Goal: Transaction & Acquisition: Purchase product/service

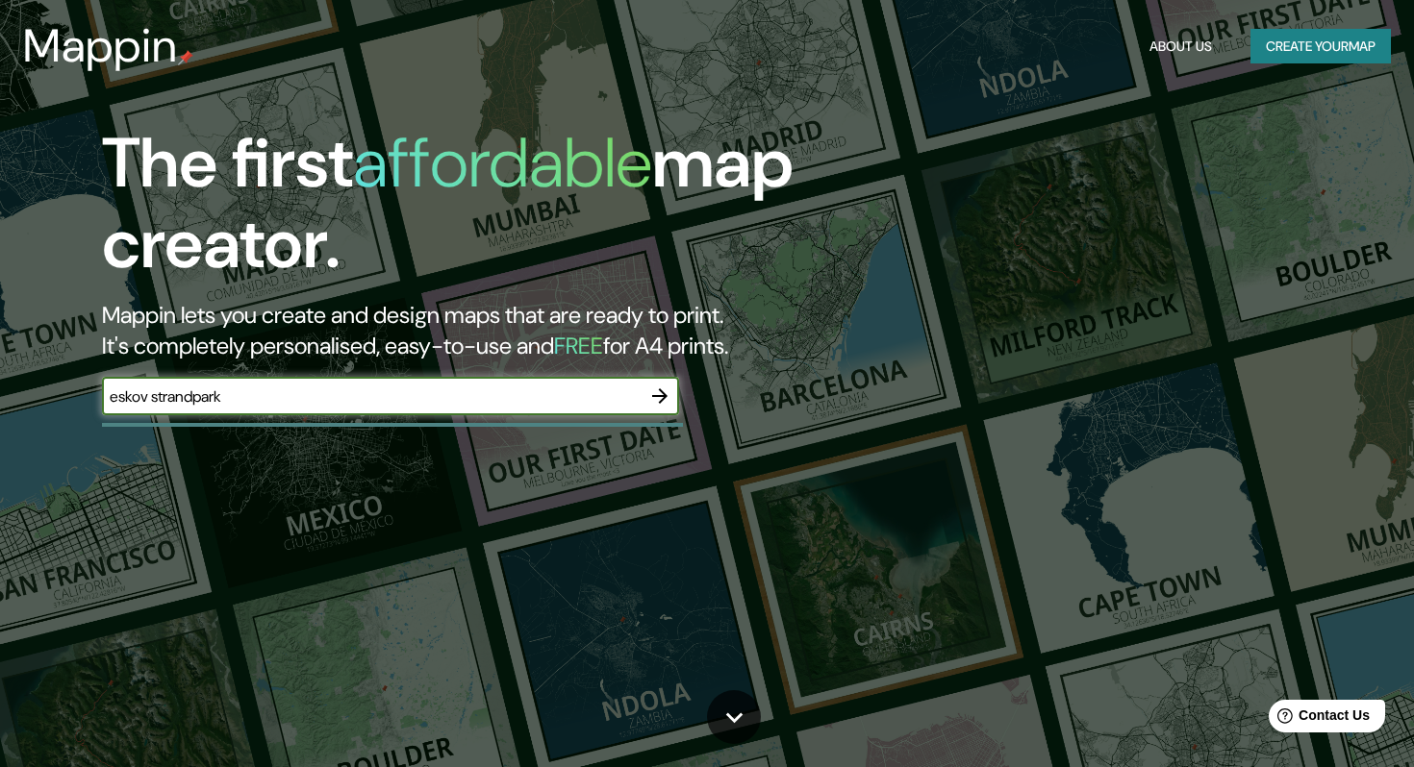
type input "eskov strandpark"
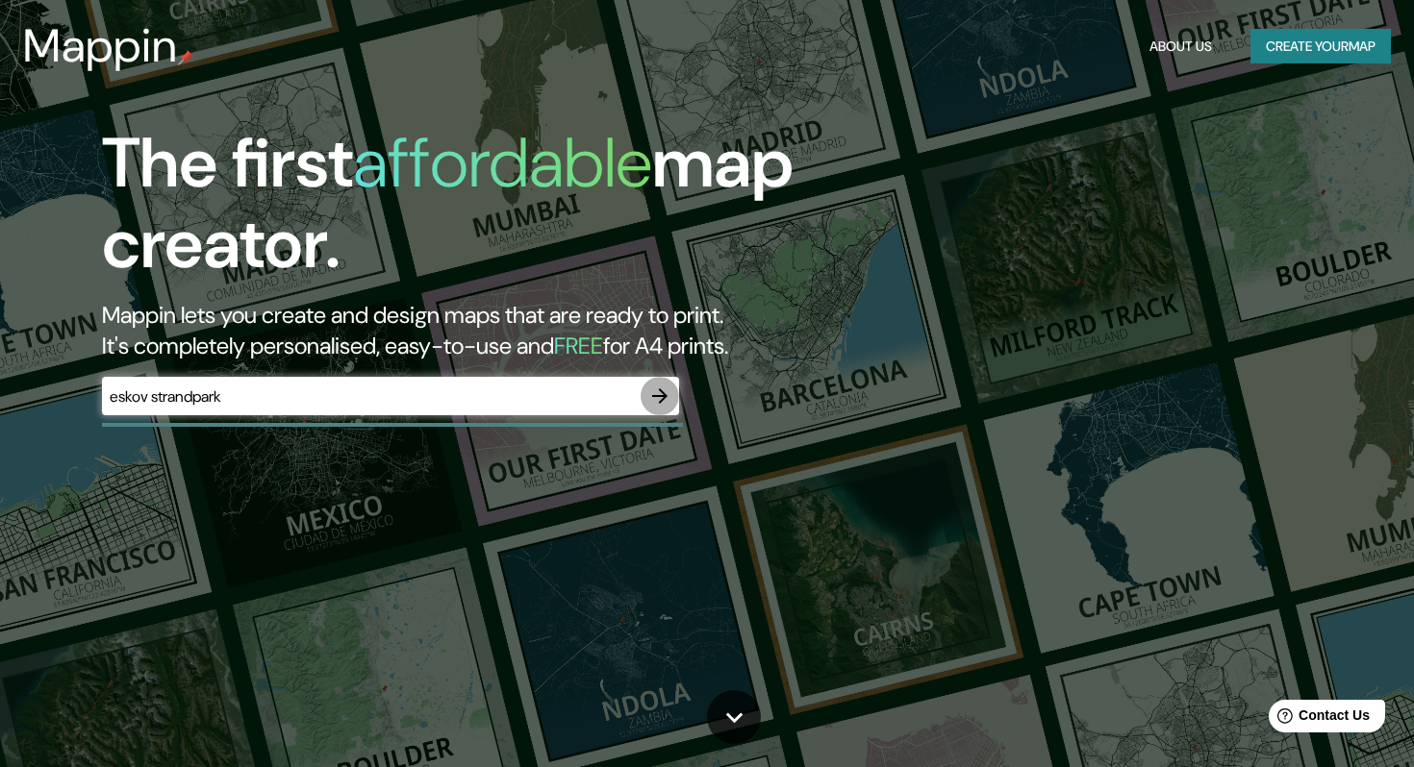
click at [661, 394] on icon "button" at bounding box center [659, 396] width 23 height 23
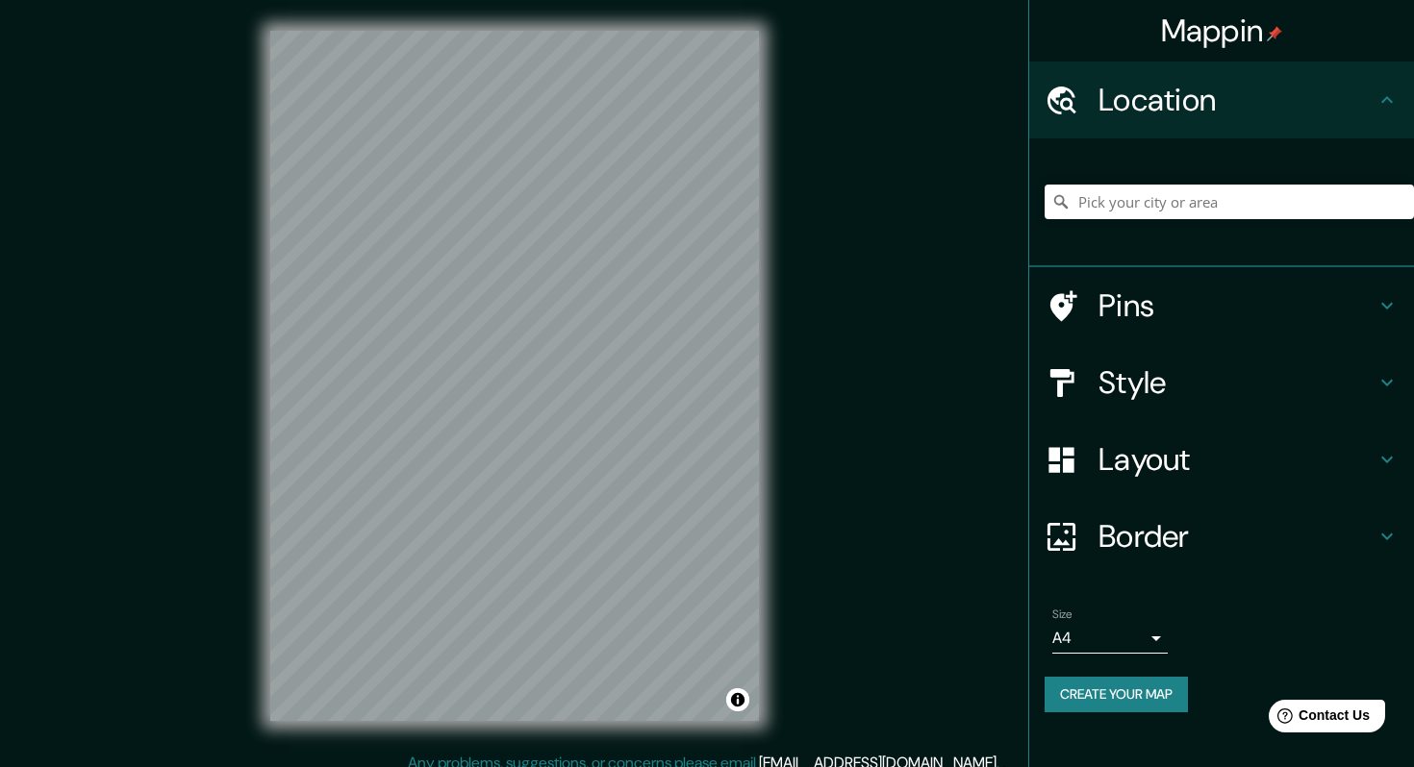
click at [1247, 377] on h4 "Style" at bounding box center [1236, 383] width 277 height 38
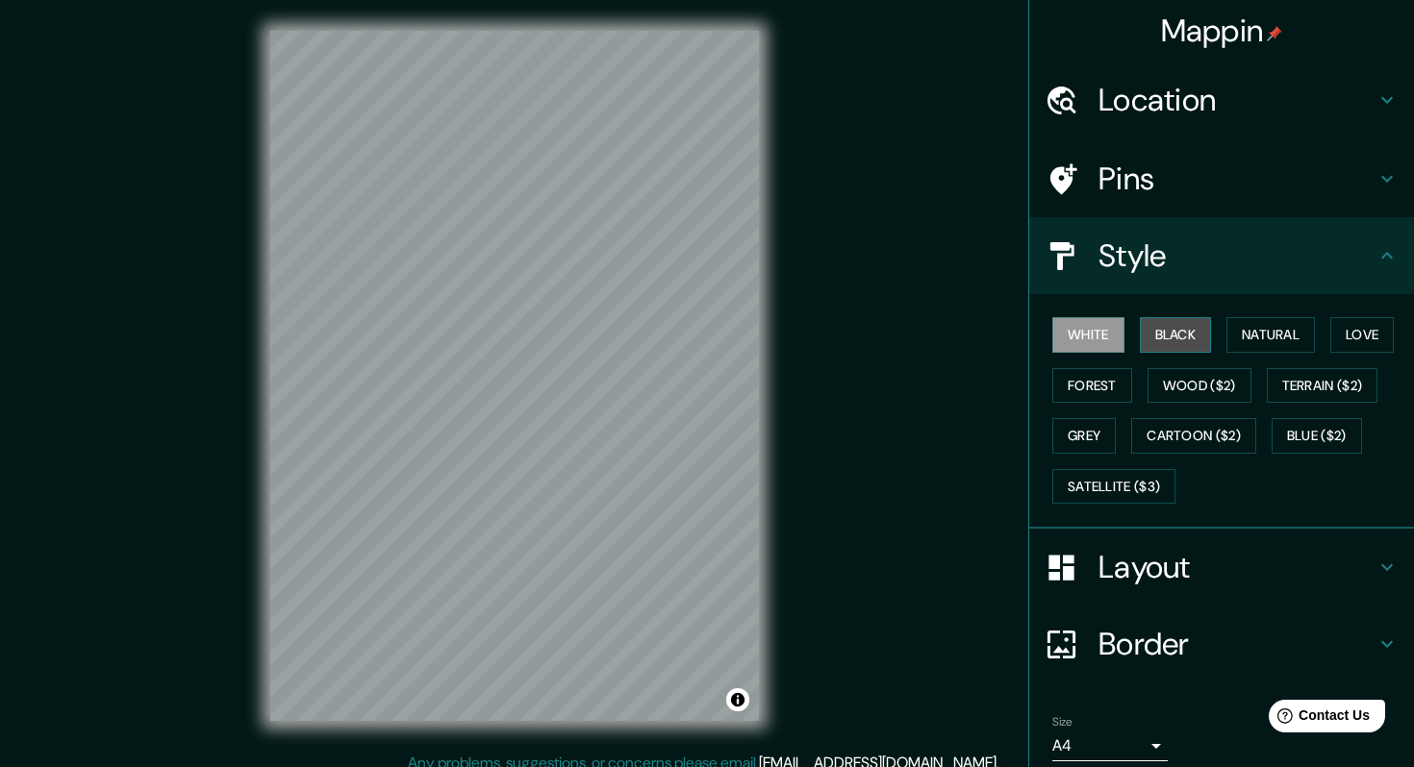
click at [1178, 333] on button "Black" at bounding box center [1176, 335] width 72 height 36
click at [1101, 334] on button "White" at bounding box center [1088, 335] width 72 height 36
click at [1286, 345] on button "Natural" at bounding box center [1270, 335] width 88 height 36
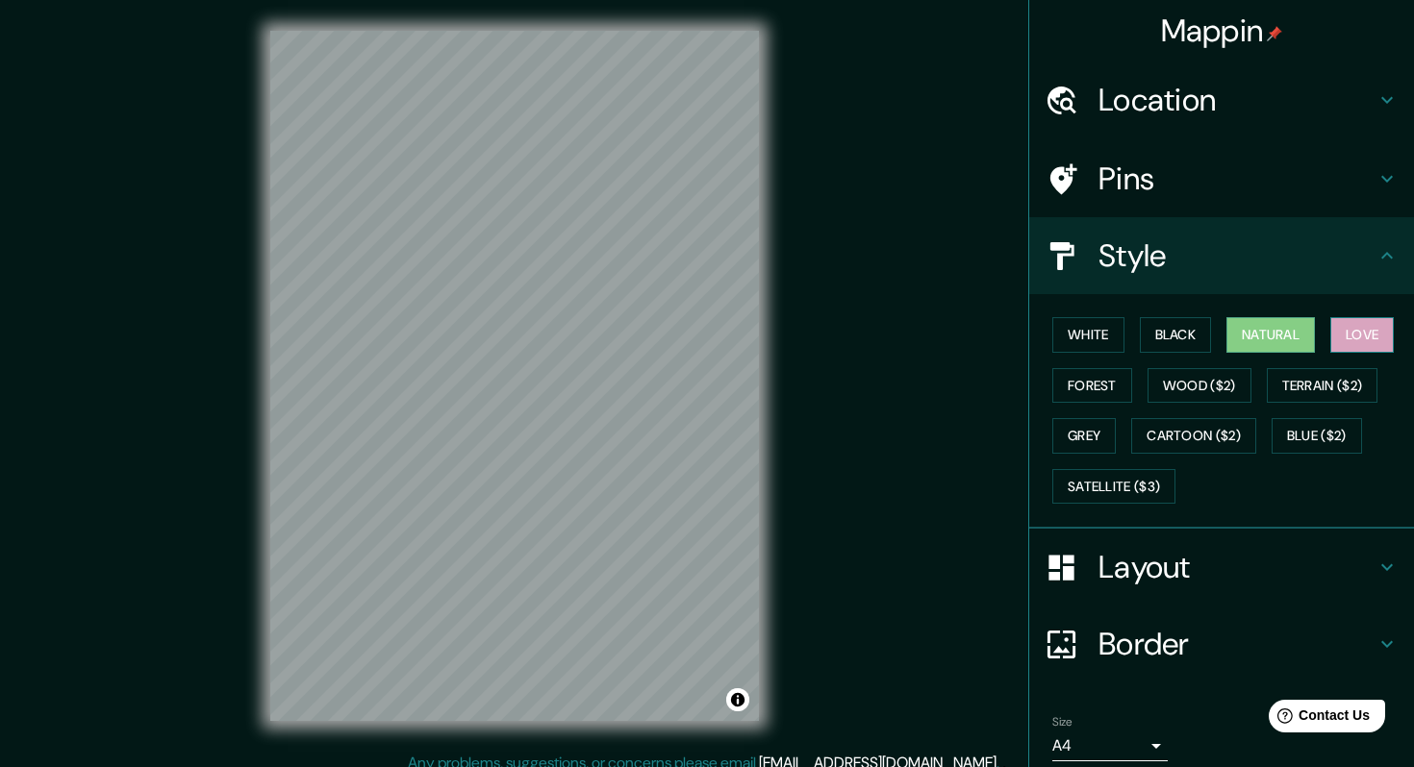
click at [1379, 333] on button "Love" at bounding box center [1361, 335] width 63 height 36
click at [1067, 387] on button "Forest" at bounding box center [1092, 386] width 80 height 36
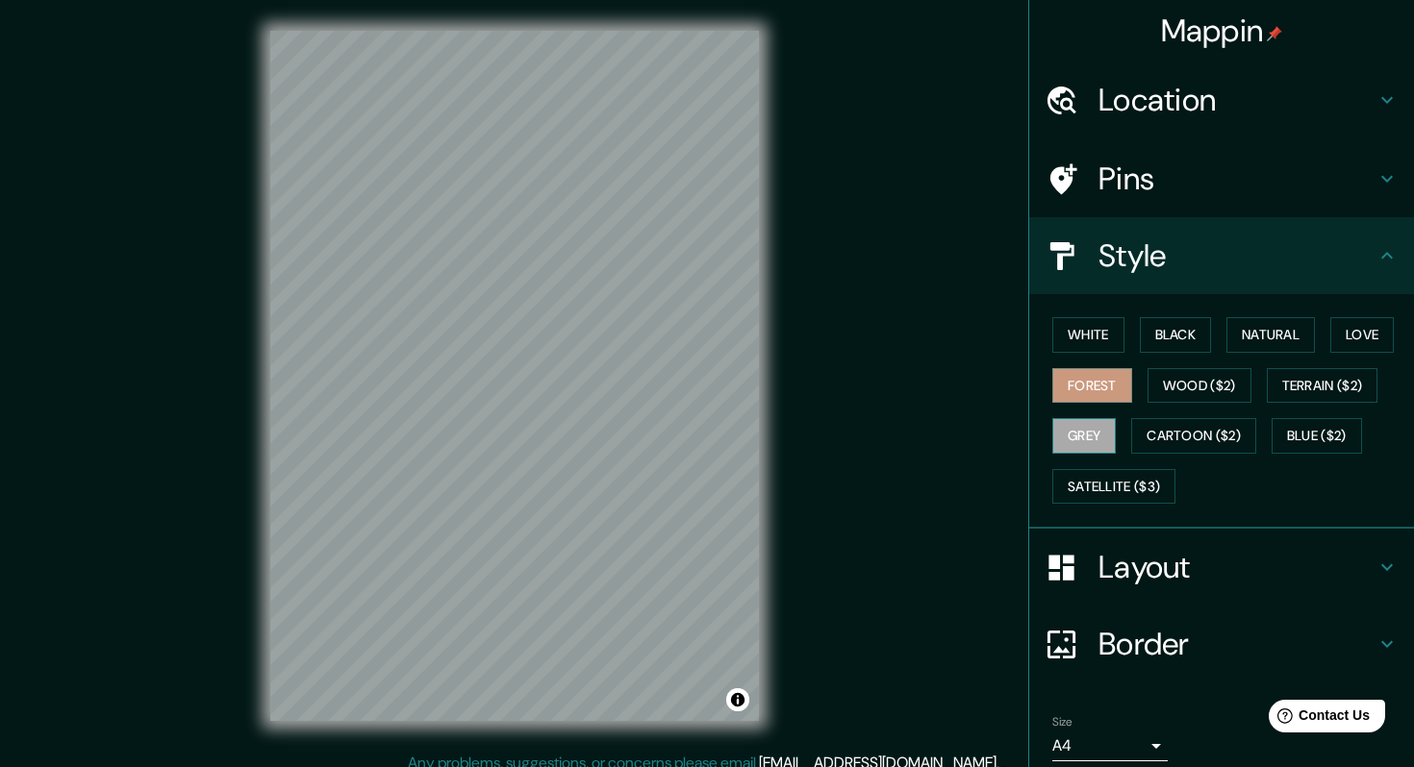
click at [1087, 430] on button "Grey" at bounding box center [1083, 436] width 63 height 36
click at [1100, 329] on button "White" at bounding box center [1088, 335] width 72 height 36
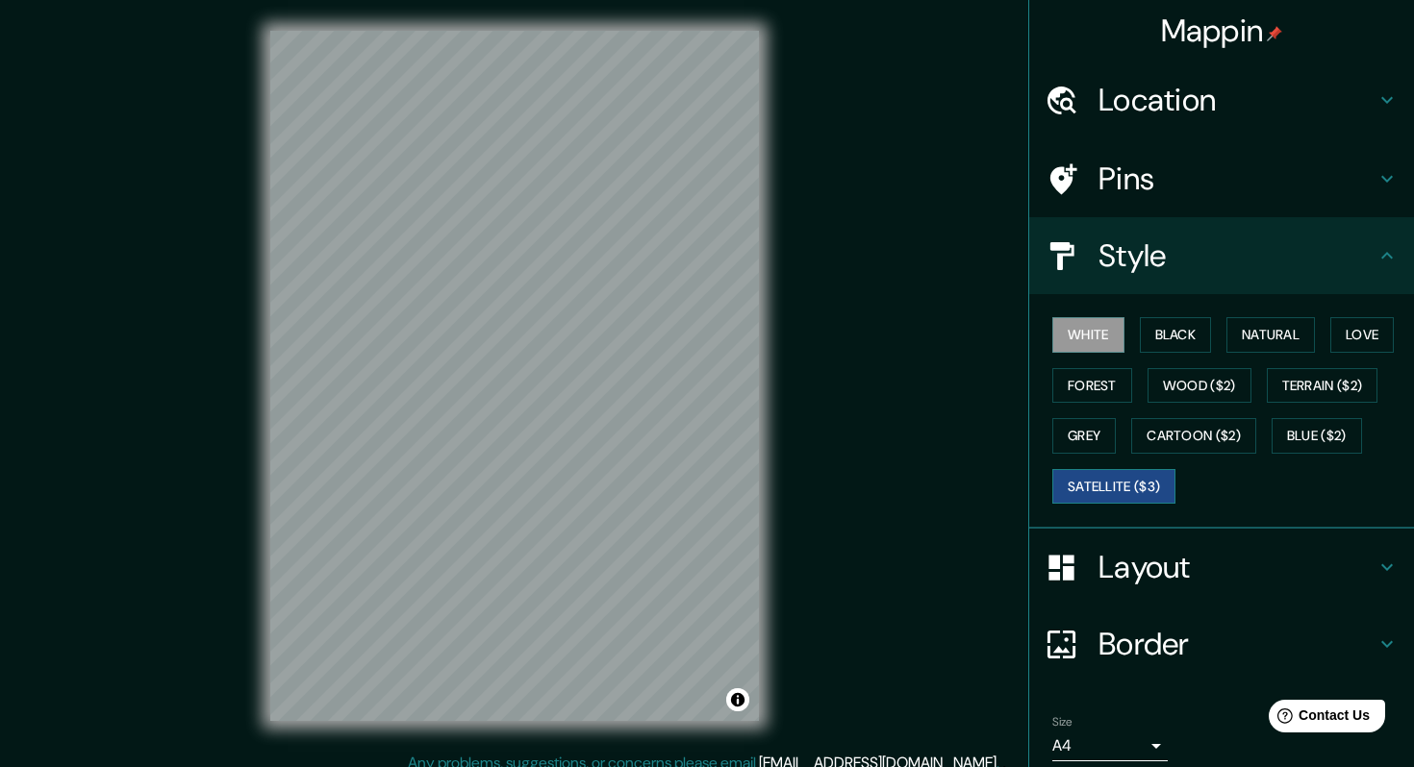
scroll to position [32, 0]
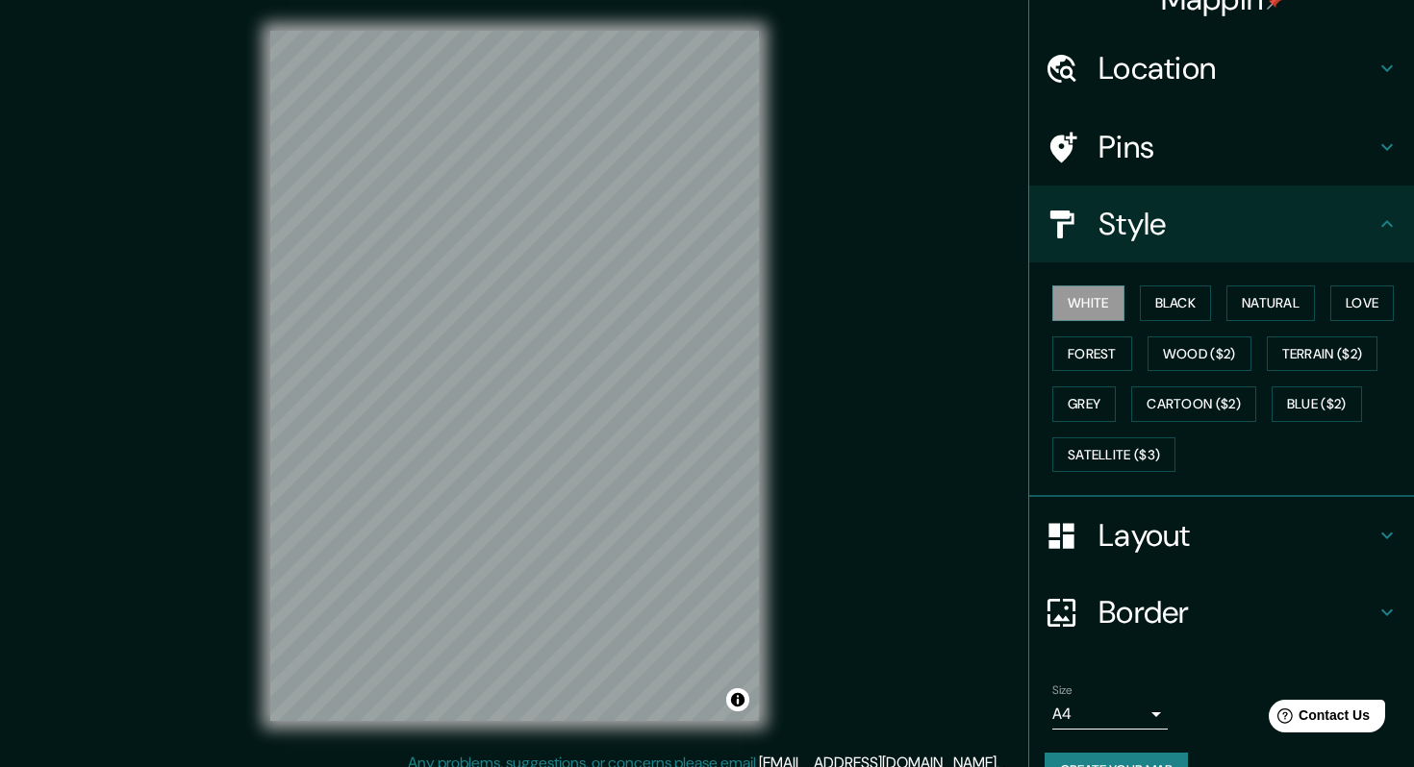
click at [1207, 260] on div "Style" at bounding box center [1221, 224] width 385 height 77
click at [1370, 223] on h4 "Style" at bounding box center [1236, 224] width 277 height 38
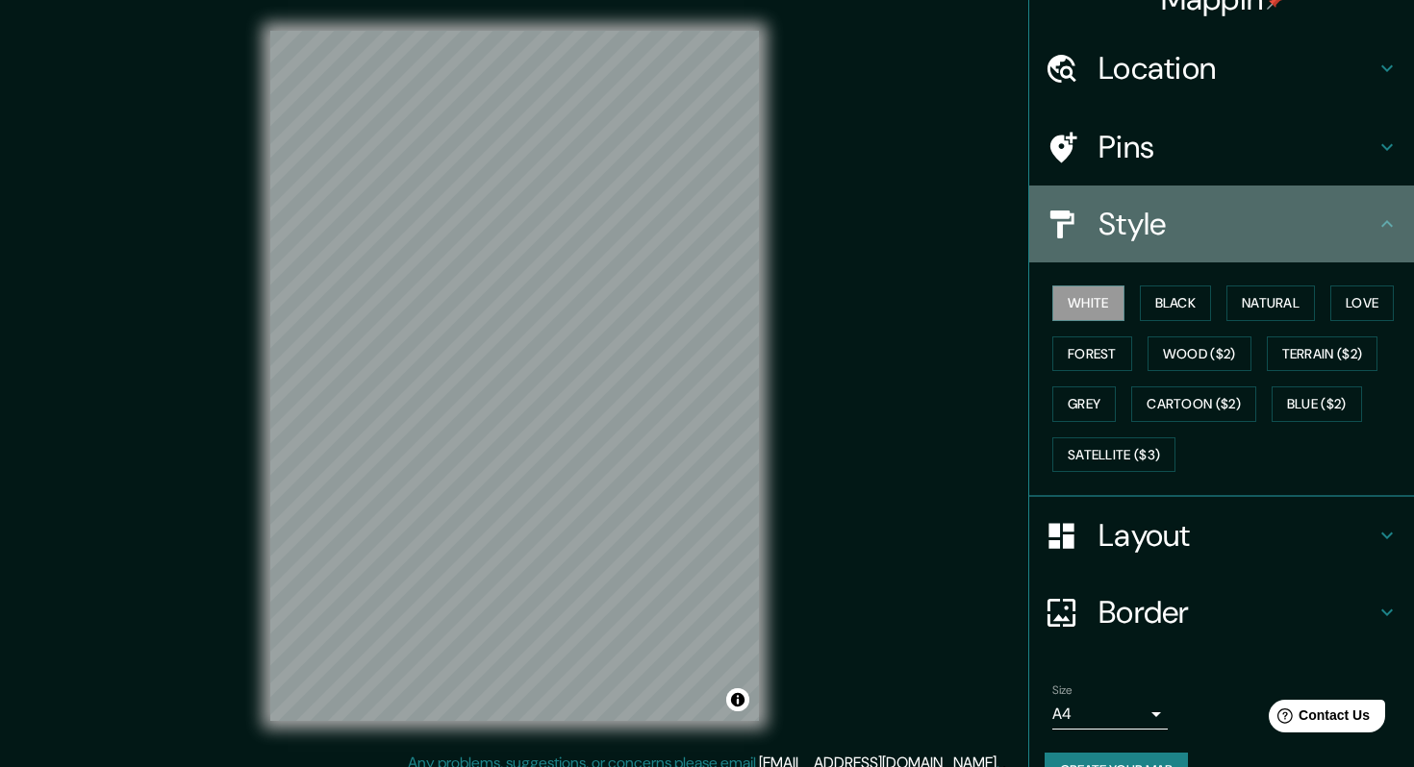
click at [1386, 226] on icon at bounding box center [1386, 224] width 23 height 23
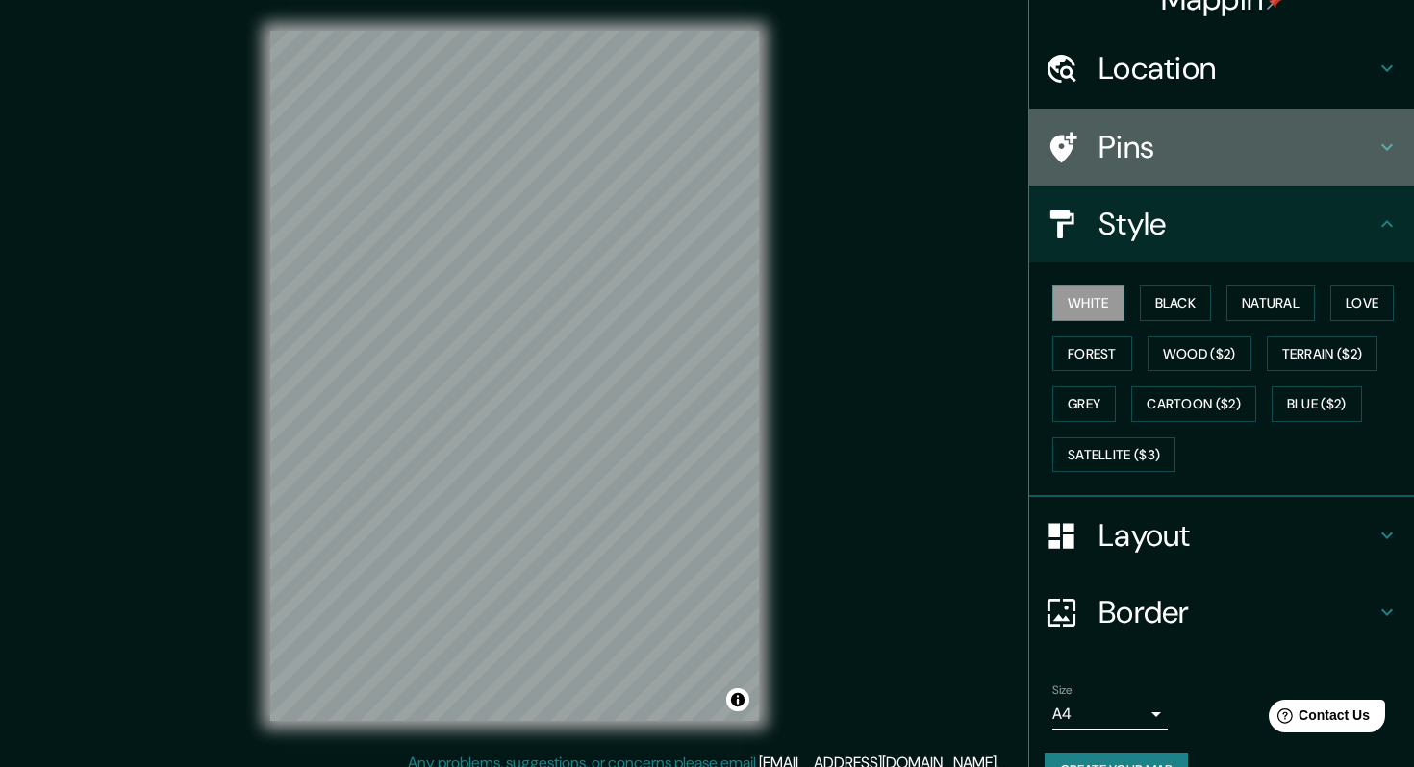
click at [1385, 151] on icon at bounding box center [1386, 147] width 23 height 23
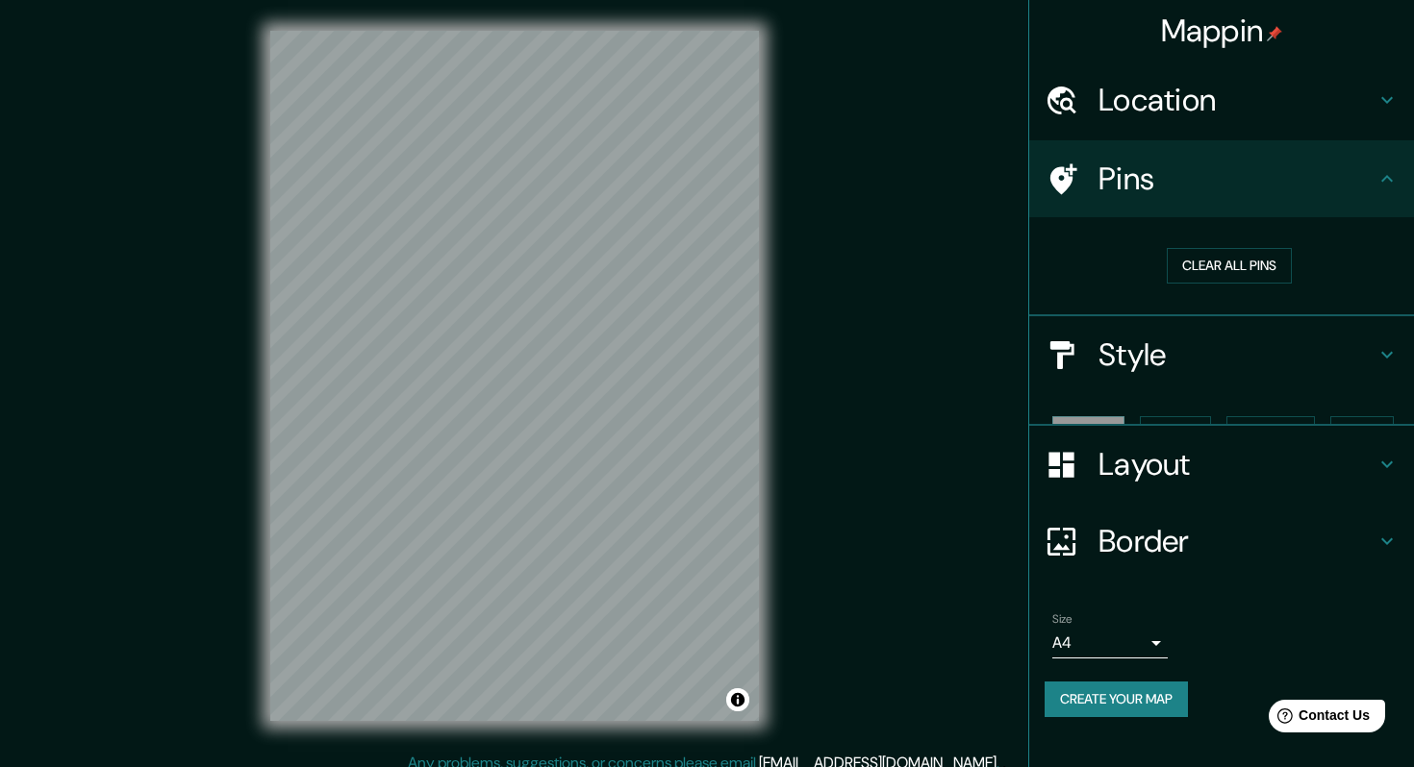
scroll to position [0, 0]
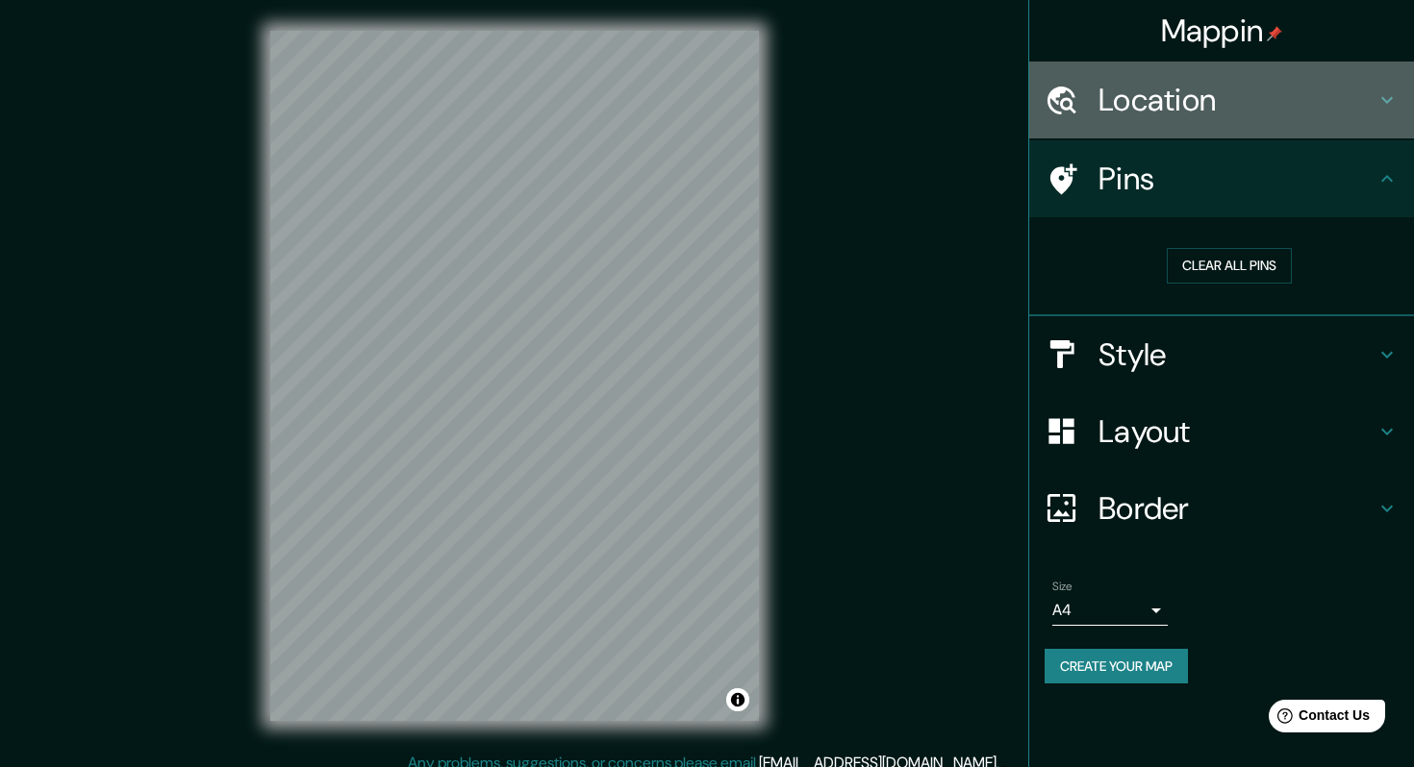
click at [1385, 94] on icon at bounding box center [1386, 99] width 23 height 23
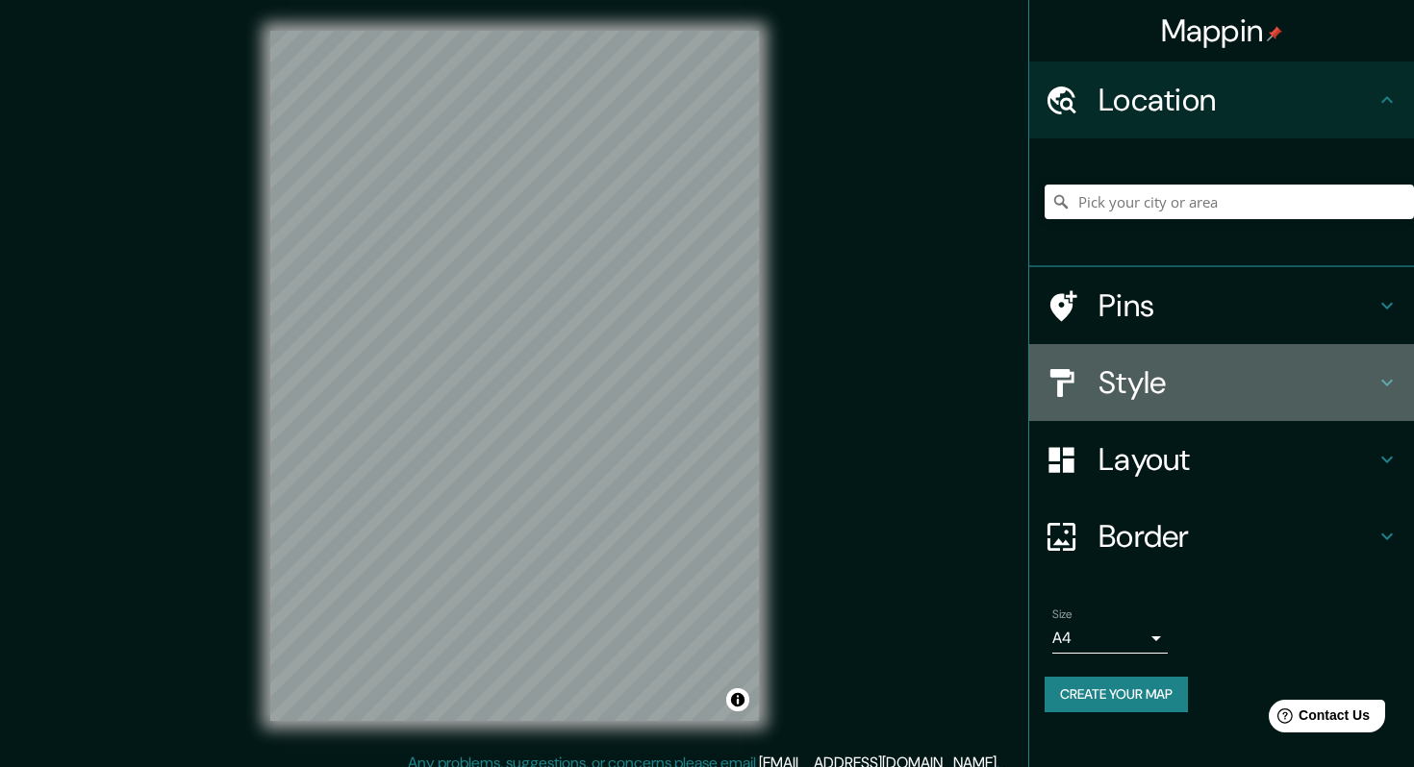
click at [1299, 374] on h4 "Style" at bounding box center [1236, 383] width 277 height 38
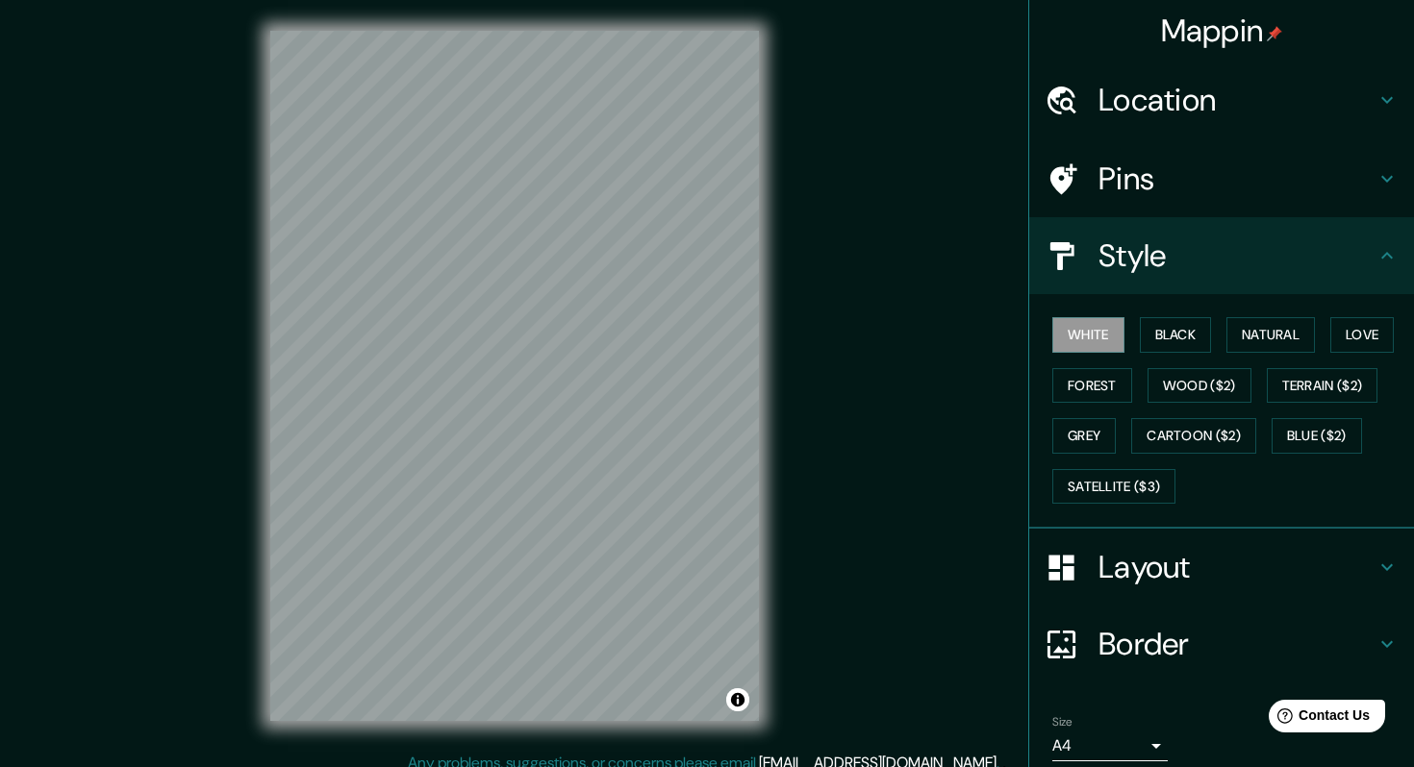
click at [1306, 87] on h4 "Location" at bounding box center [1236, 100] width 277 height 38
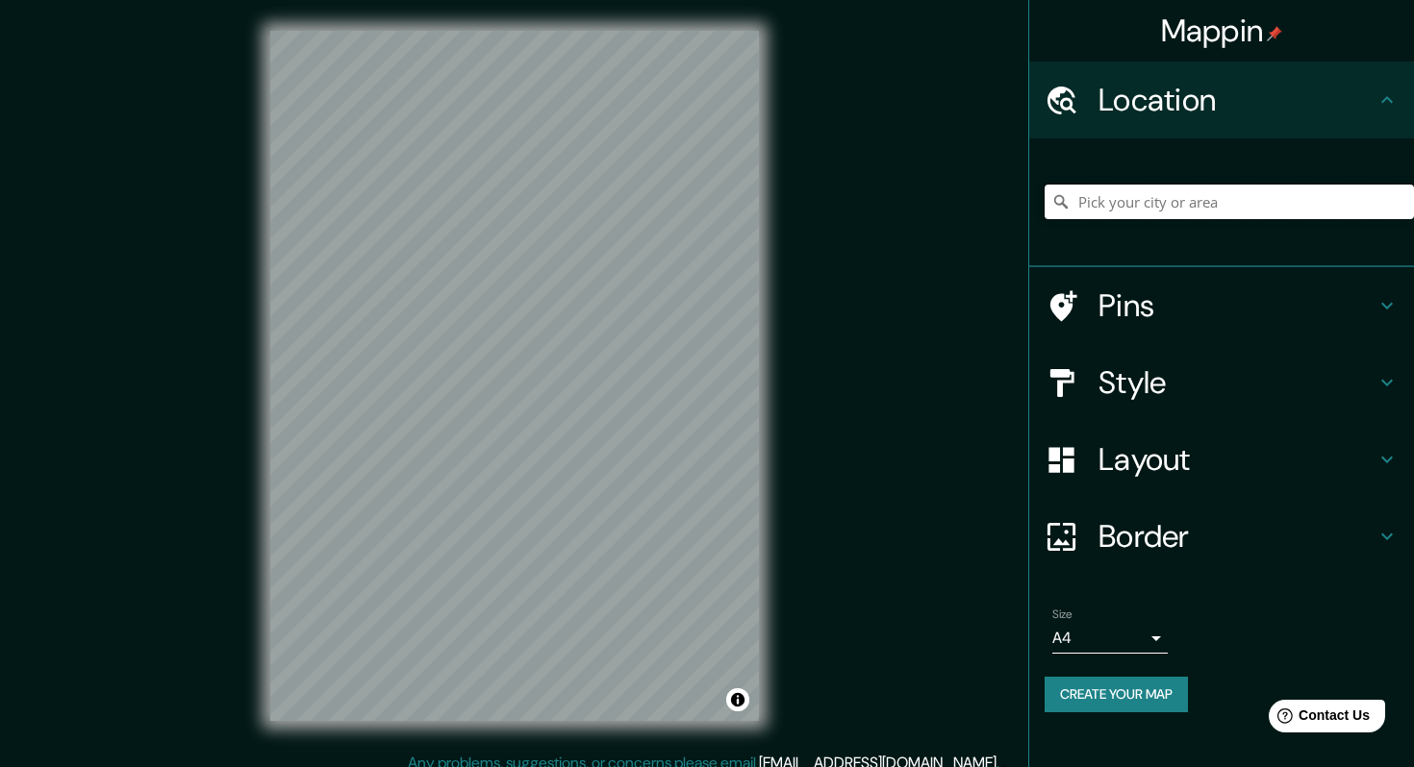
click at [1104, 195] on input "Pick your city or area" at bounding box center [1228, 202] width 369 height 35
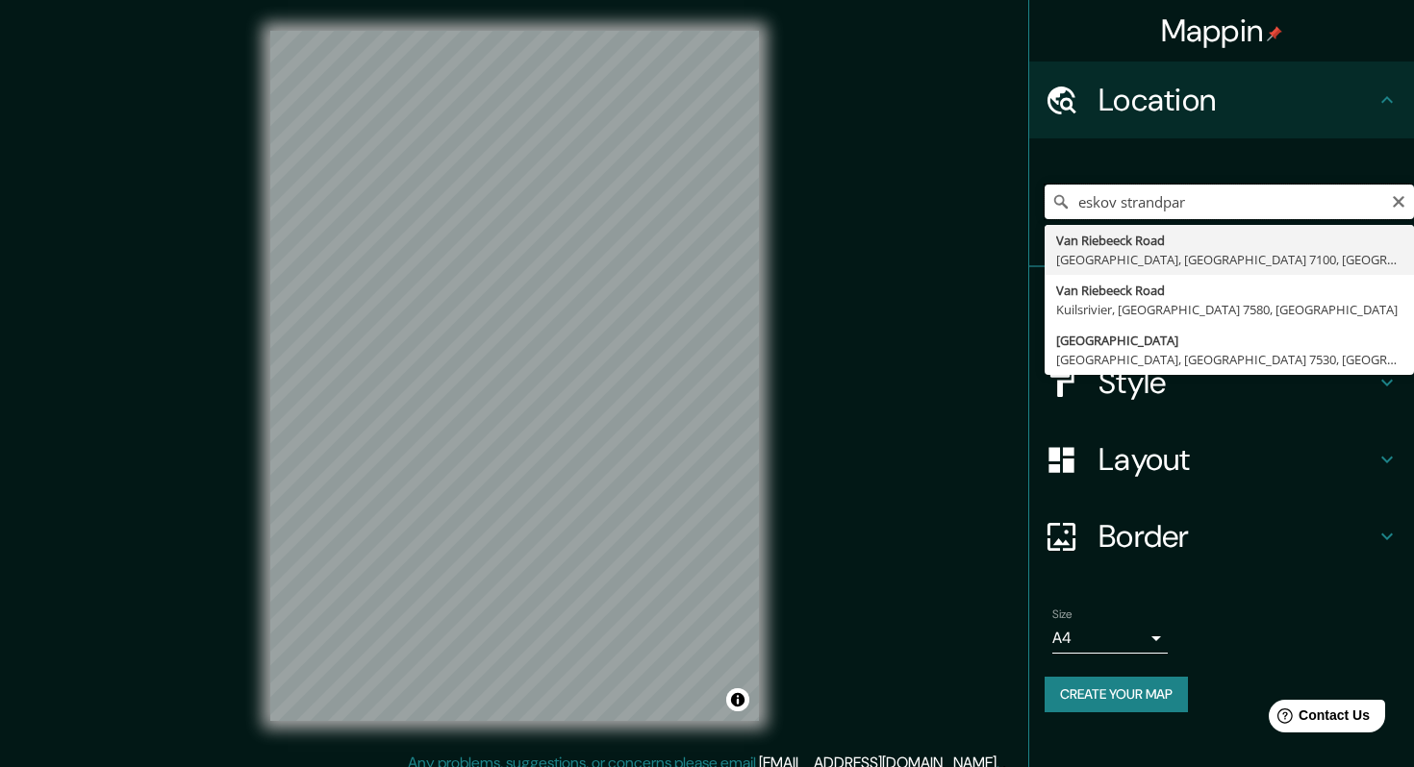
type input "eskov strandpark"
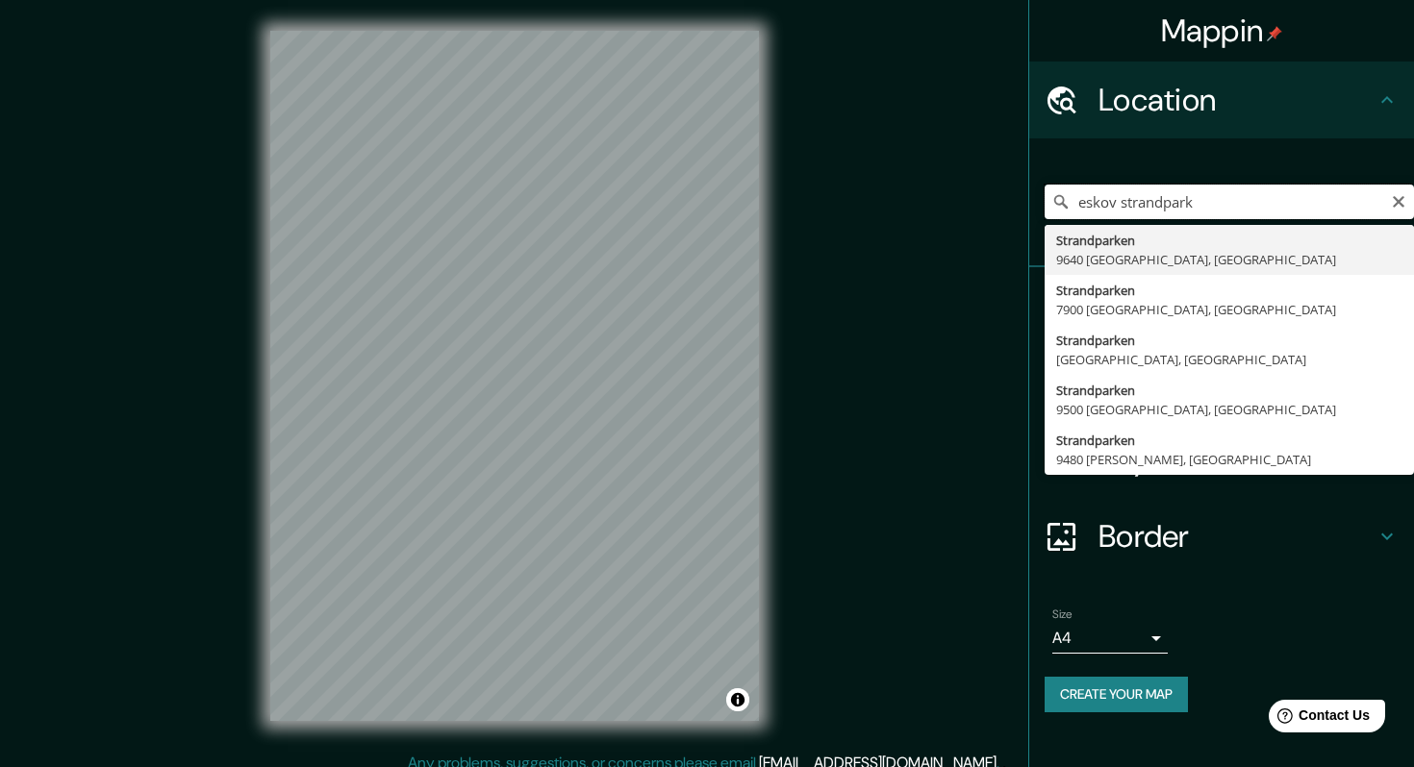
drag, startPoint x: 1238, startPoint y: 193, endPoint x: 993, endPoint y: 193, distance: 244.3
click at [993, 193] on div "Mappin Location [GEOGRAPHIC_DATA] 9640 [GEOGRAPHIC_DATA], Danmark [STREET_ADDRE…" at bounding box center [707, 391] width 1414 height 783
type input "[STREET_ADDRESS]"
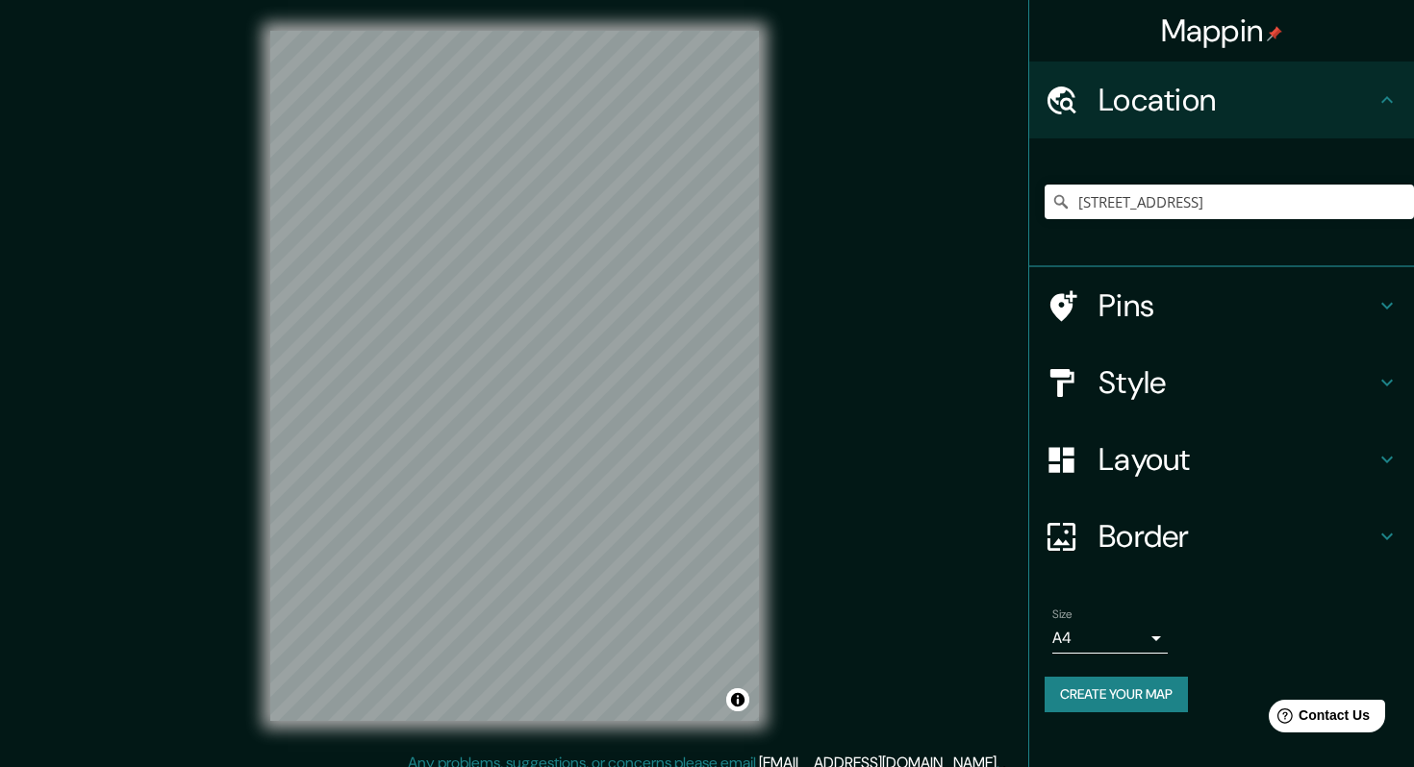
click at [1168, 534] on h4 "Border" at bounding box center [1236, 536] width 277 height 38
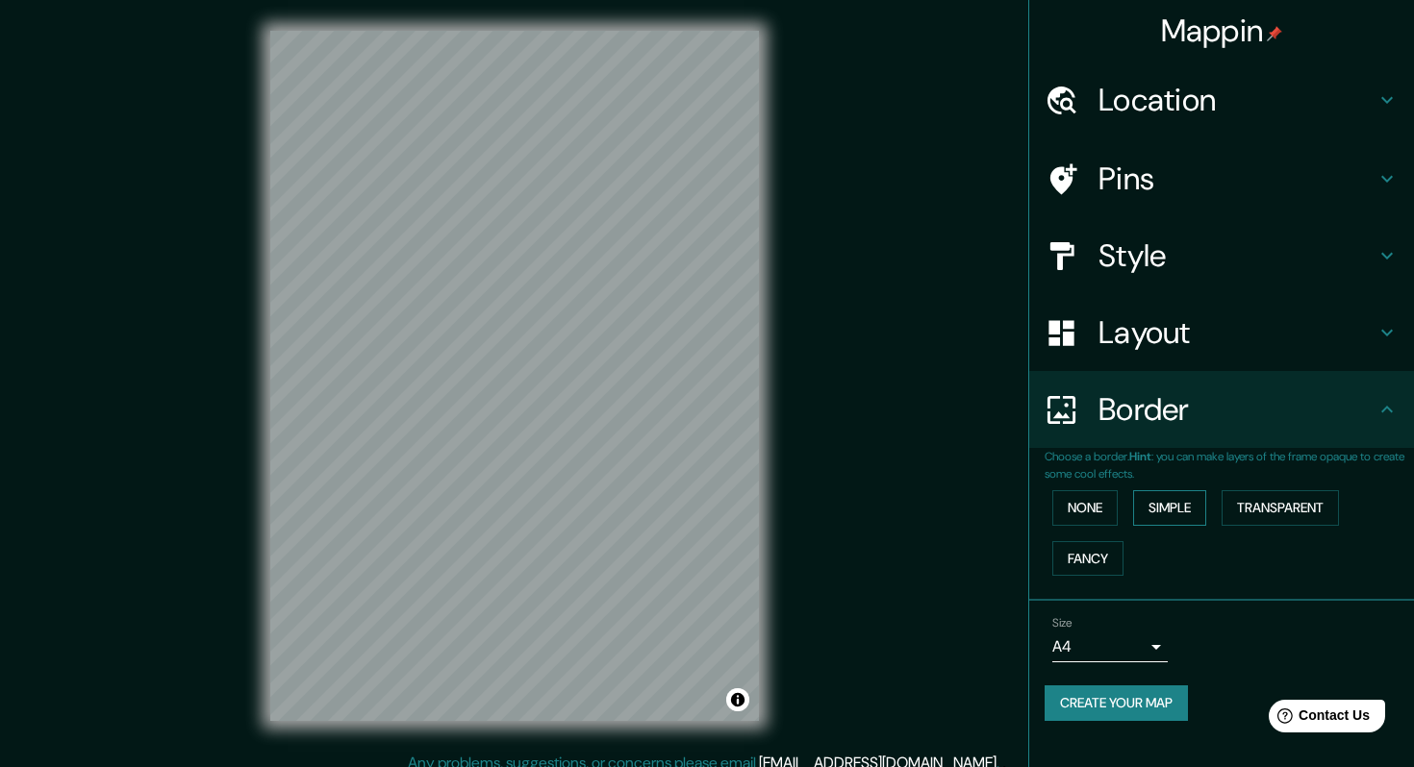
click at [1189, 512] on button "Simple" at bounding box center [1169, 508] width 73 height 36
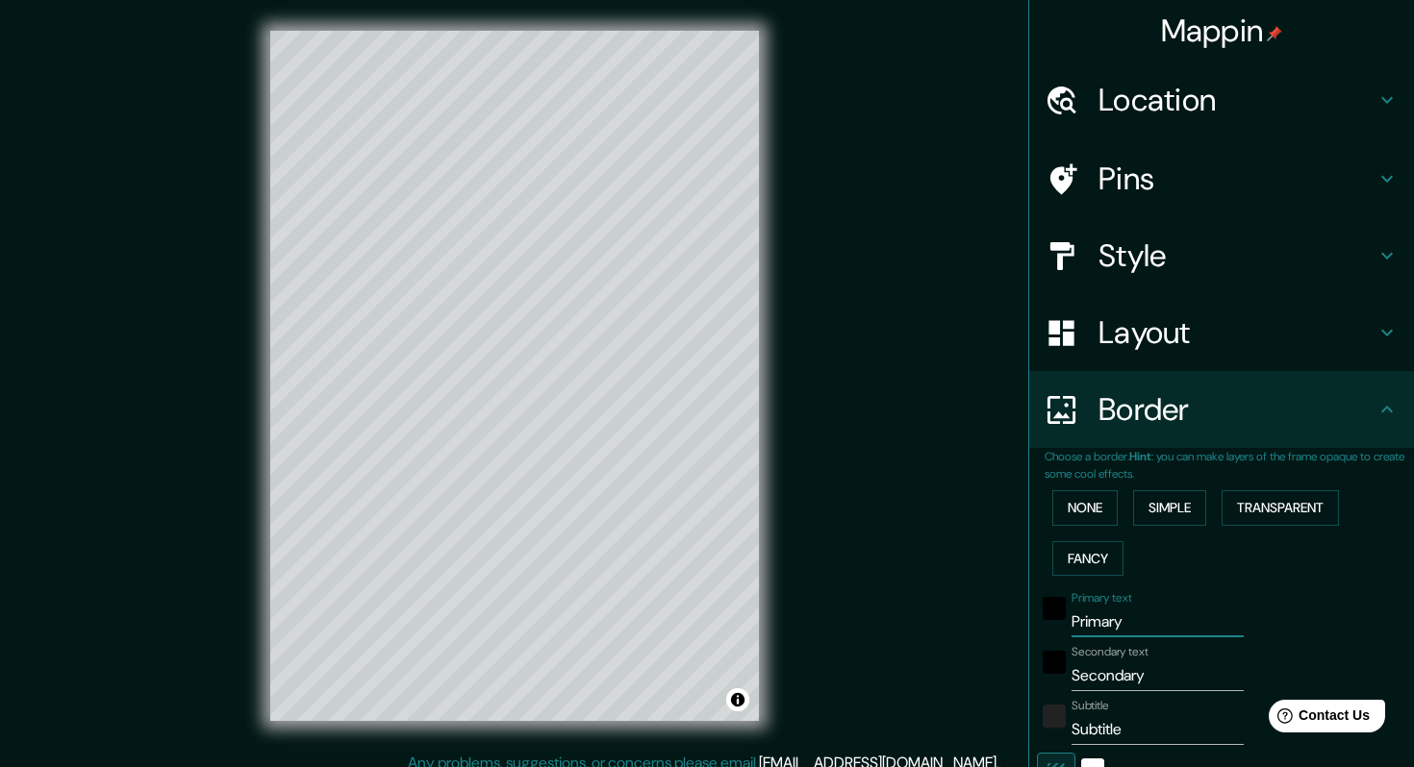
drag, startPoint x: 1102, startPoint y: 624, endPoint x: 970, endPoint y: 624, distance: 131.8
click at [970, 624] on div "Mappin Location [STREET_ADDRESS] Pins Style Layout Border Choose a border. Hint…" at bounding box center [707, 391] width 1414 height 783
type input "203"
type input "41"
type input "E"
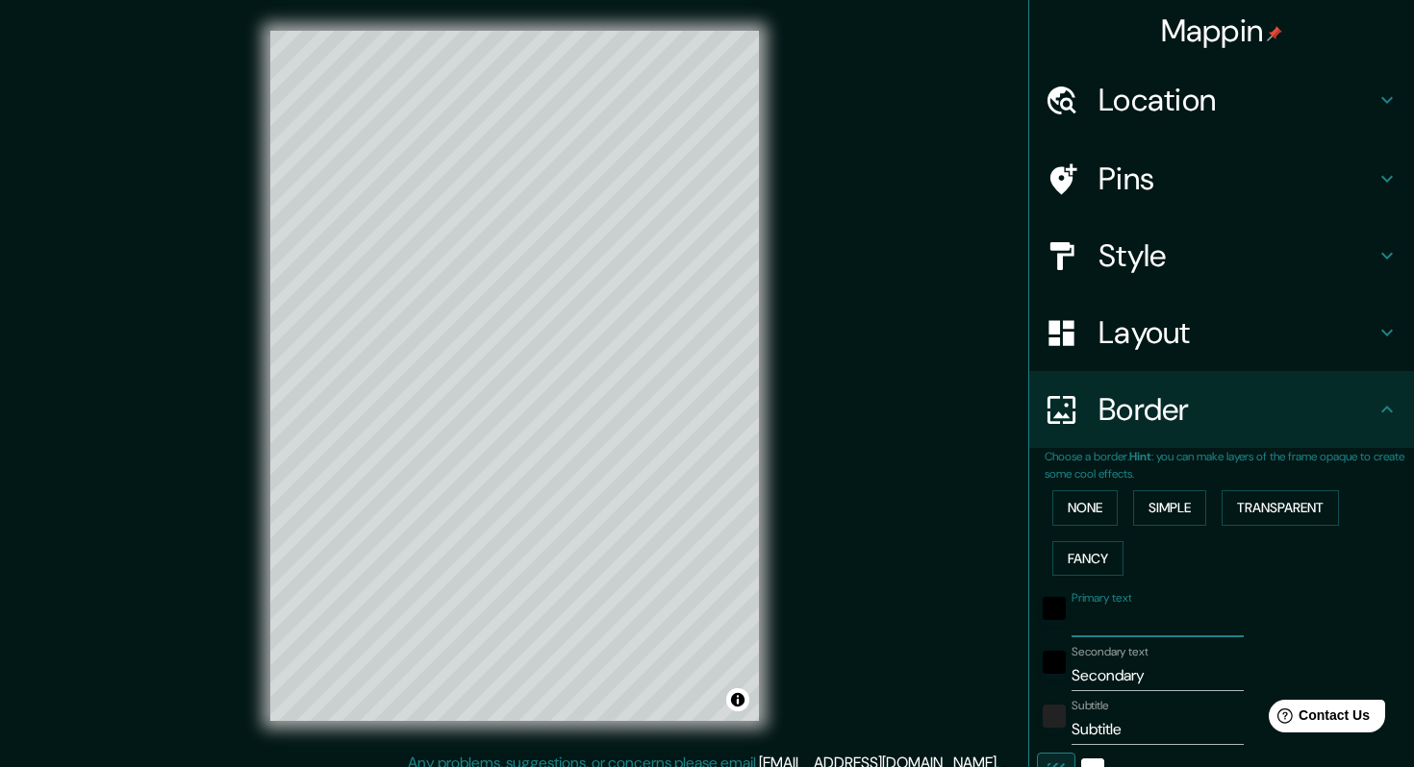
type input "203"
type input "41"
type input "Es"
type input "203"
type input "41"
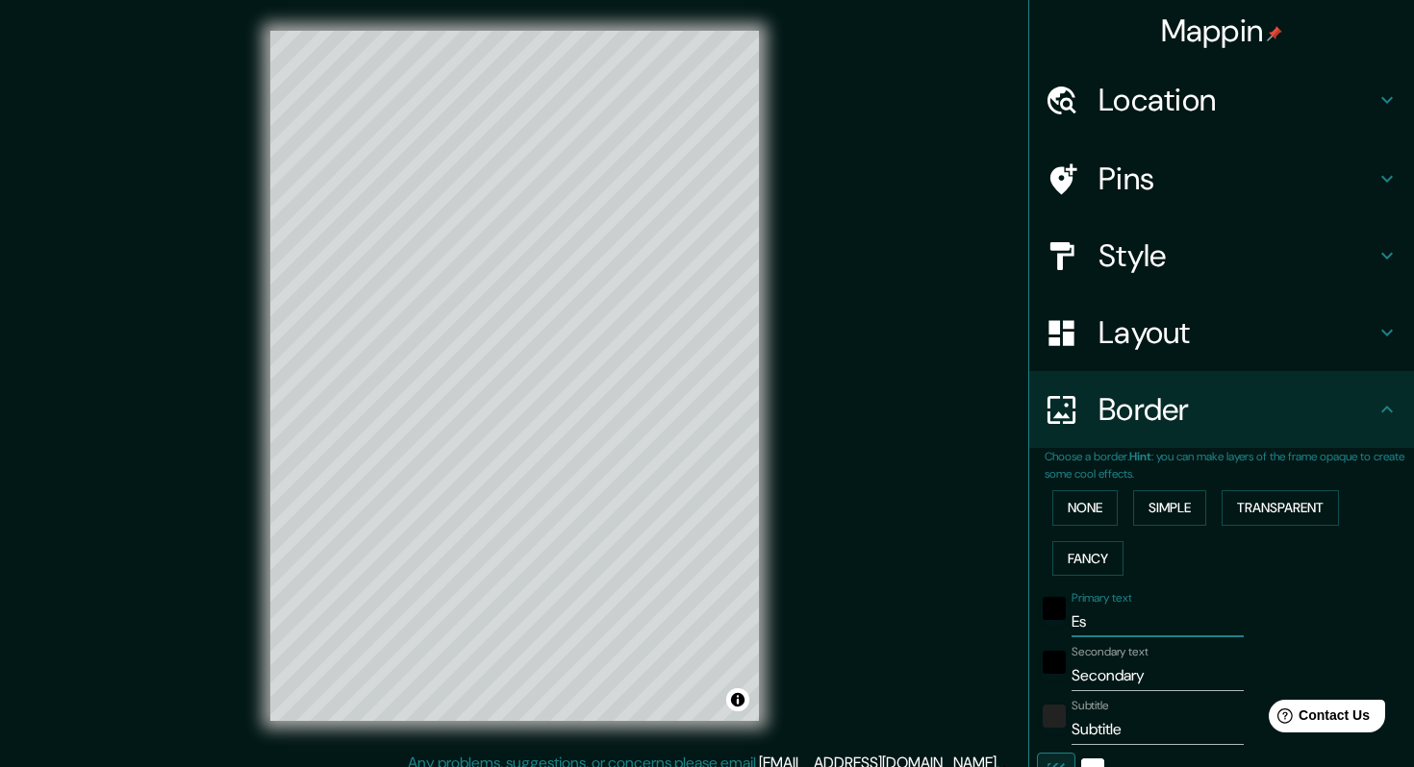
type input "Esk"
type input "203"
type input "41"
type input "Esko"
type input "203"
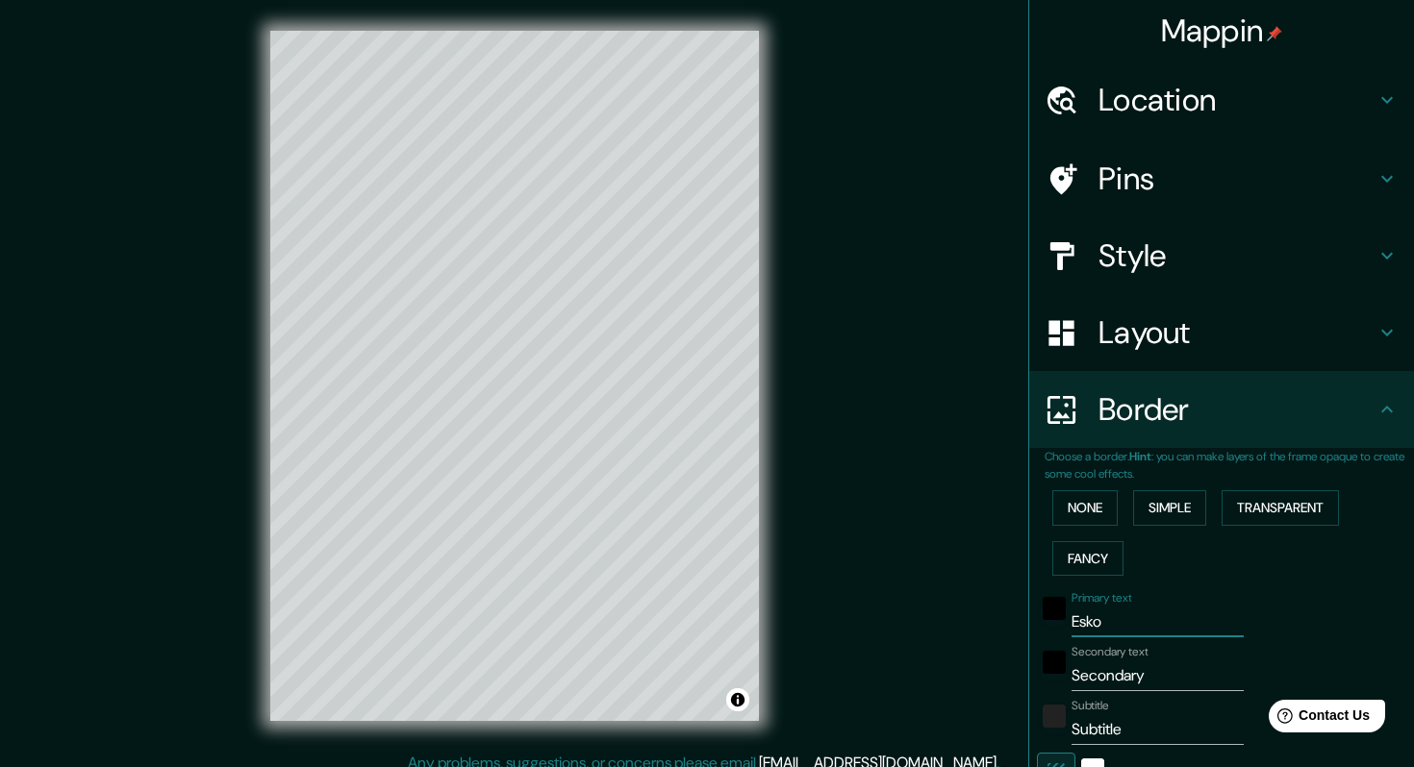
type input "41"
type input "Eskov"
type input "203"
type input "41"
type input "Eskov"
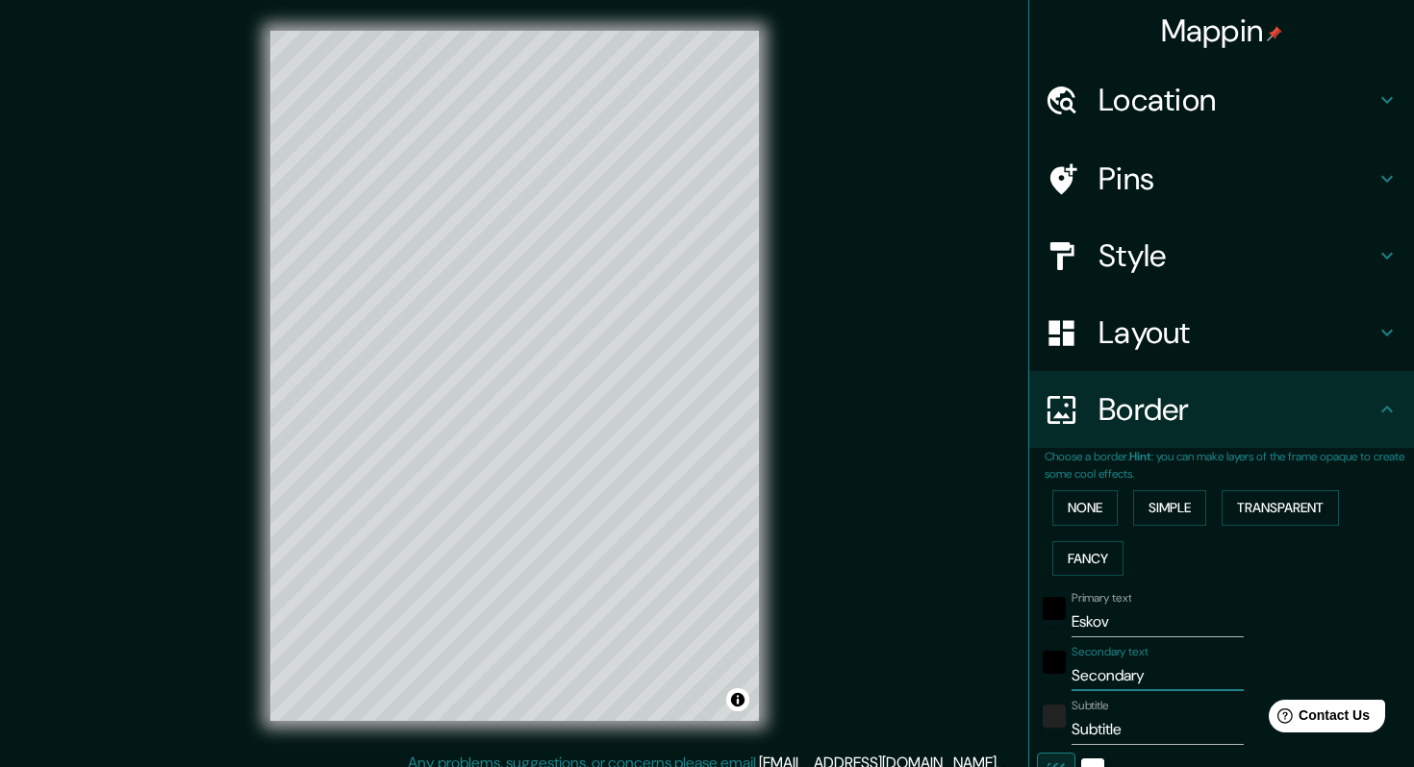
drag, startPoint x: 1158, startPoint y: 688, endPoint x: 974, endPoint y: 688, distance: 183.7
click at [974, 688] on div "Mappin Location [STREET_ADDRESS] Pins Style Layout Border Choose a border. Hint…" at bounding box center [707, 391] width 1414 height 783
click at [1123, 630] on input "Eskov" at bounding box center [1157, 622] width 172 height 31
drag, startPoint x: 1159, startPoint y: 679, endPoint x: 1002, endPoint y: 679, distance: 156.8
click at [1002, 679] on div "Mappin Location [STREET_ADDRESS] Pins Style Layout Border Choose a border. Hint…" at bounding box center [707, 391] width 1414 height 783
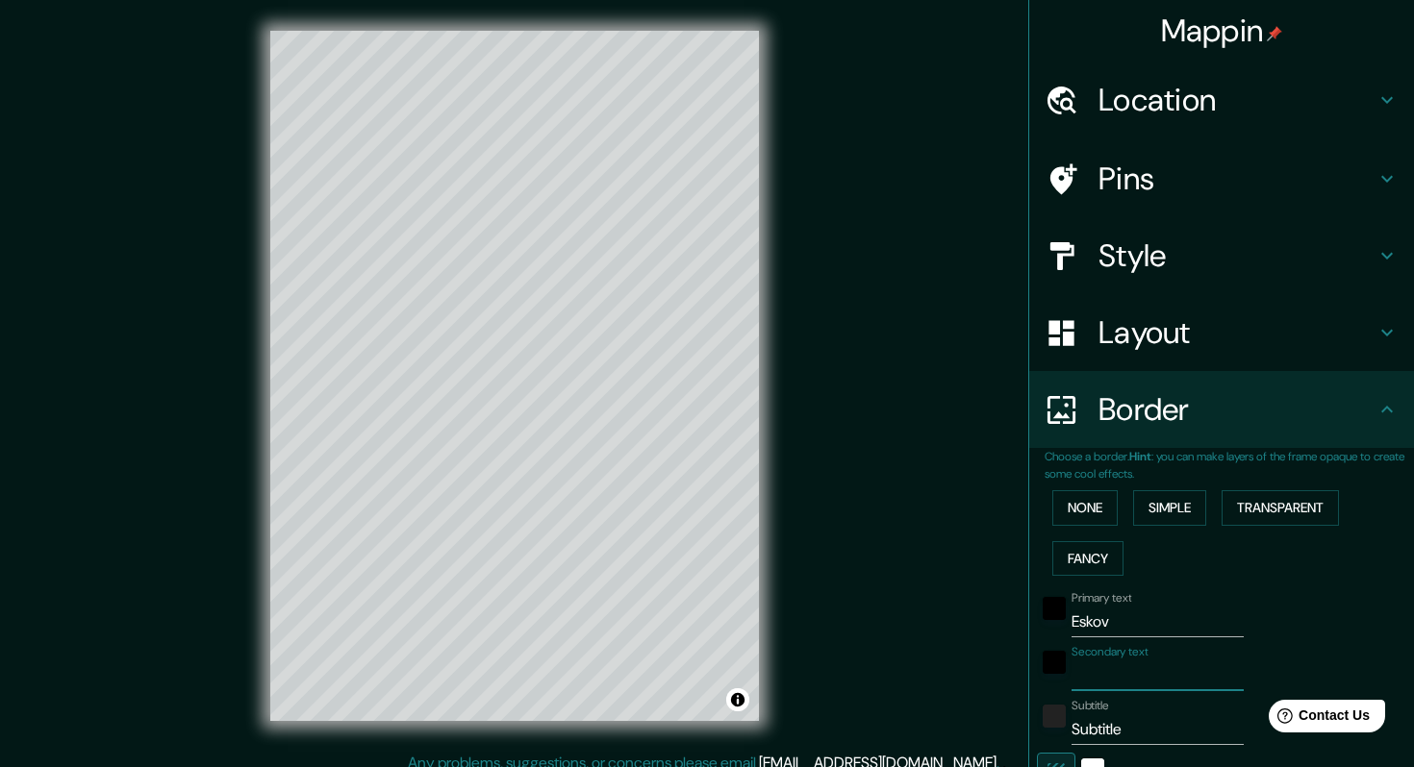
type input "203"
type input "41"
type input "S"
type input "203"
type input "41"
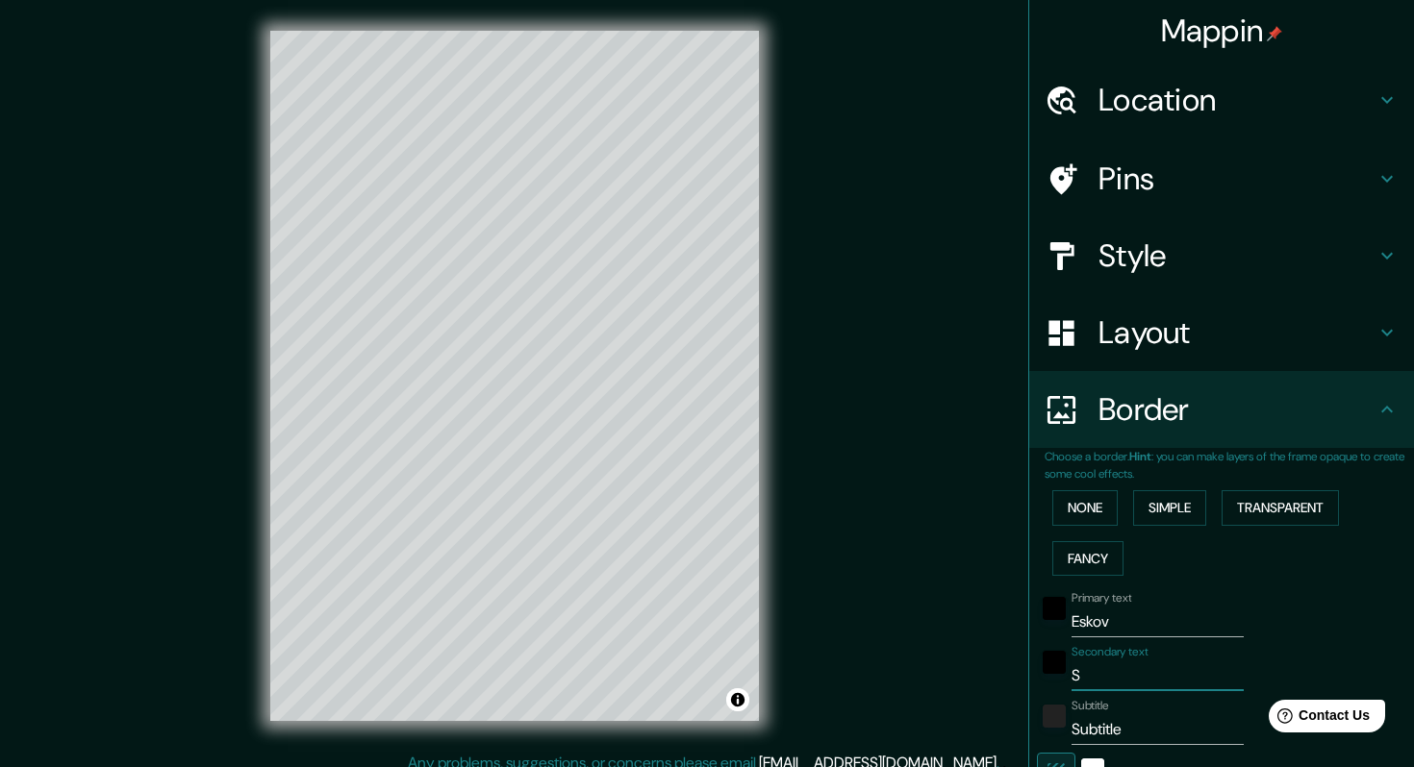
type input "St"
type input "203"
type input "41"
type input "Stra"
type input "203"
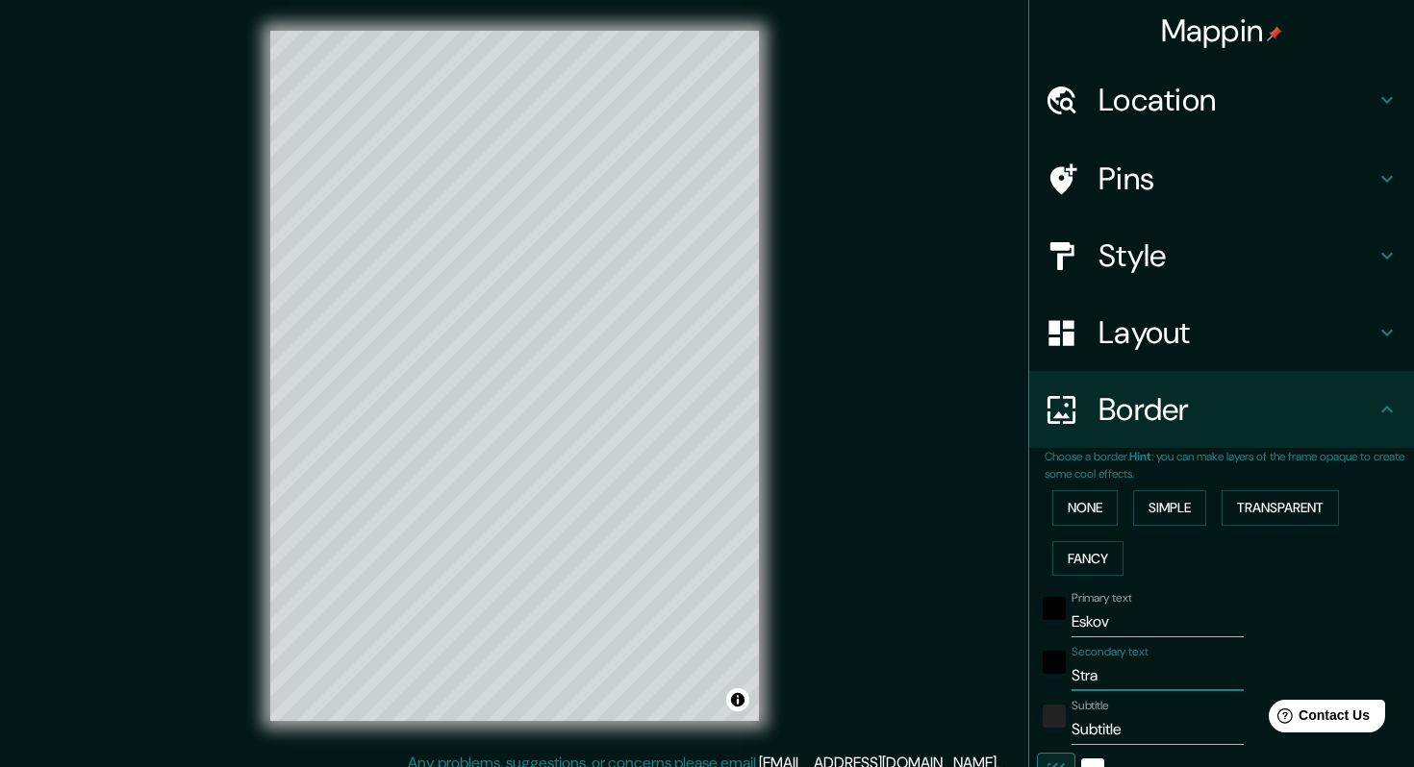
type input "41"
type input "Strand"
type input "203"
type input "41"
type input "Strandpa"
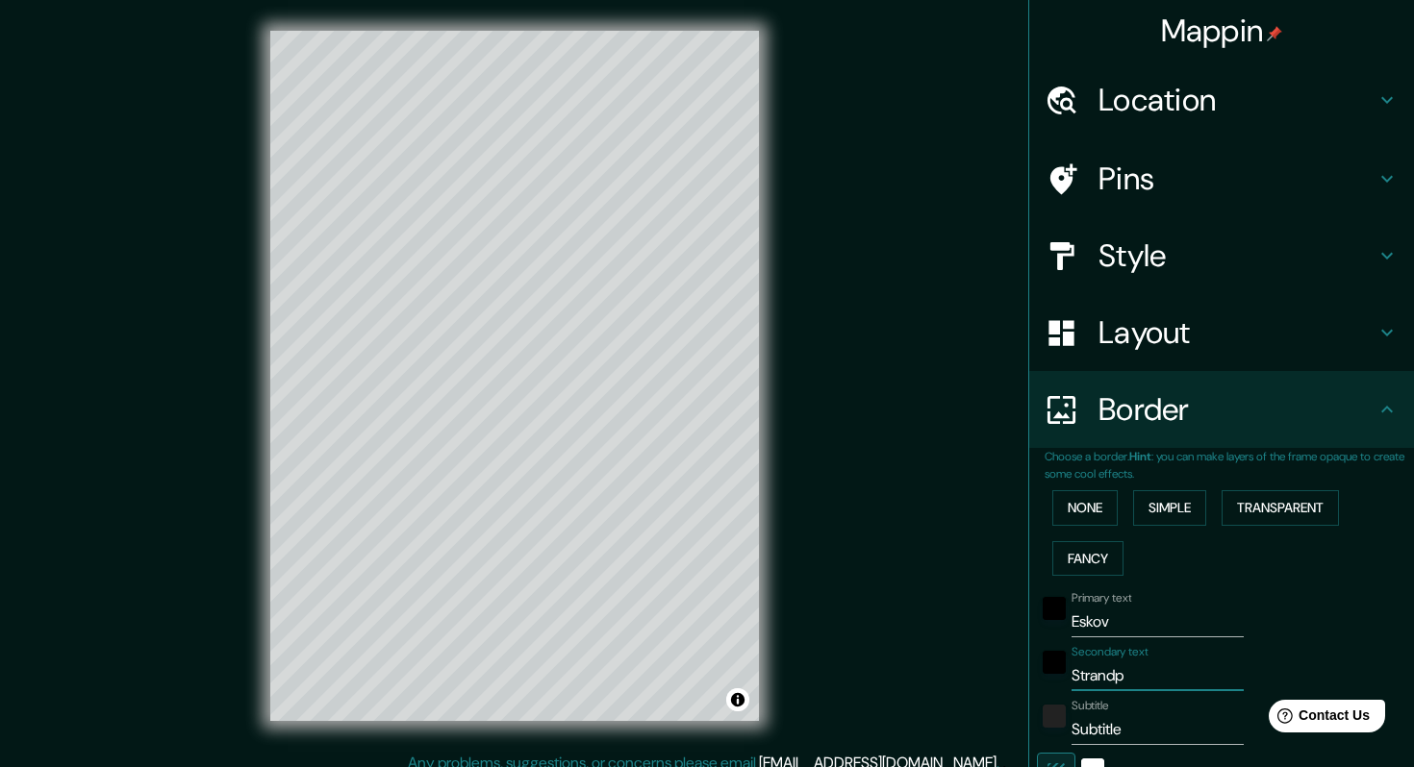
type input "203"
type input "41"
type input "Strandpark"
type input "203"
type input "41"
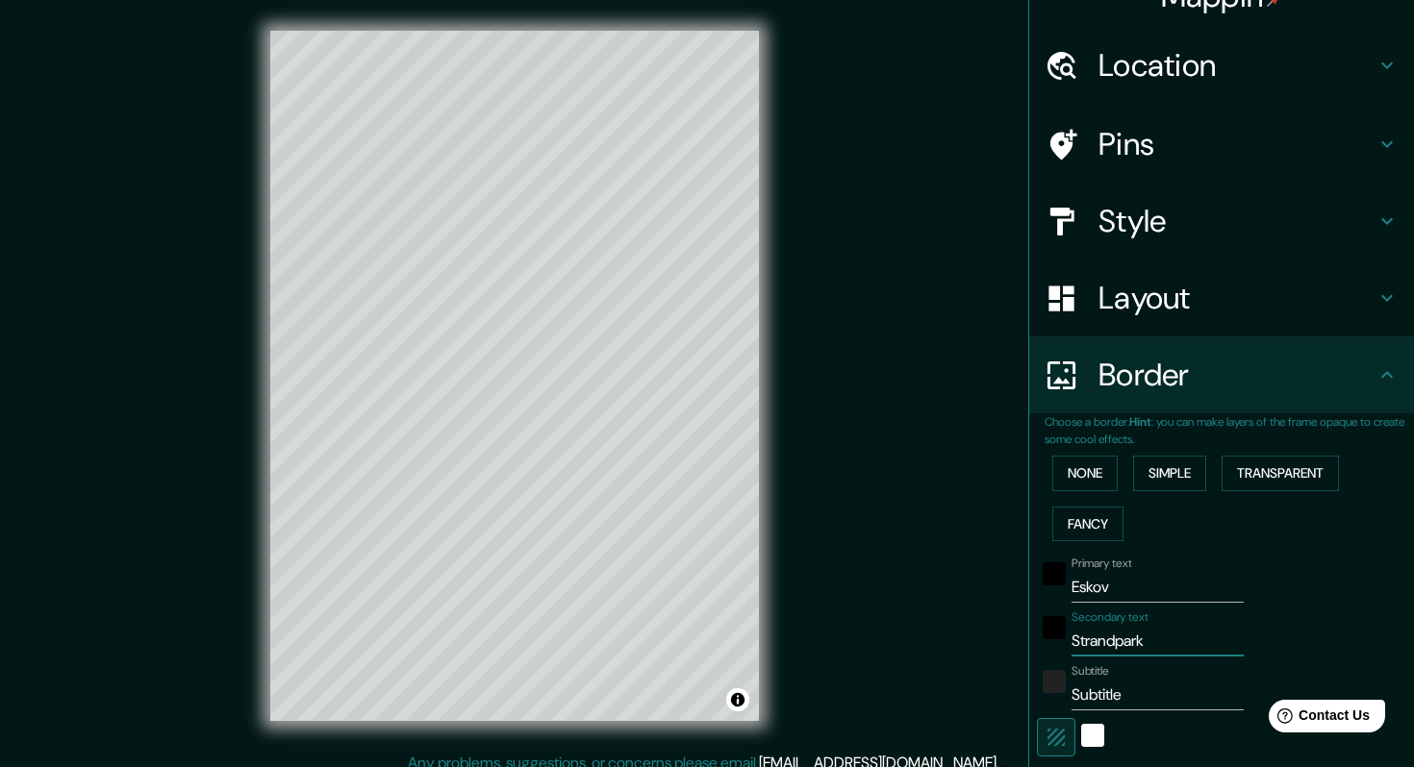
scroll to position [69, 0]
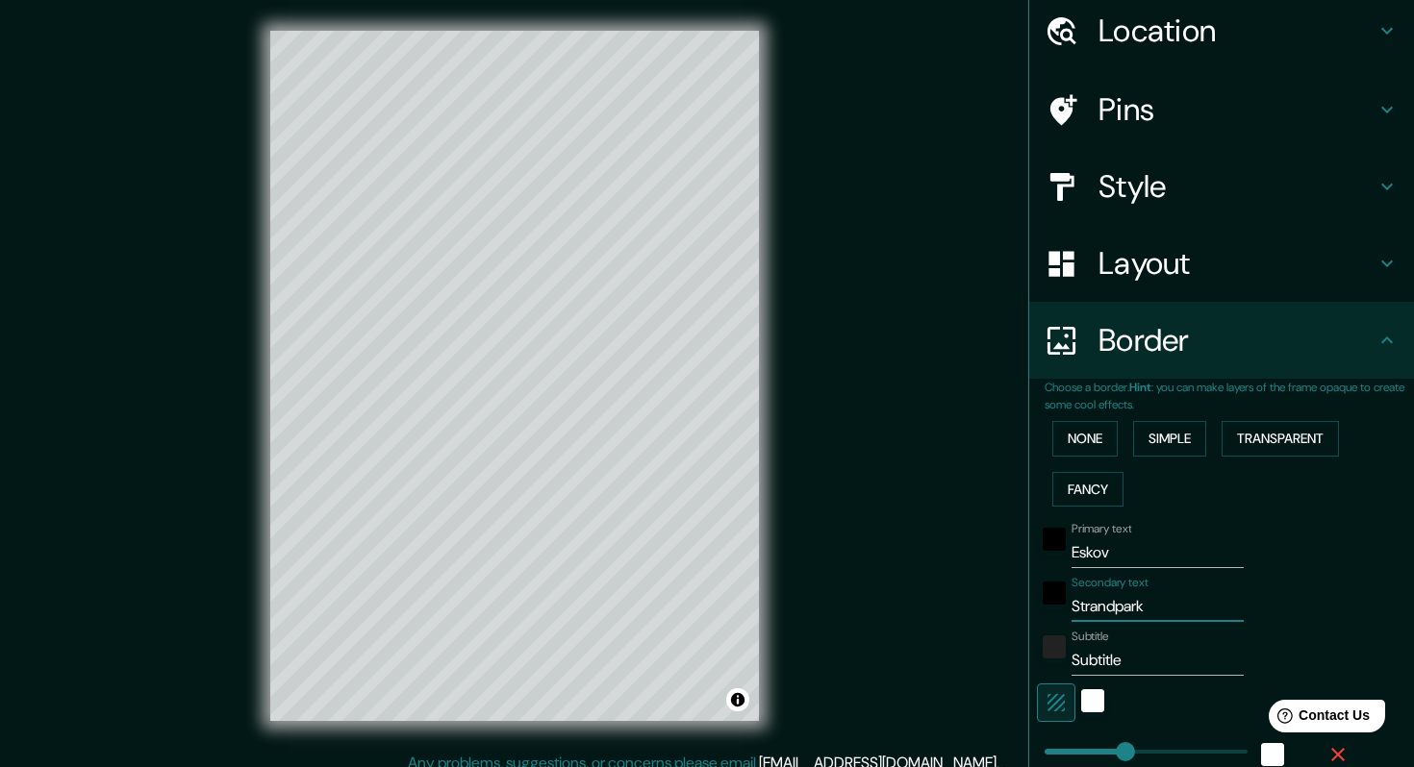
type input "Strandpark"
drag, startPoint x: 1139, startPoint y: 663, endPoint x: 1044, endPoint y: 663, distance: 94.2
click at [1044, 663] on div "Subtitle Subtitle" at bounding box center [1194, 653] width 315 height 46
type input "203"
type input "41"
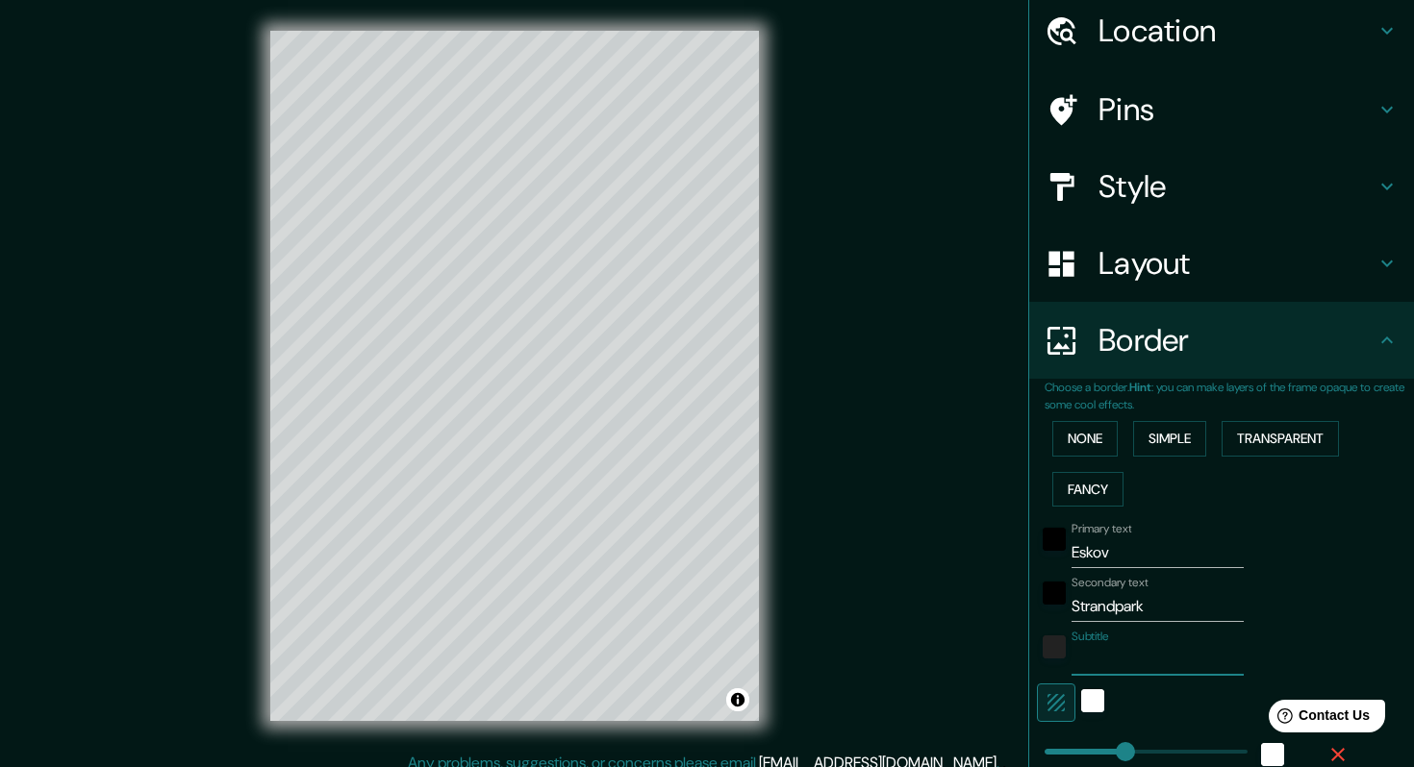
scroll to position [129, 0]
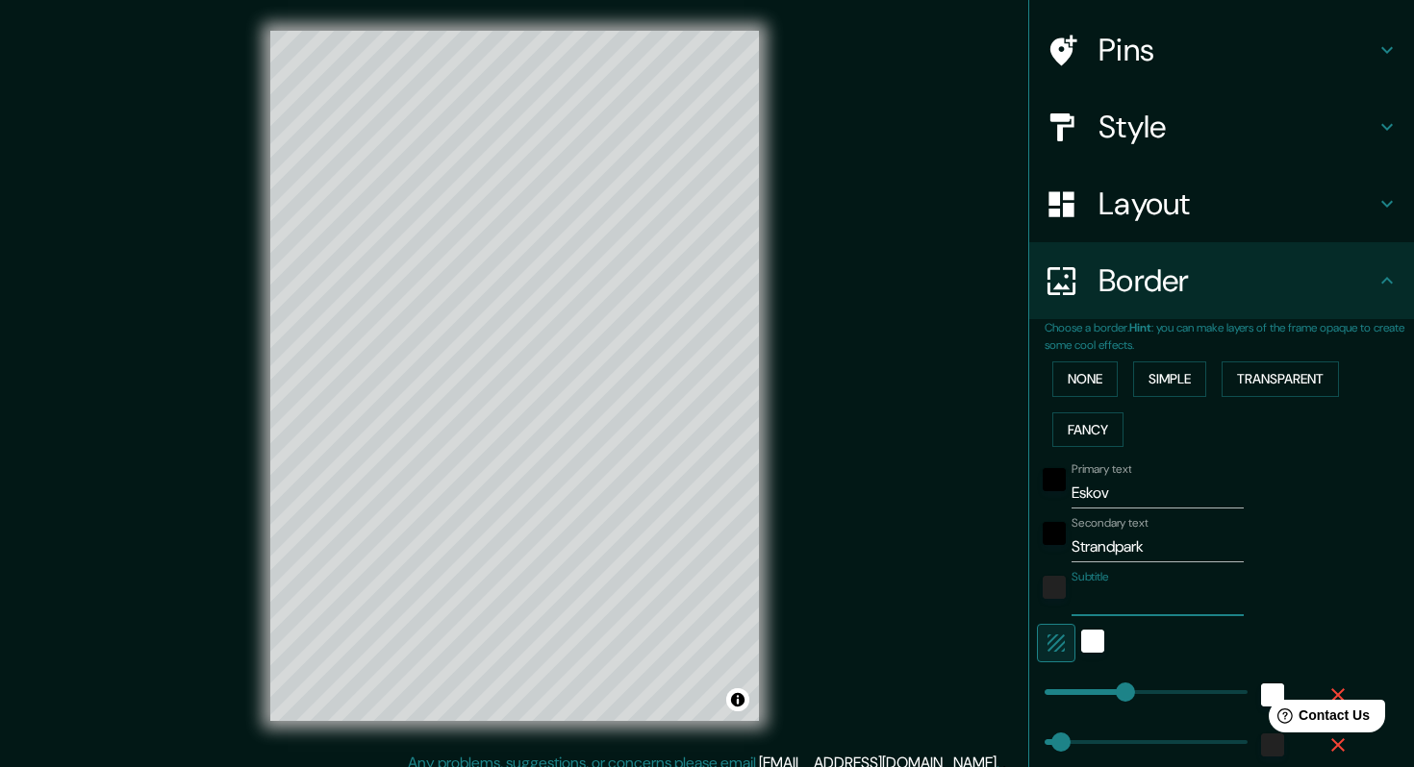
paste input "56.786126044657614, 9.094213217958831"
type input "56.786126044657614, 9.094213217958831"
type input "203"
type input "41"
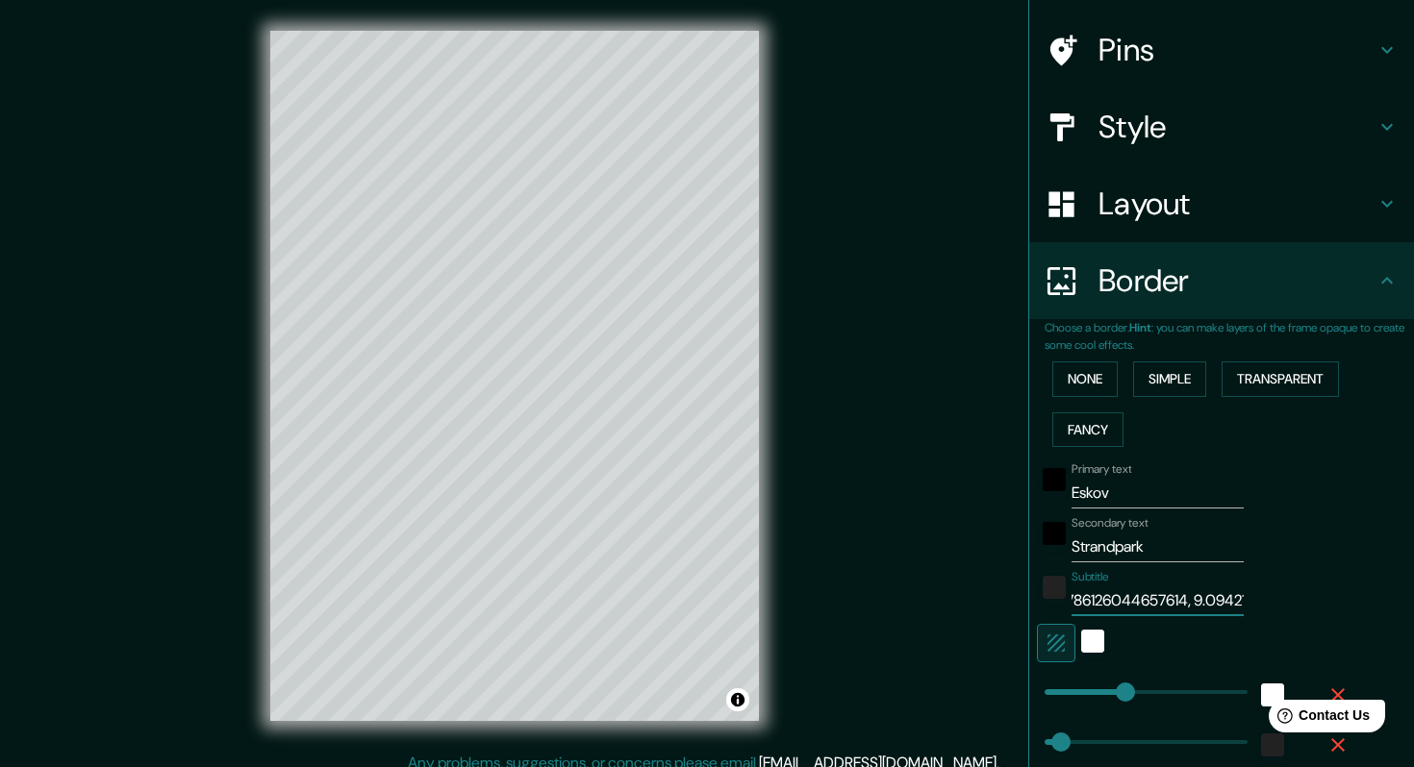
drag, startPoint x: 1118, startPoint y: 599, endPoint x: 1193, endPoint y: 602, distance: 74.1
click at [1193, 602] on input "56.786126044657614, 9.094213217958831" at bounding box center [1157, 601] width 172 height 31
type input "56.786, 9.094213217958831"
type input "203"
type input "41"
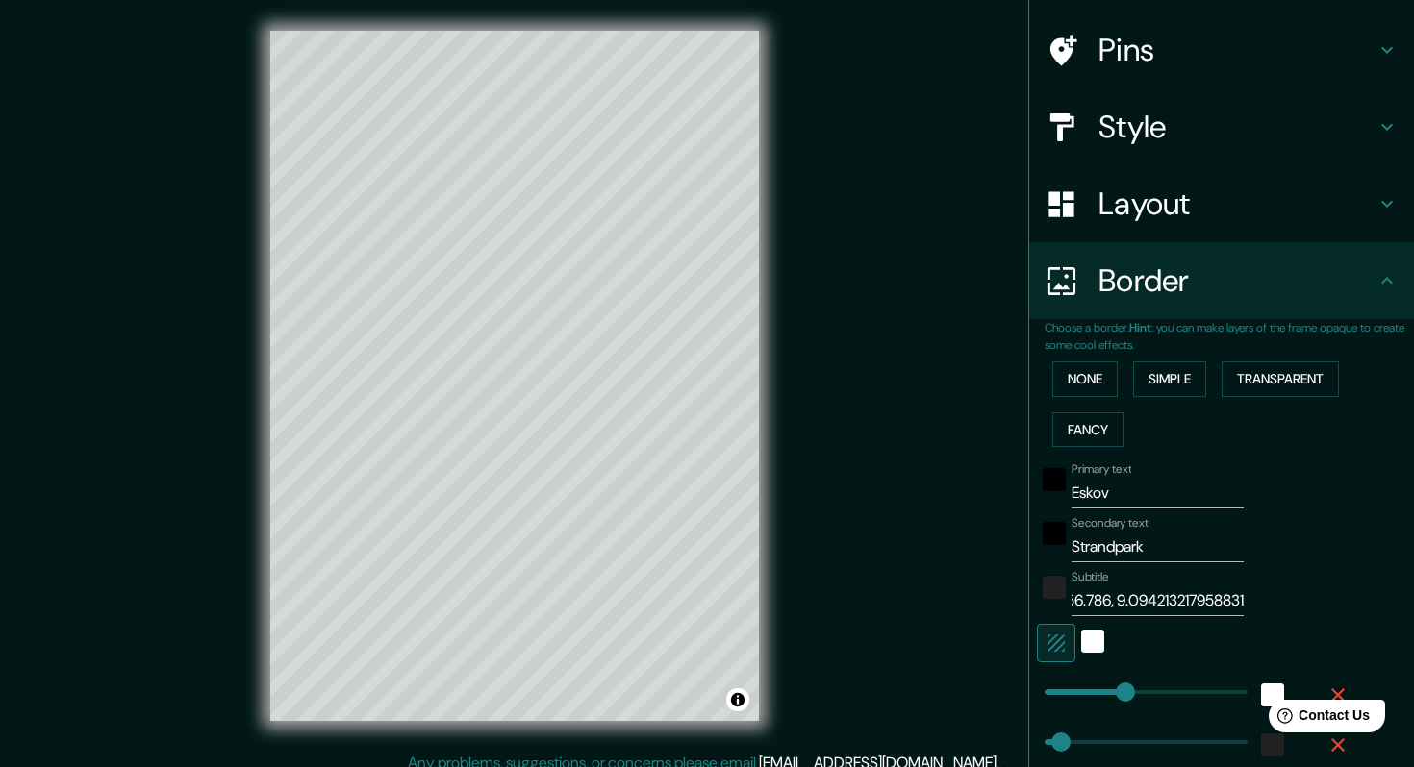
scroll to position [0, 0]
click at [1121, 605] on input "56.786, 9.094213217958831" at bounding box center [1157, 601] width 172 height 31
type input "56.786 9.094213217958831"
type input "203"
type input "41"
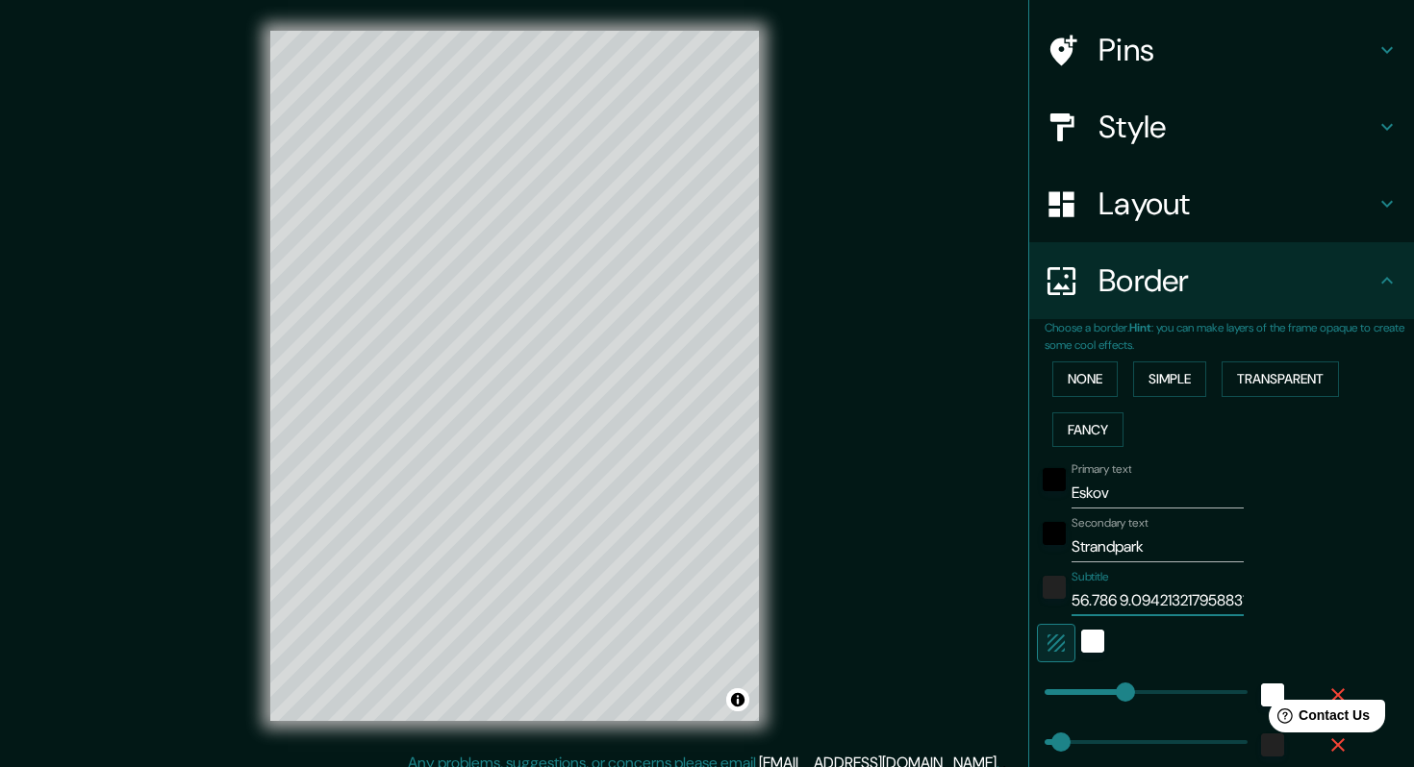
type input "56.786 9.094213217958831"
type input "203"
type input "41"
type input "56.786 / 9.094213217958831"
type input "203"
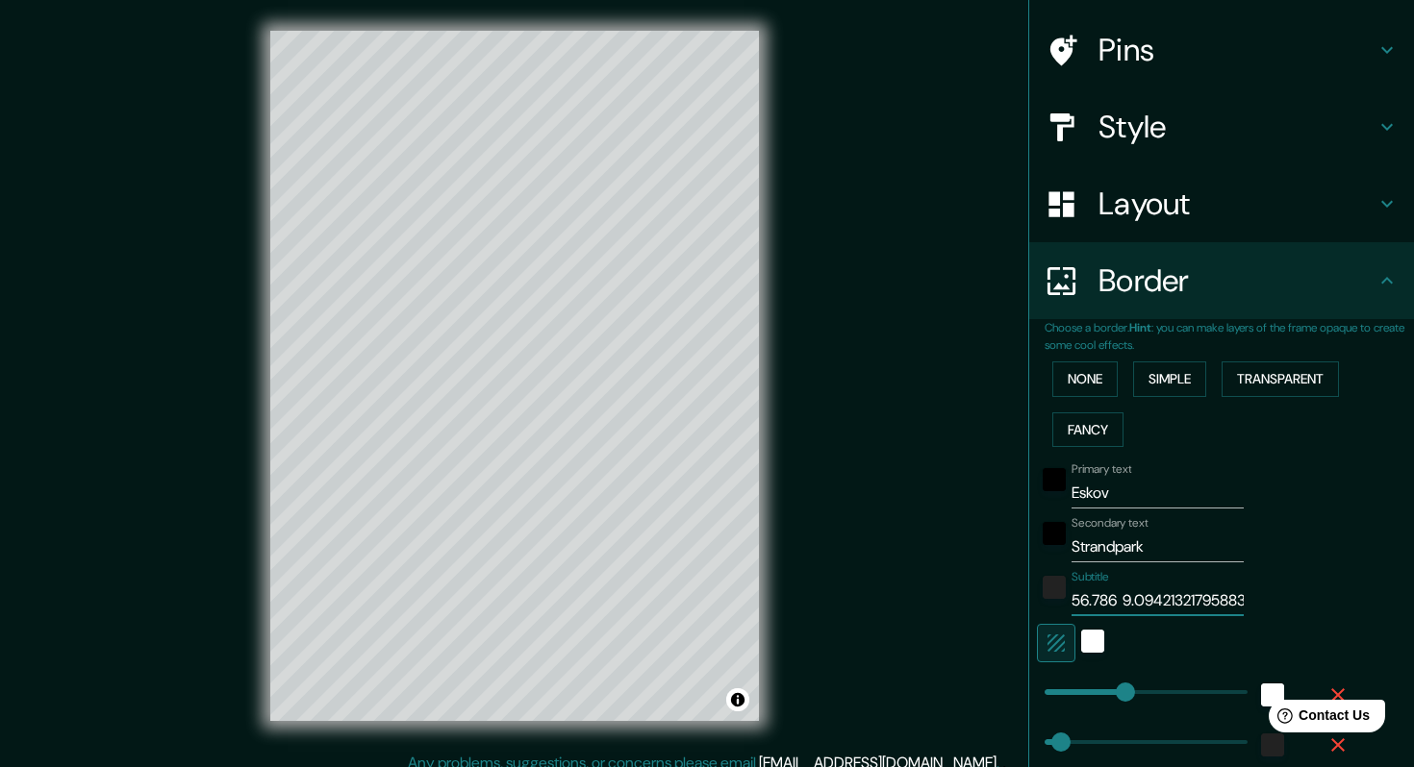
type input "41"
drag, startPoint x: 1159, startPoint y: 599, endPoint x: 1247, endPoint y: 598, distance: 88.5
click at [1247, 598] on div "Subtitle 56.786 / 9.094213217958831" at bounding box center [1194, 593] width 315 height 46
type input "56.786 / 9.094"
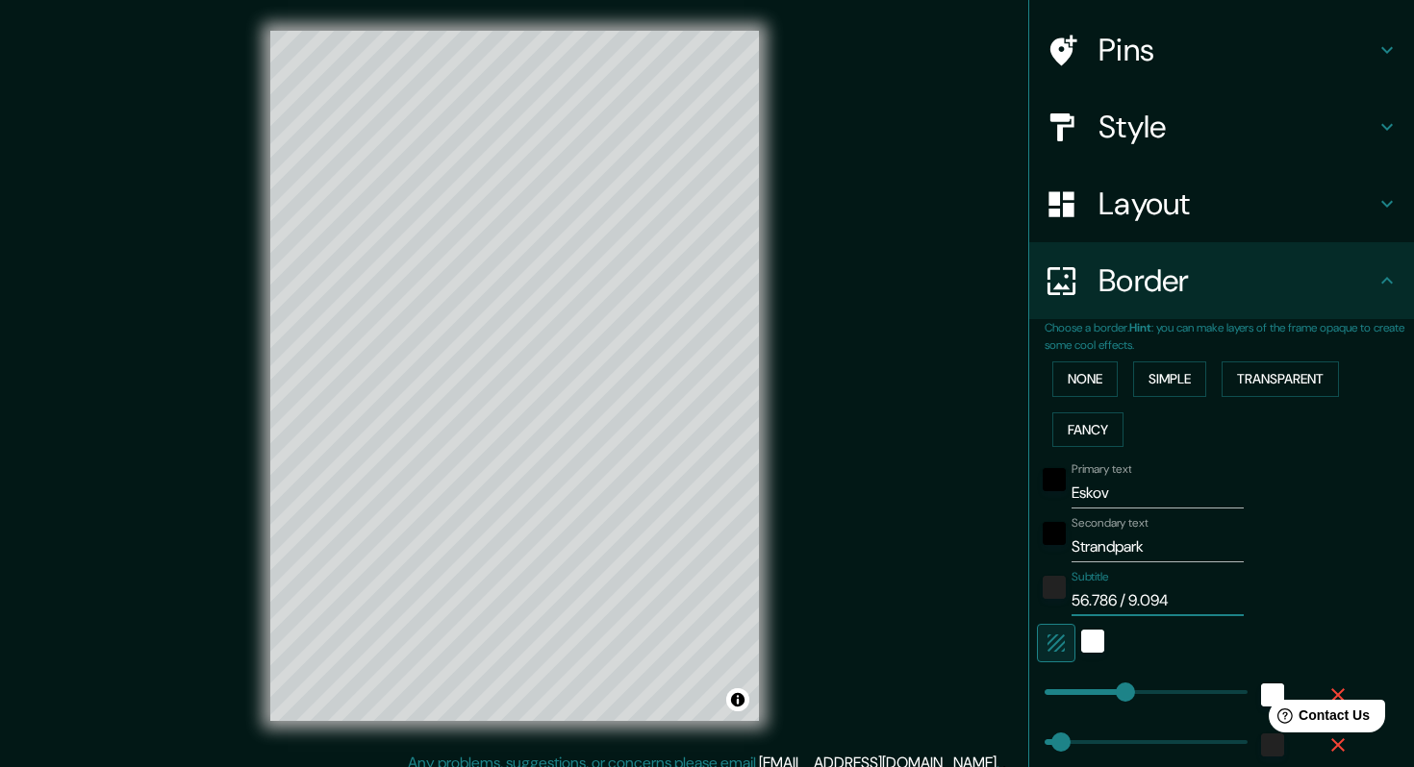
type input "203"
type input "41"
paste input "°"
type input "56.786 / 9.094°"
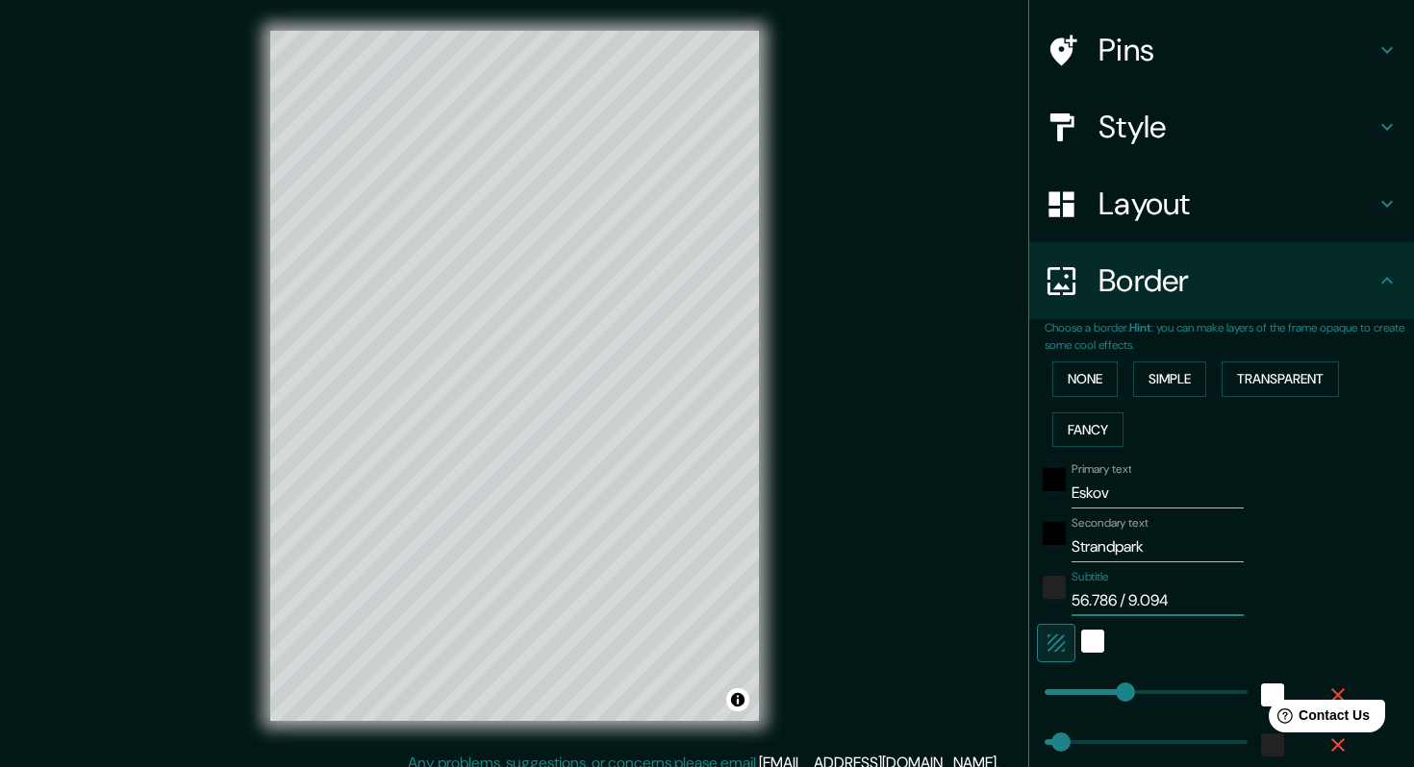
type input "203"
type input "41"
click at [1120, 597] on input "56.786 / 9.094°" at bounding box center [1157, 601] width 172 height 31
paste input "°"
type input "56.786° / 9.094°"
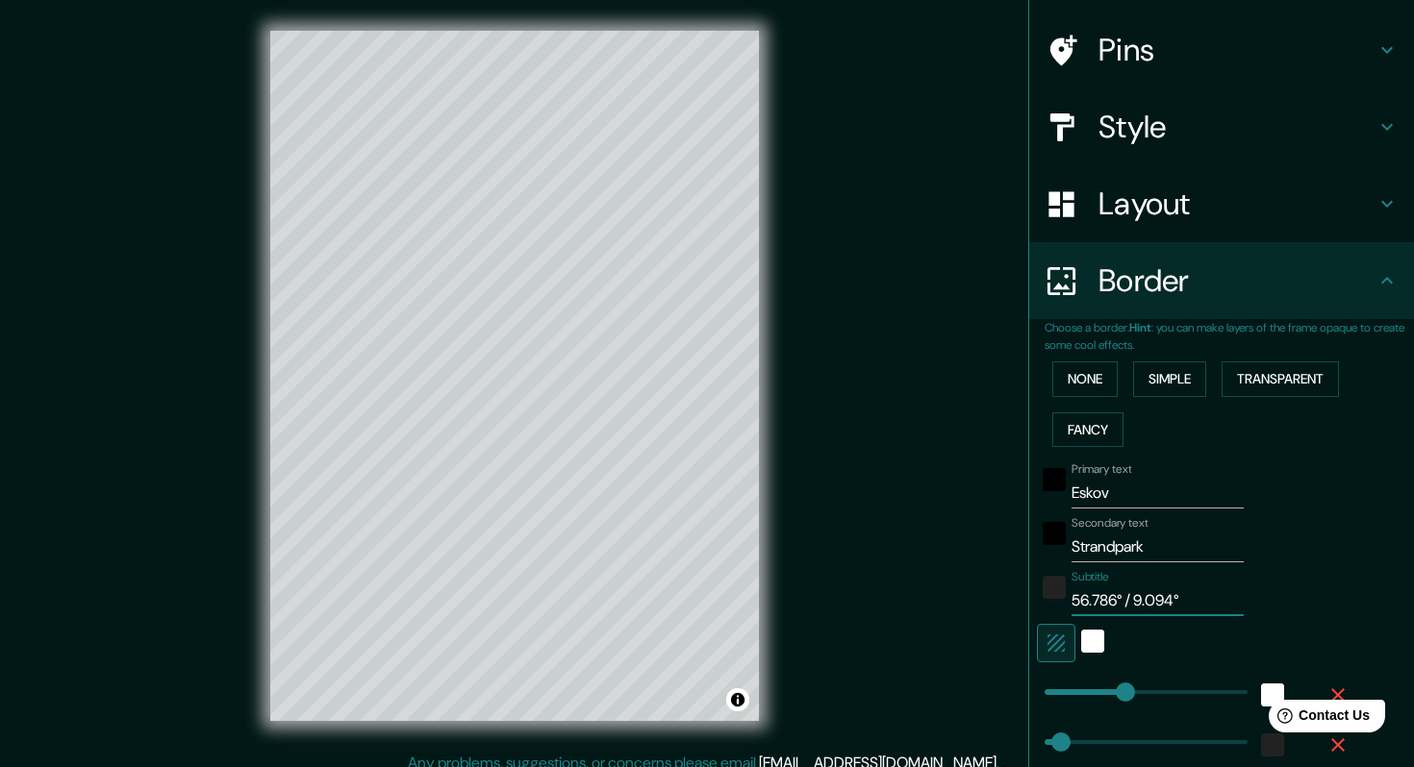
type input "203"
type input "41"
type input "56.786°W / 9.094°"
type input "203"
type input "41"
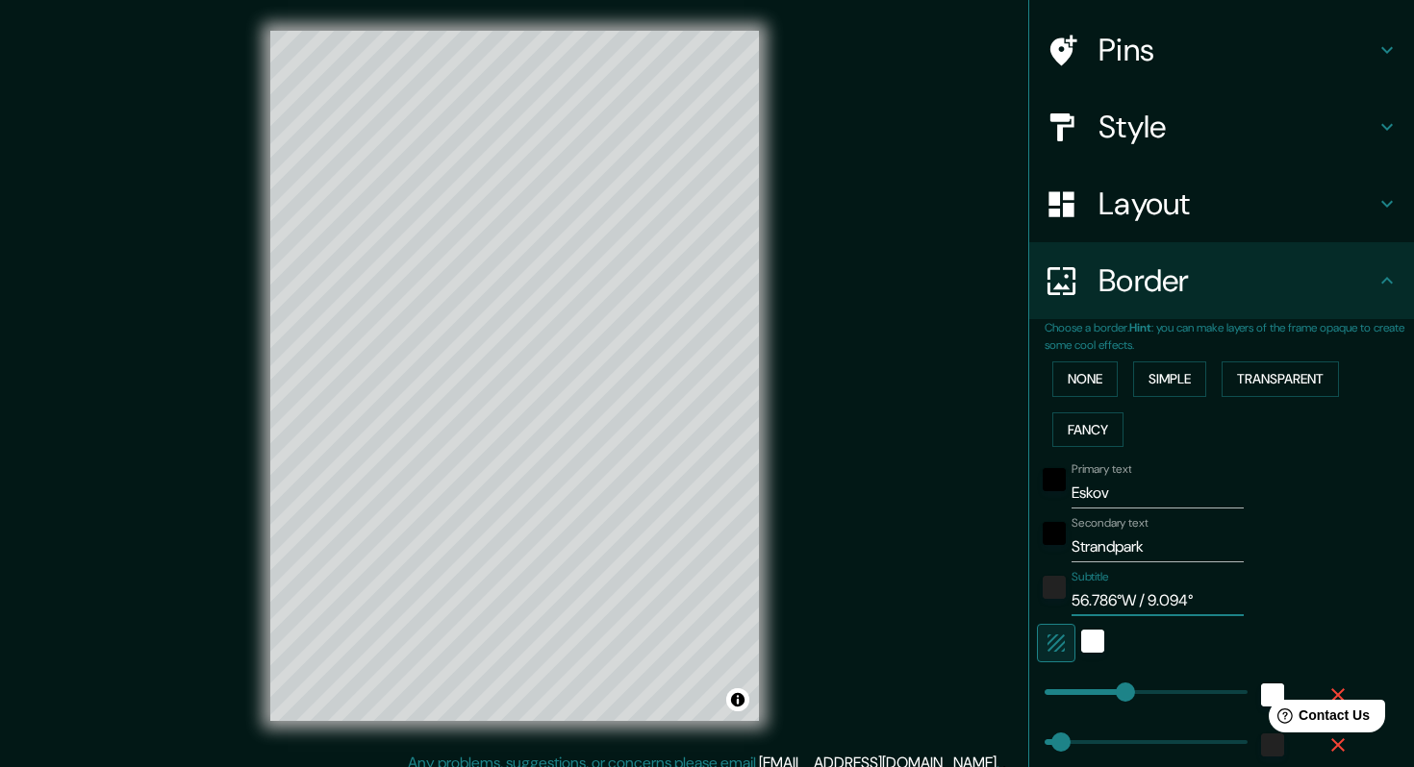
click at [1202, 597] on input "56.786°W / 9.094°" at bounding box center [1157, 601] width 172 height 31
type input "56.786°W / 9.094°N"
type input "203"
type input "41"
click at [1139, 600] on input "56.786°W / 9.094°N" at bounding box center [1157, 601] width 172 height 31
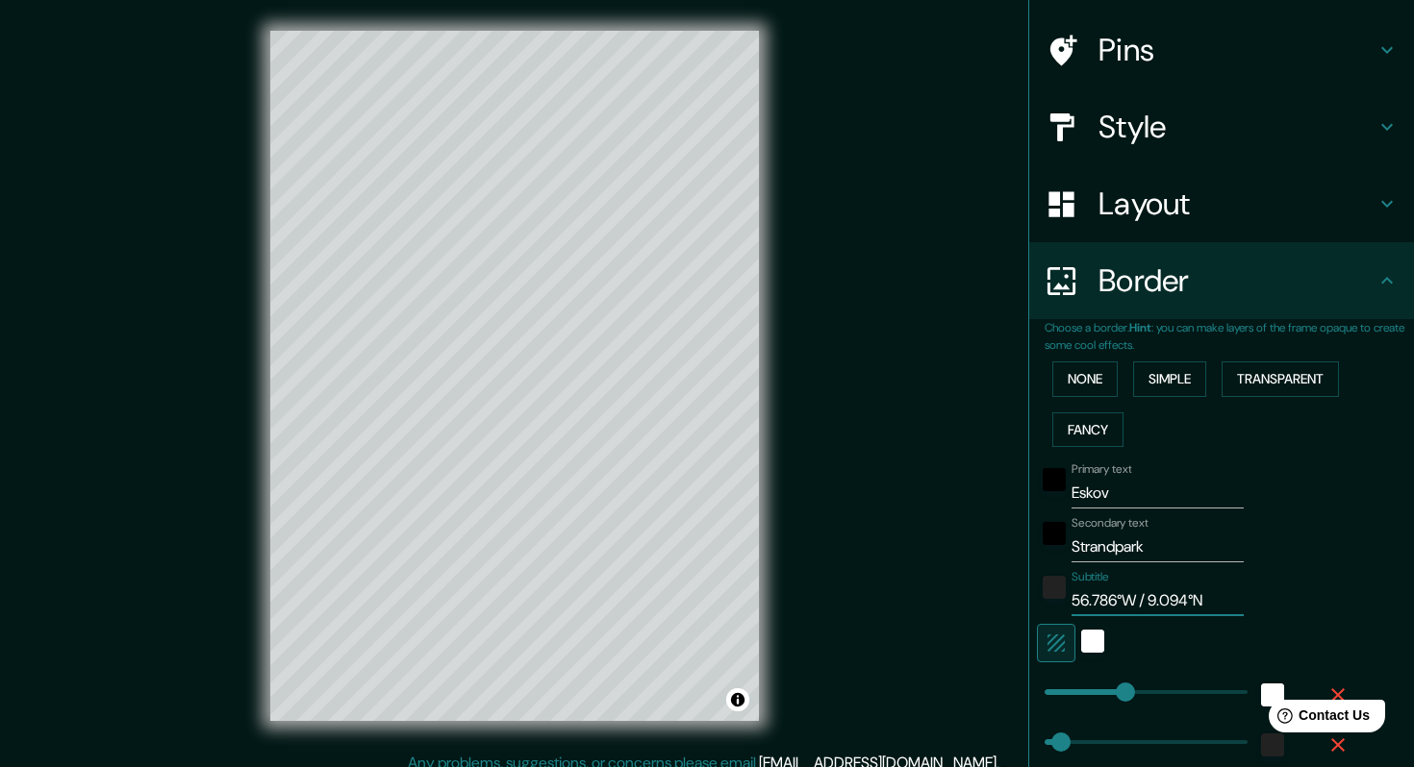
type input "56.786°W´ / 9.094°N"
type input "203"
type input "41"
type input "56.786°W´N / 9.094°N"
type input "203"
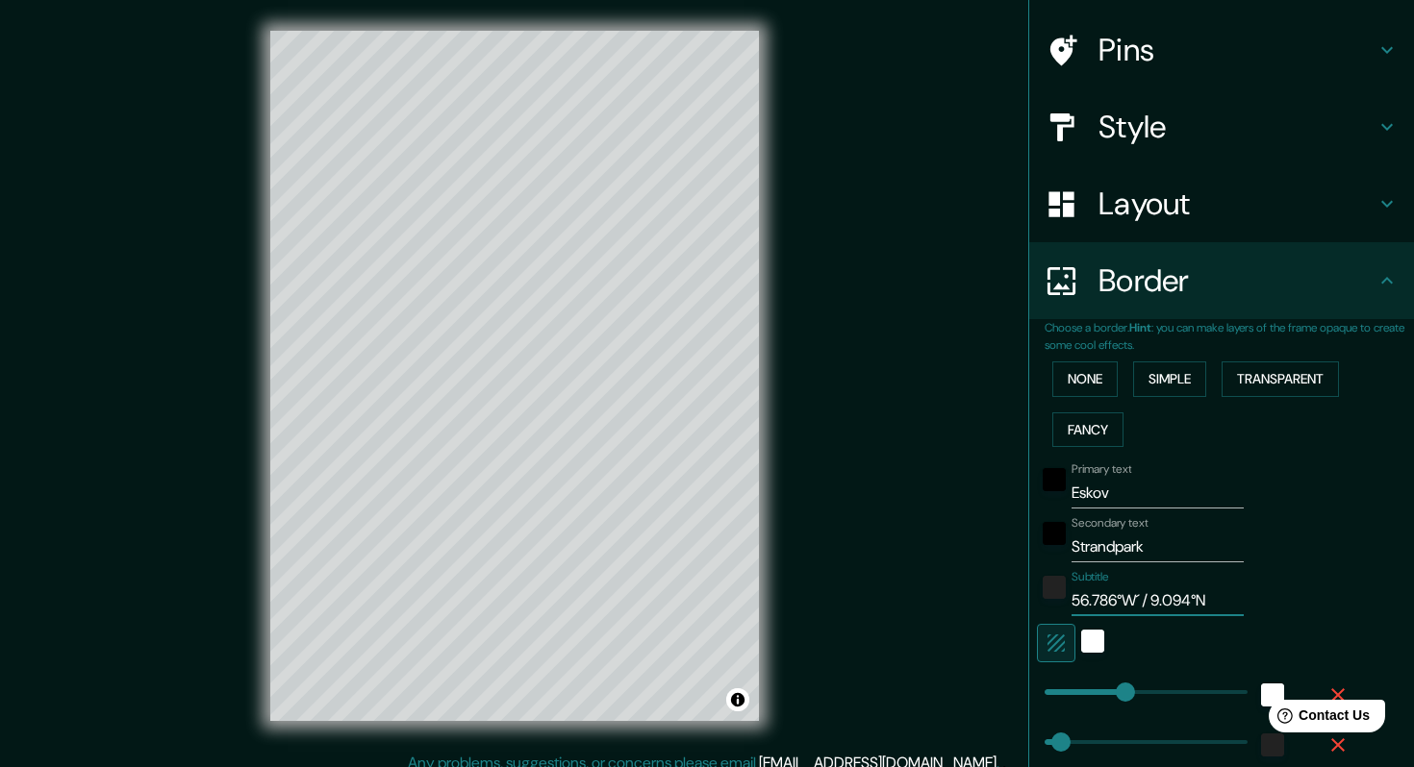
type input "41"
type input "56.786°W´ / 9.094°N"
type input "203"
type input "41"
type input "56.786°W / 9.094°N"
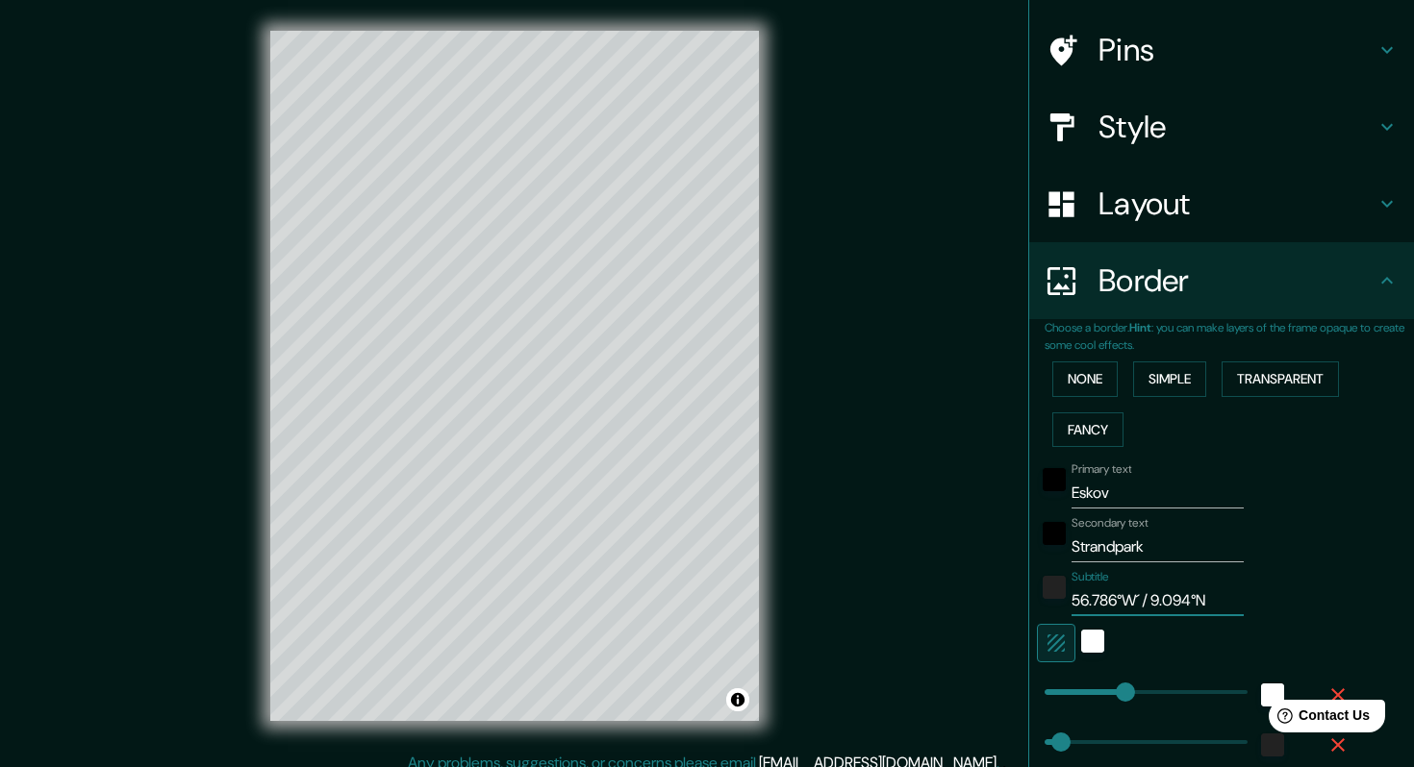
type input "203"
type input "41"
type input "56.786° / 9.094°N"
type input "203"
type input "41"
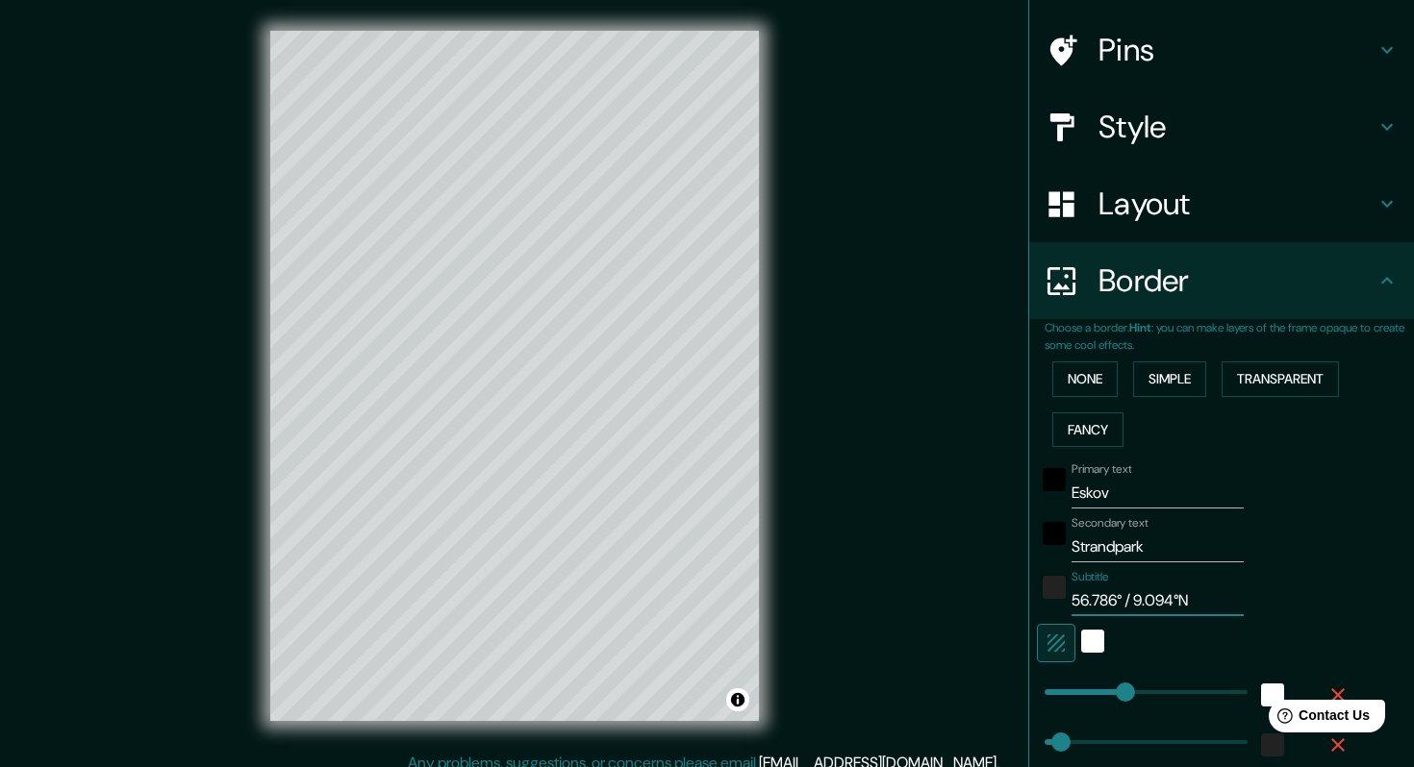
type input "56.786°N / 9.094°N"
type input "203"
type input "41"
click at [1204, 597] on input "56.786°N / 9.094°N" at bounding box center [1157, 601] width 172 height 31
type input "56.786°N / 9.094°"
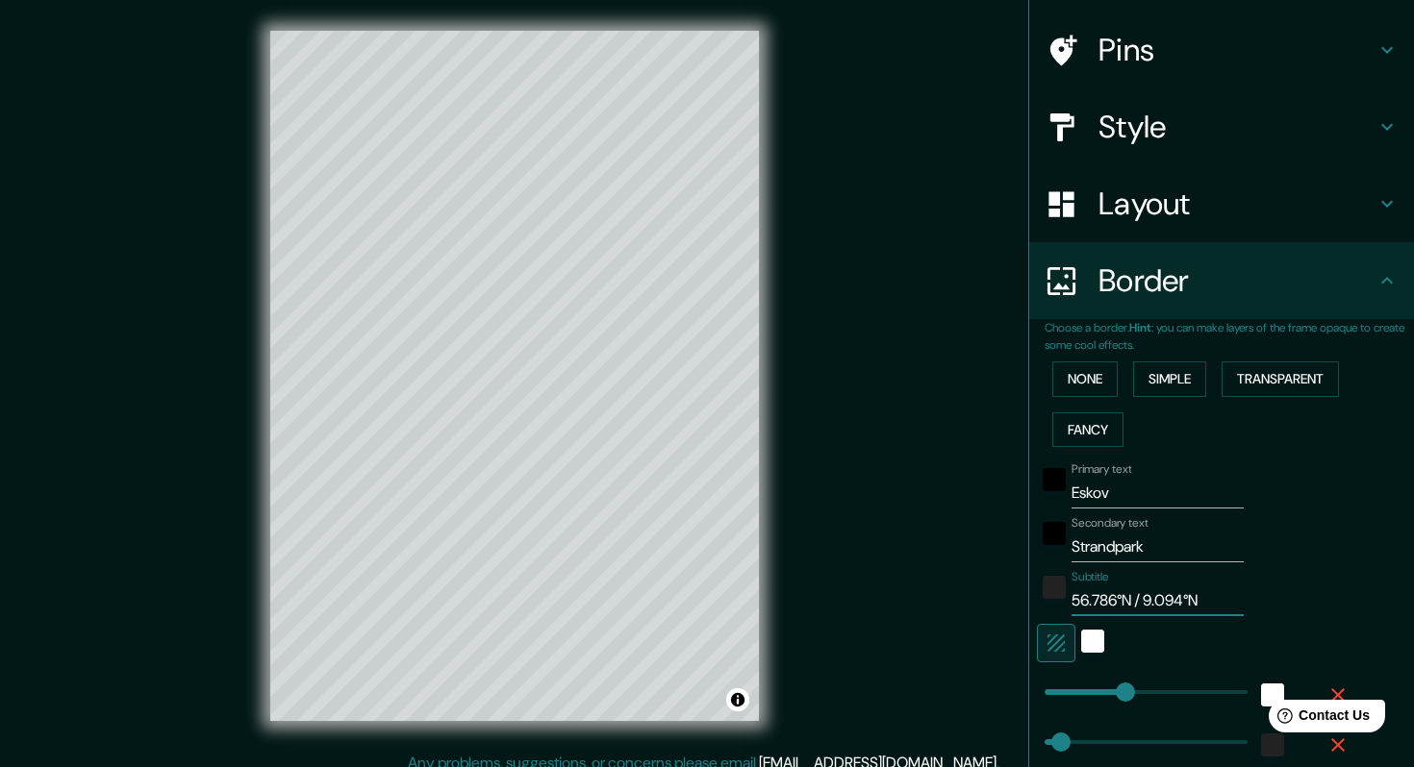
type input "203"
type input "41"
type input "56.786°N / 9.094°W"
type input "203"
type input "41"
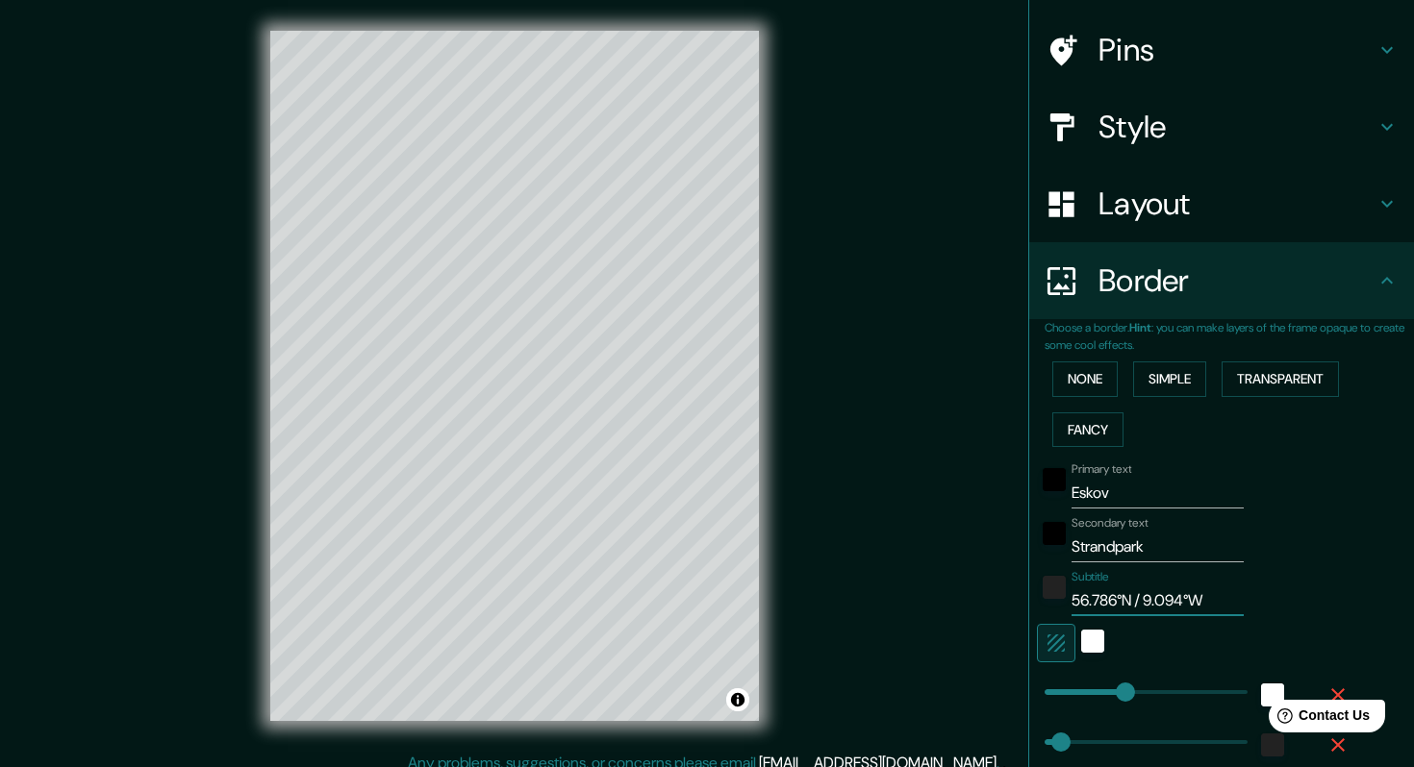
drag, startPoint x: 1072, startPoint y: 601, endPoint x: 1245, endPoint y: 598, distance: 173.1
click at [1245, 598] on div "Subtitle 56.786°N / 9.094°W" at bounding box center [1194, 593] width 315 height 46
click at [1212, 600] on input "56.786°N / 9.094°W" at bounding box center [1157, 601] width 172 height 31
type input "56.786°N / 9.094°"
type input "203"
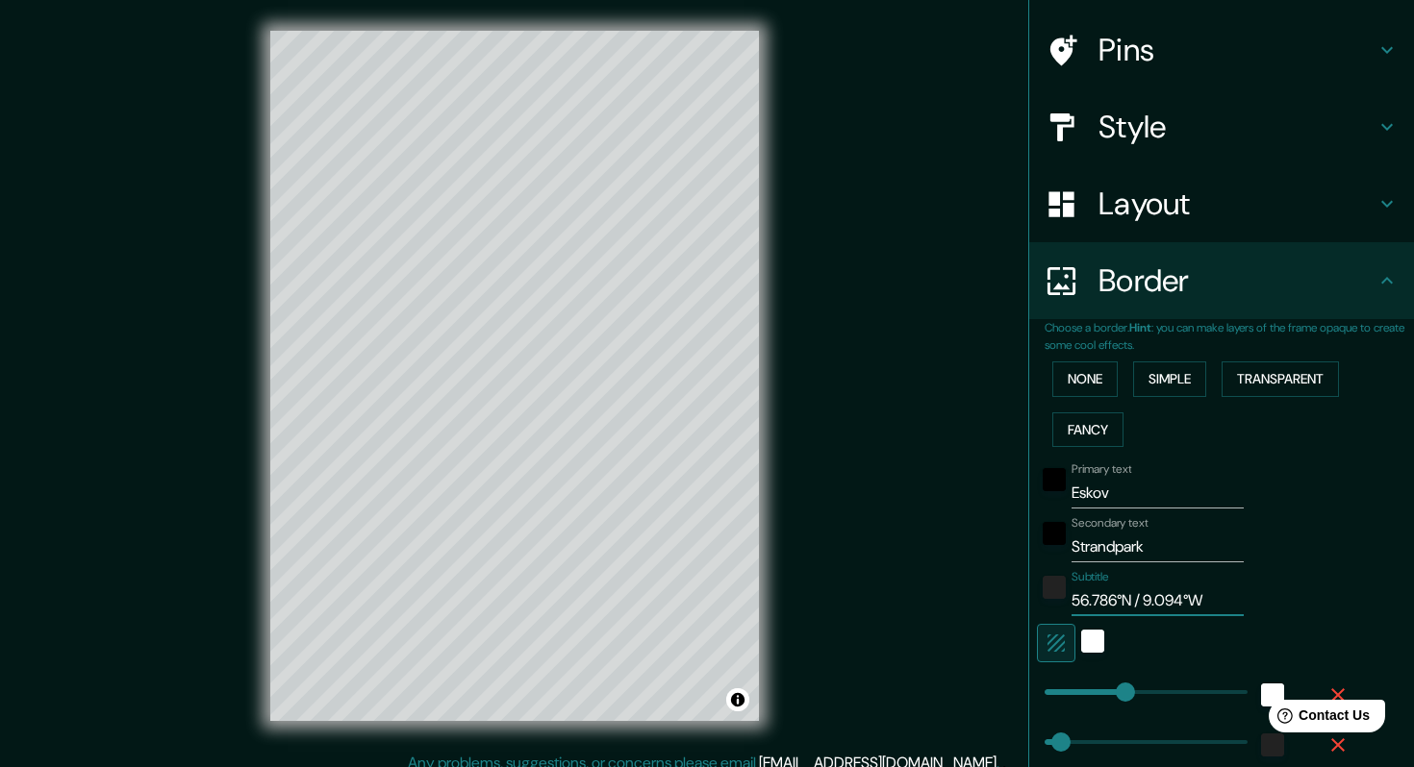
type input "41"
type input "56.786°N / 9.094°E"
type input "203"
type input "41"
type input "56.786°N / 9.094°E"
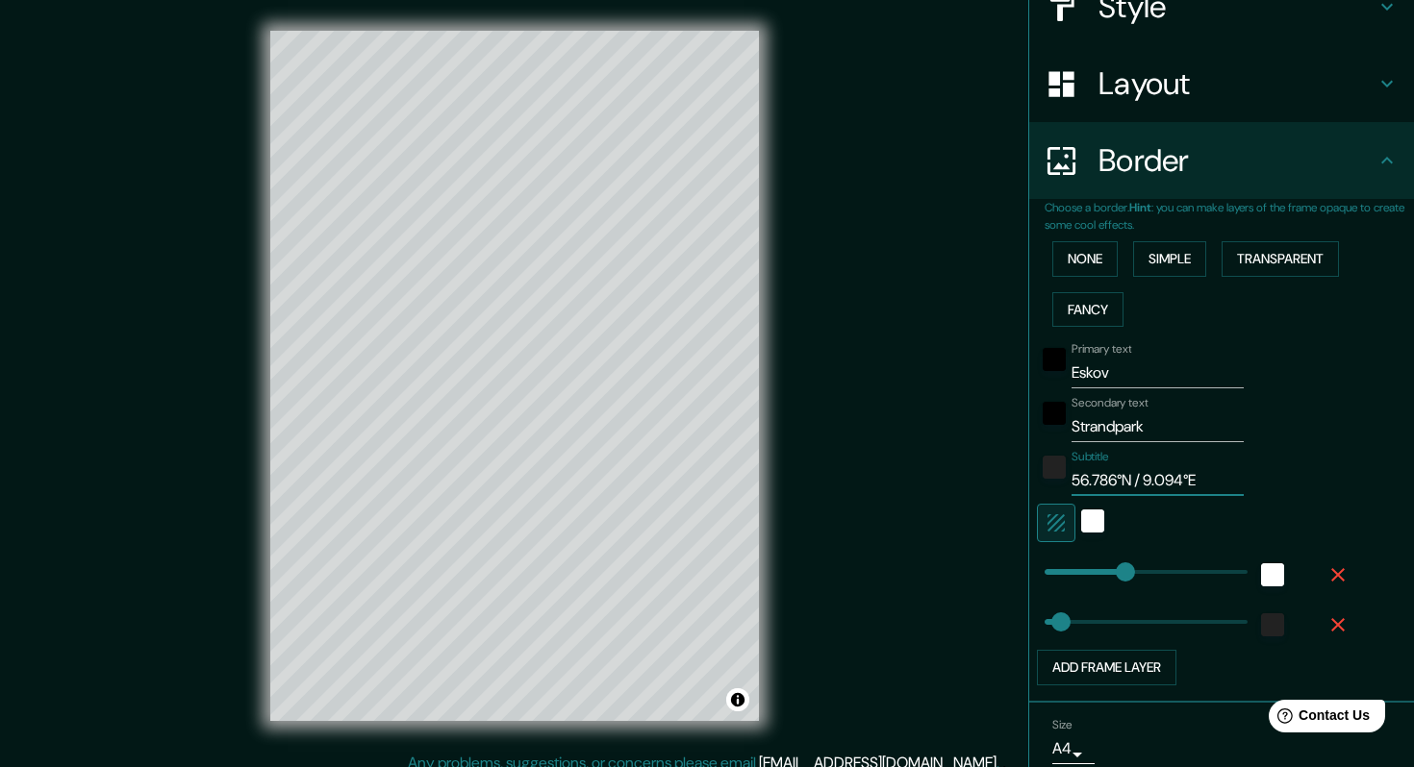
scroll to position [276, 0]
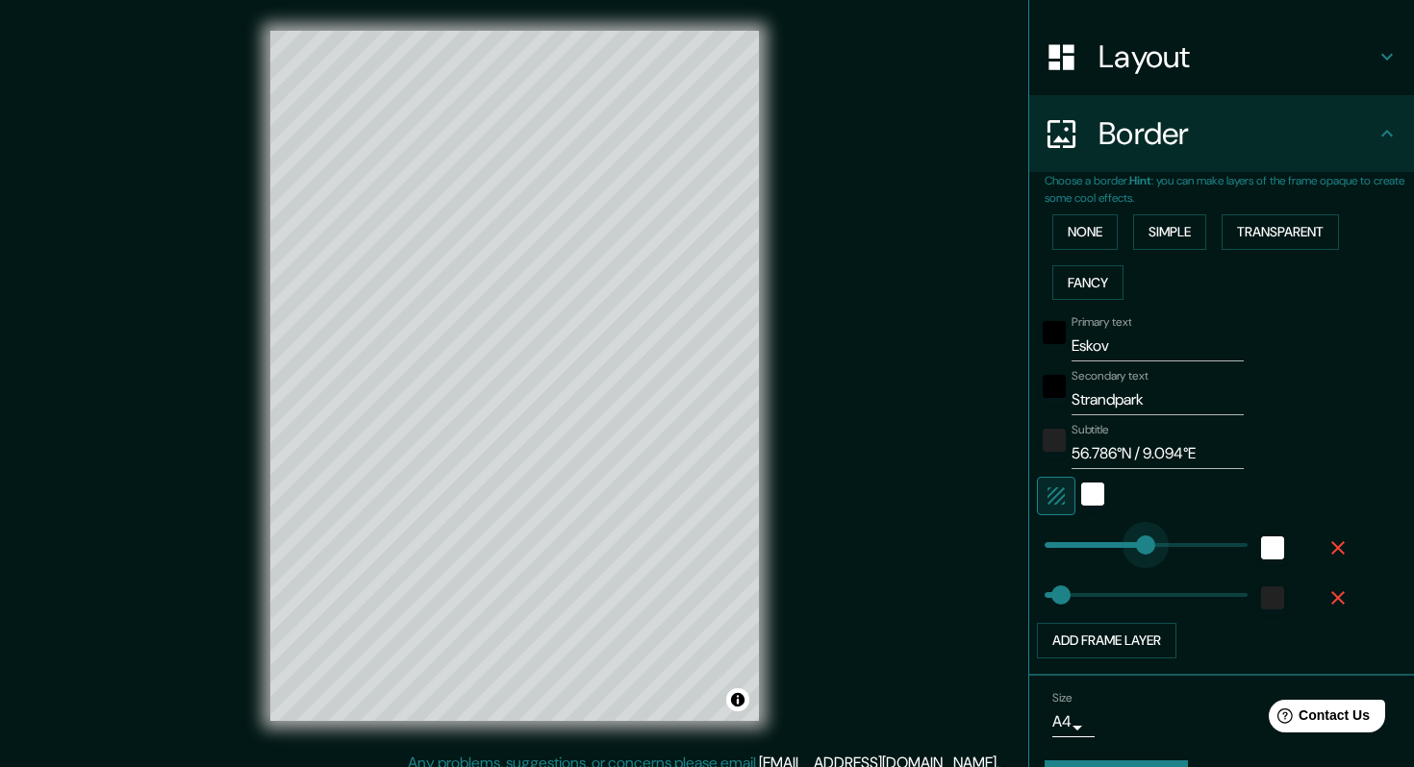
type input "258"
drag, startPoint x: 1123, startPoint y: 548, endPoint x: 1147, endPoint y: 547, distance: 24.1
type input "41"
type input "280"
type input "41"
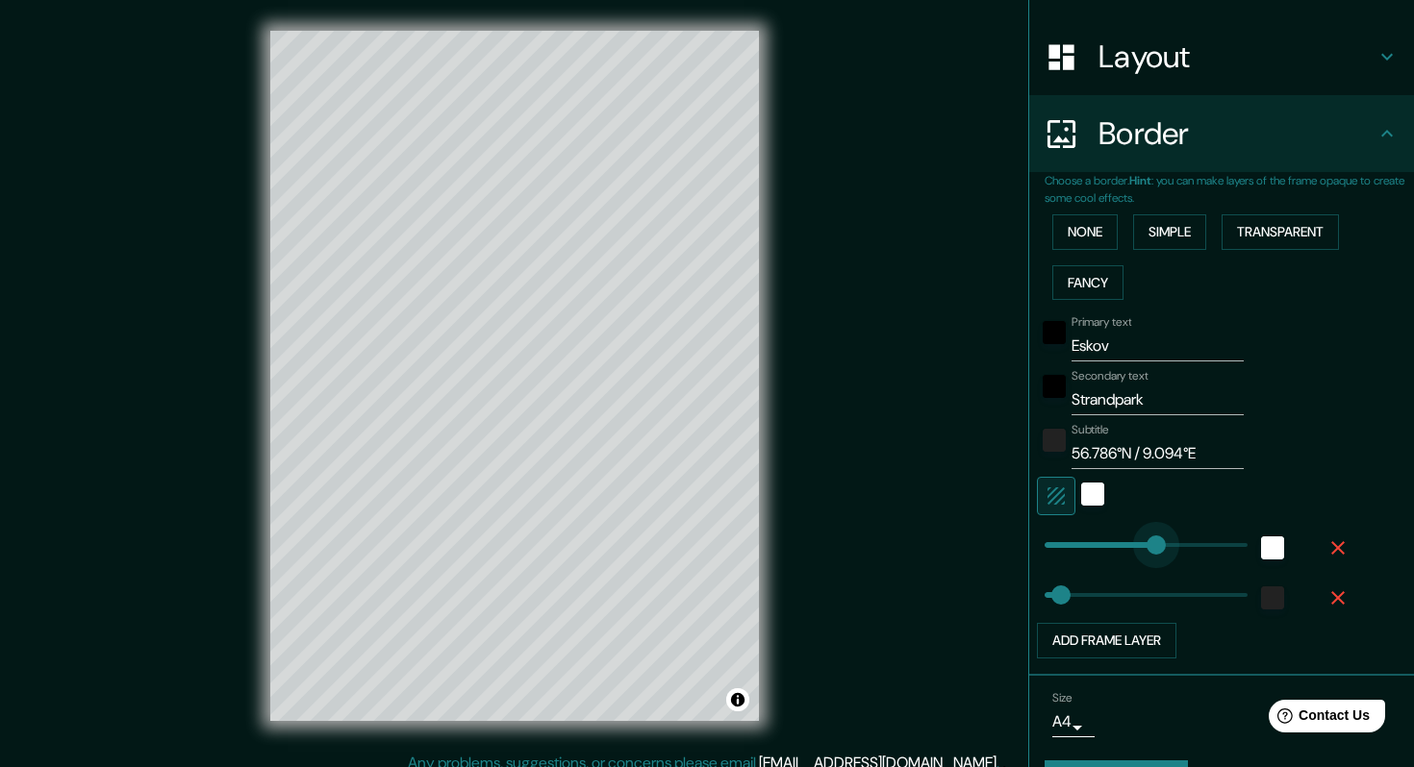
type input "195"
drag, startPoint x: 1156, startPoint y: 547, endPoint x: 1121, endPoint y: 547, distance: 34.6
type input "41"
type input "164"
drag, startPoint x: 1121, startPoint y: 547, endPoint x: 1110, endPoint y: 547, distance: 11.5
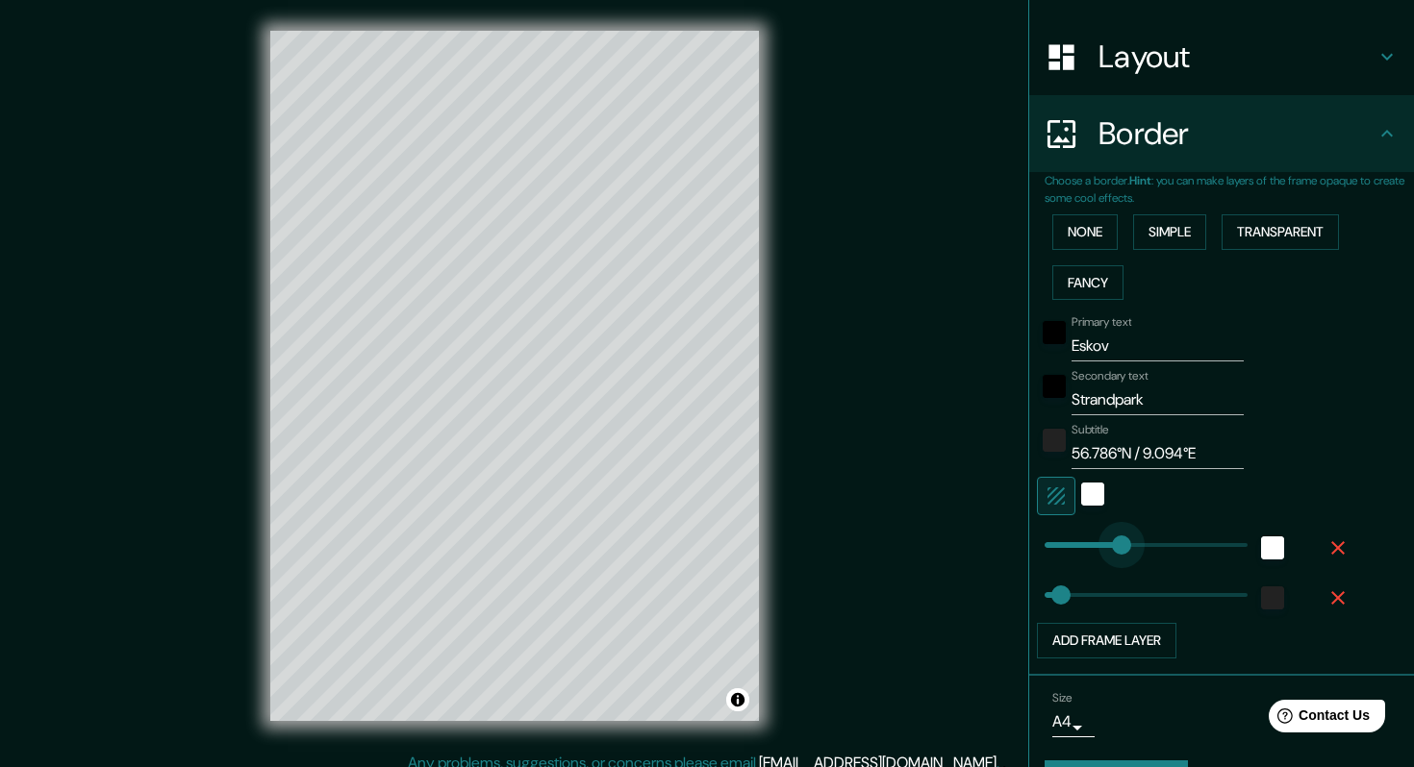
type input "41"
type input "133"
drag, startPoint x: 1110, startPoint y: 547, endPoint x: 1097, endPoint y: 547, distance: 12.5
type input "41"
type input "145"
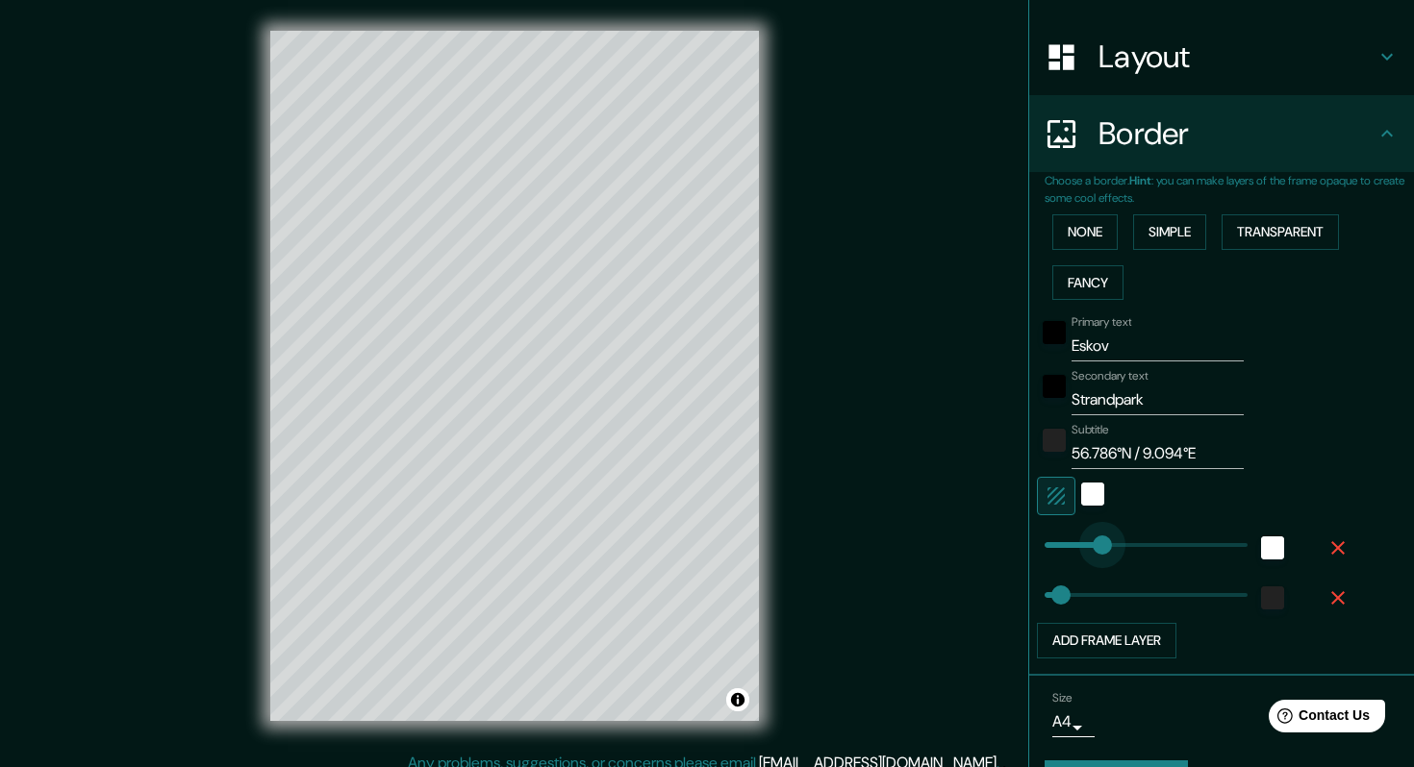
type input "41"
type input "171"
drag, startPoint x: 1102, startPoint y: 545, endPoint x: 1114, endPoint y: 545, distance: 11.5
type input "41"
type input "164"
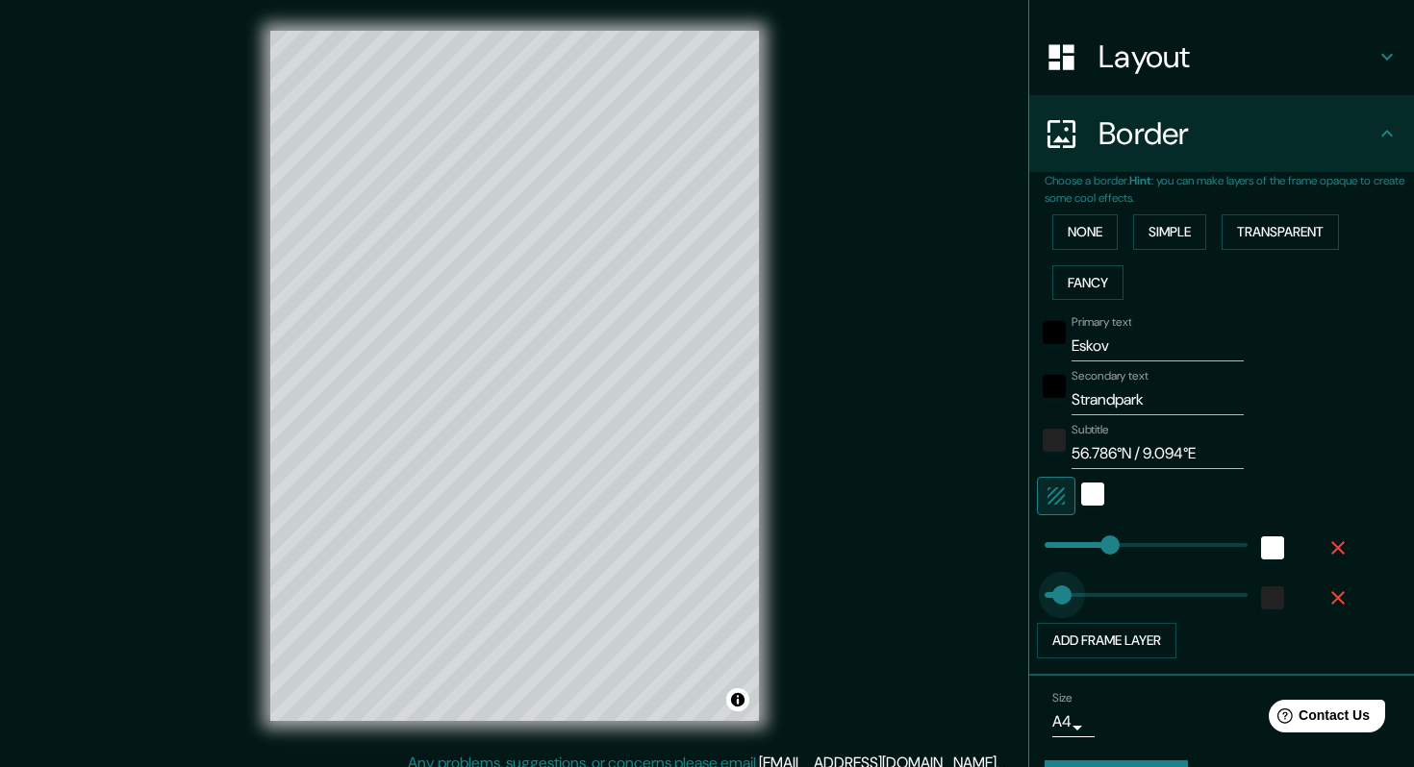
type input "109"
drag, startPoint x: 1062, startPoint y: 600, endPoint x: 1088, endPoint y: 600, distance: 26.0
type input "70"
drag, startPoint x: 1084, startPoint y: 595, endPoint x: 1073, endPoint y: 594, distance: 10.6
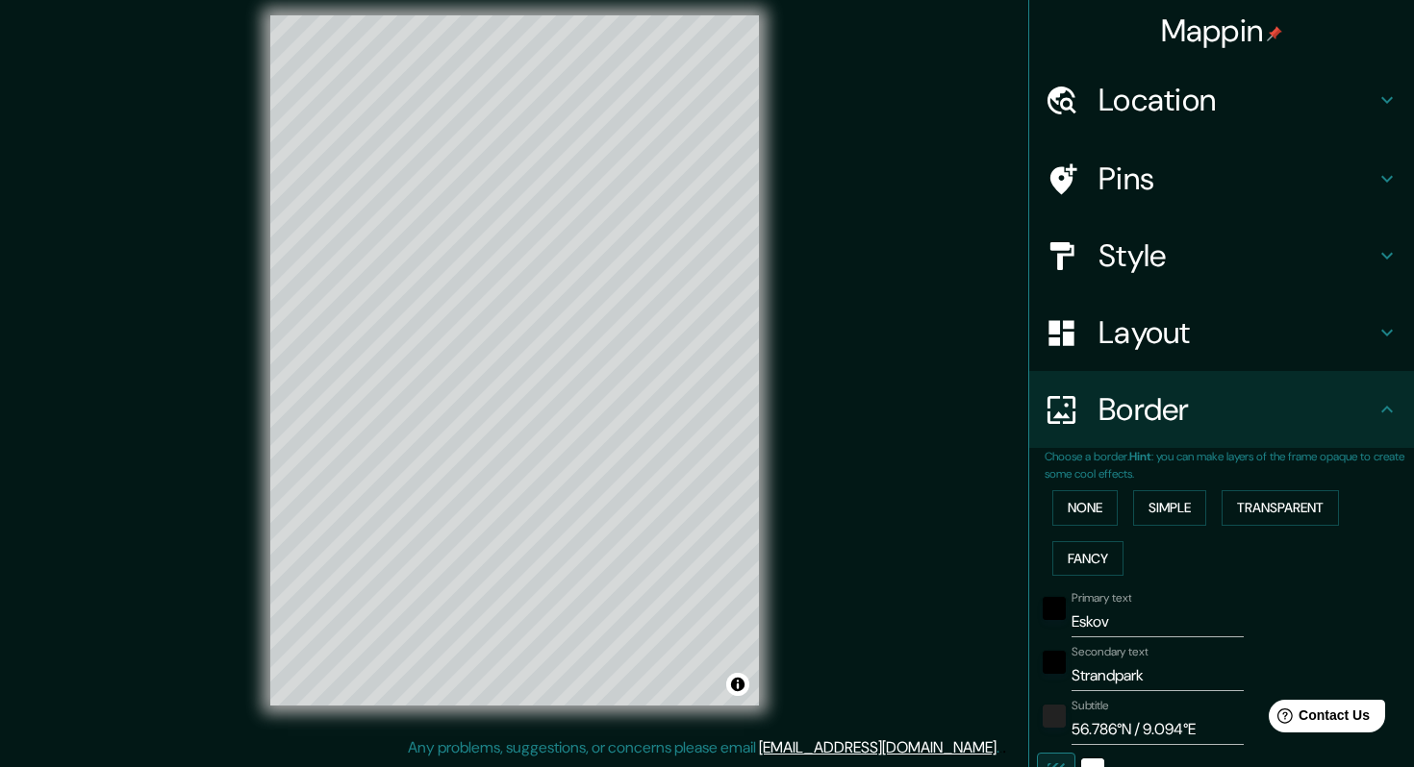
scroll to position [19, 0]
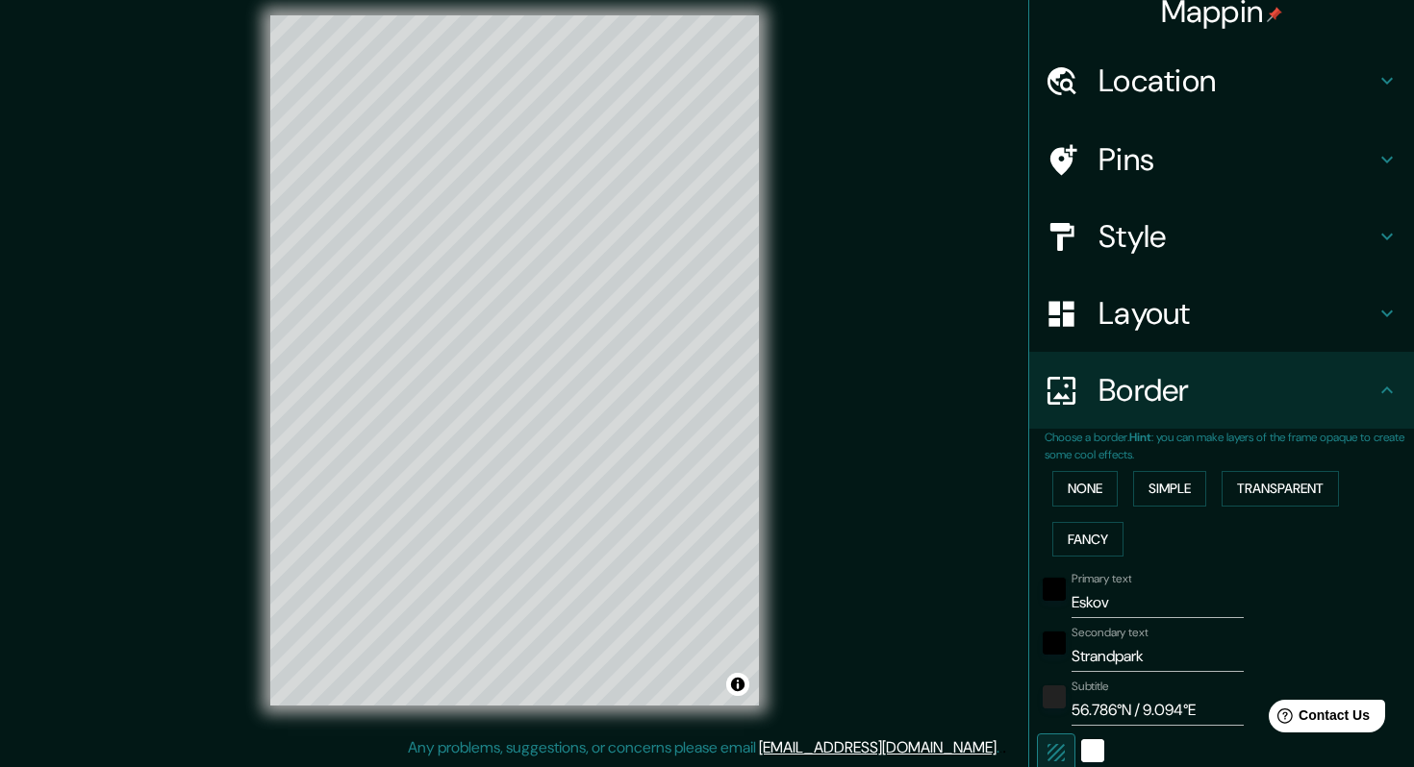
click at [1198, 239] on h4 "Style" at bounding box center [1236, 236] width 277 height 38
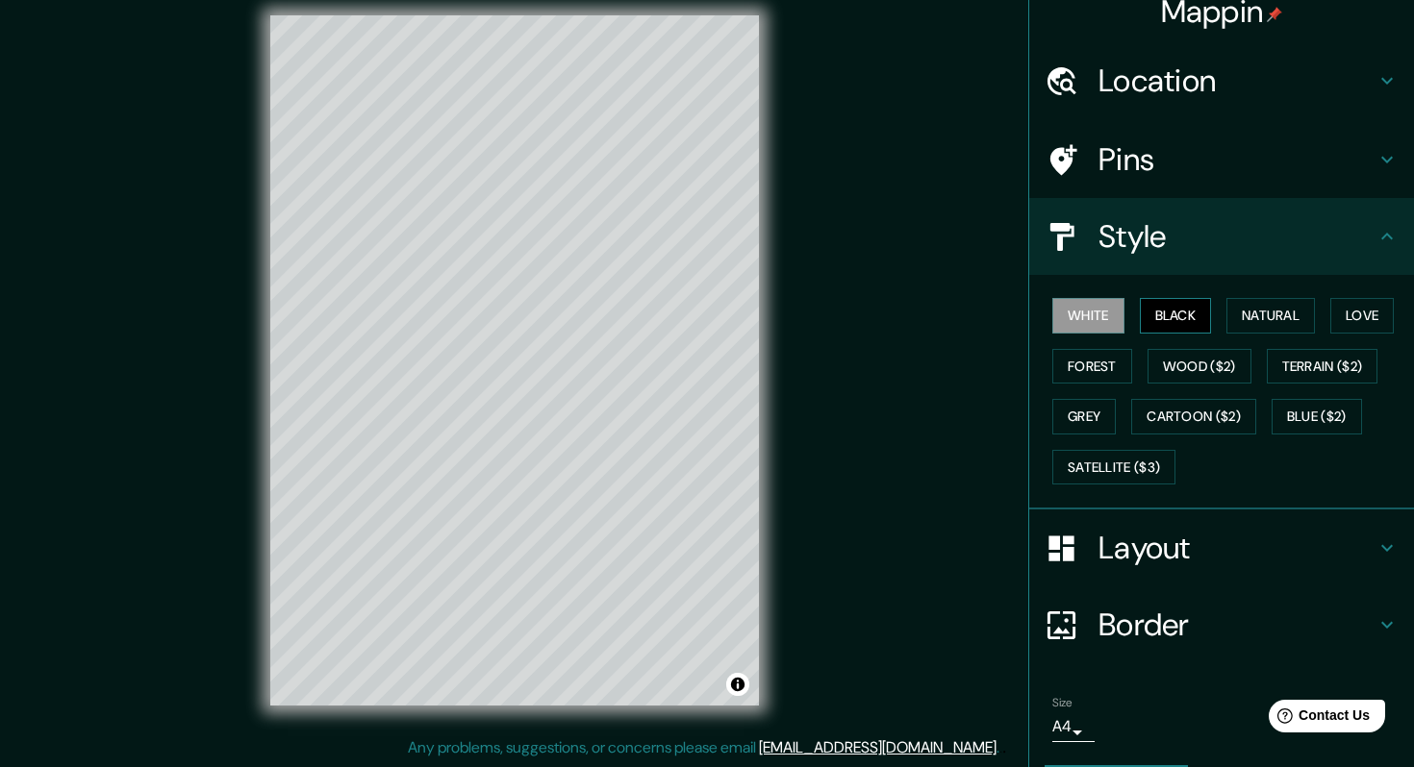
click at [1176, 314] on button "Black" at bounding box center [1176, 316] width 72 height 36
click at [1096, 314] on button "White" at bounding box center [1088, 316] width 72 height 36
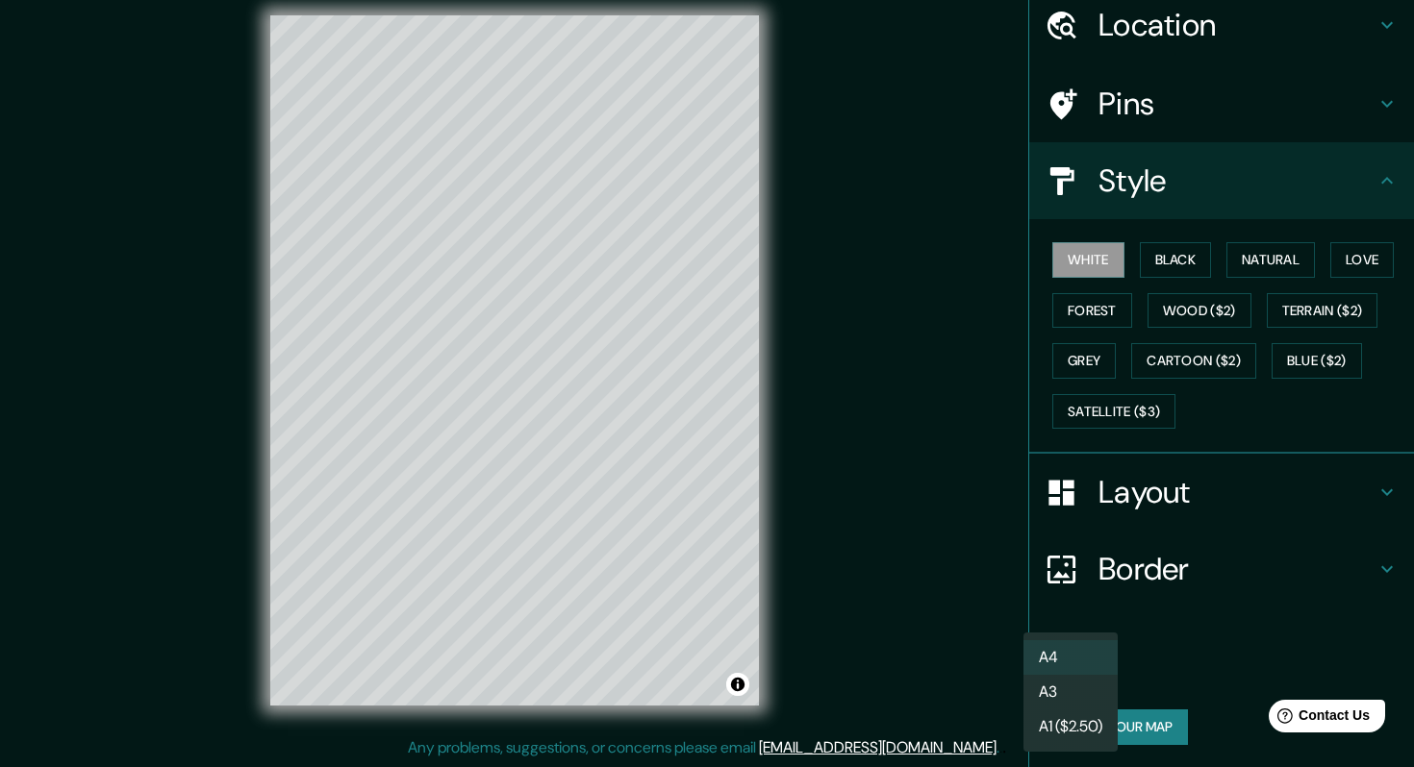
click at [1066, 663] on body "Mappin Location [STREET_ADDRESS] Pins Style White Black Natural Love Forest Woo…" at bounding box center [707, 368] width 1414 height 767
click at [1170, 646] on div at bounding box center [707, 383] width 1414 height 767
click at [1065, 666] on body "Mappin Location [STREET_ADDRESS] Pins Style White Black Natural Love Forest Woo…" at bounding box center [707, 368] width 1414 height 767
click at [1067, 685] on li "A3" at bounding box center [1070, 692] width 94 height 35
type input "a4"
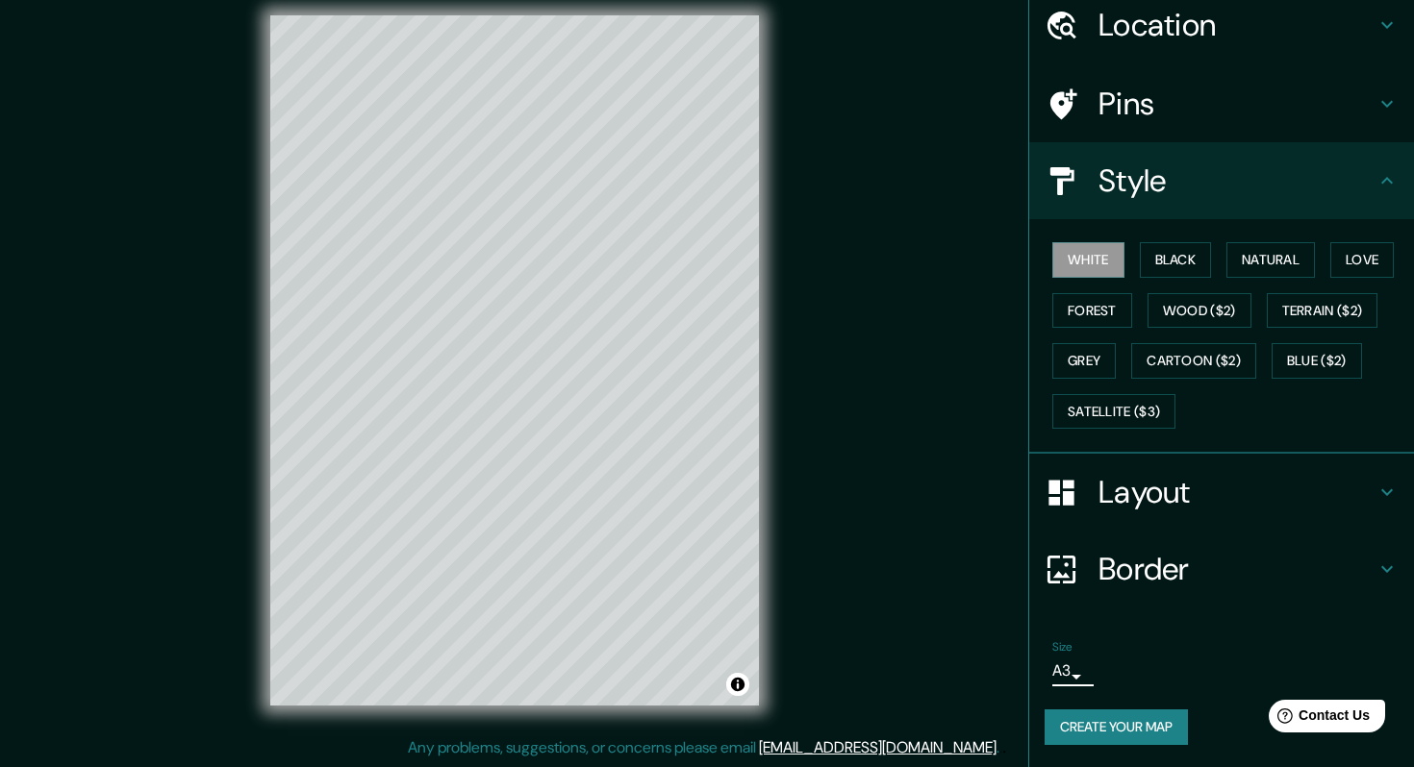
click at [1118, 728] on button "Create your map" at bounding box center [1115, 728] width 143 height 36
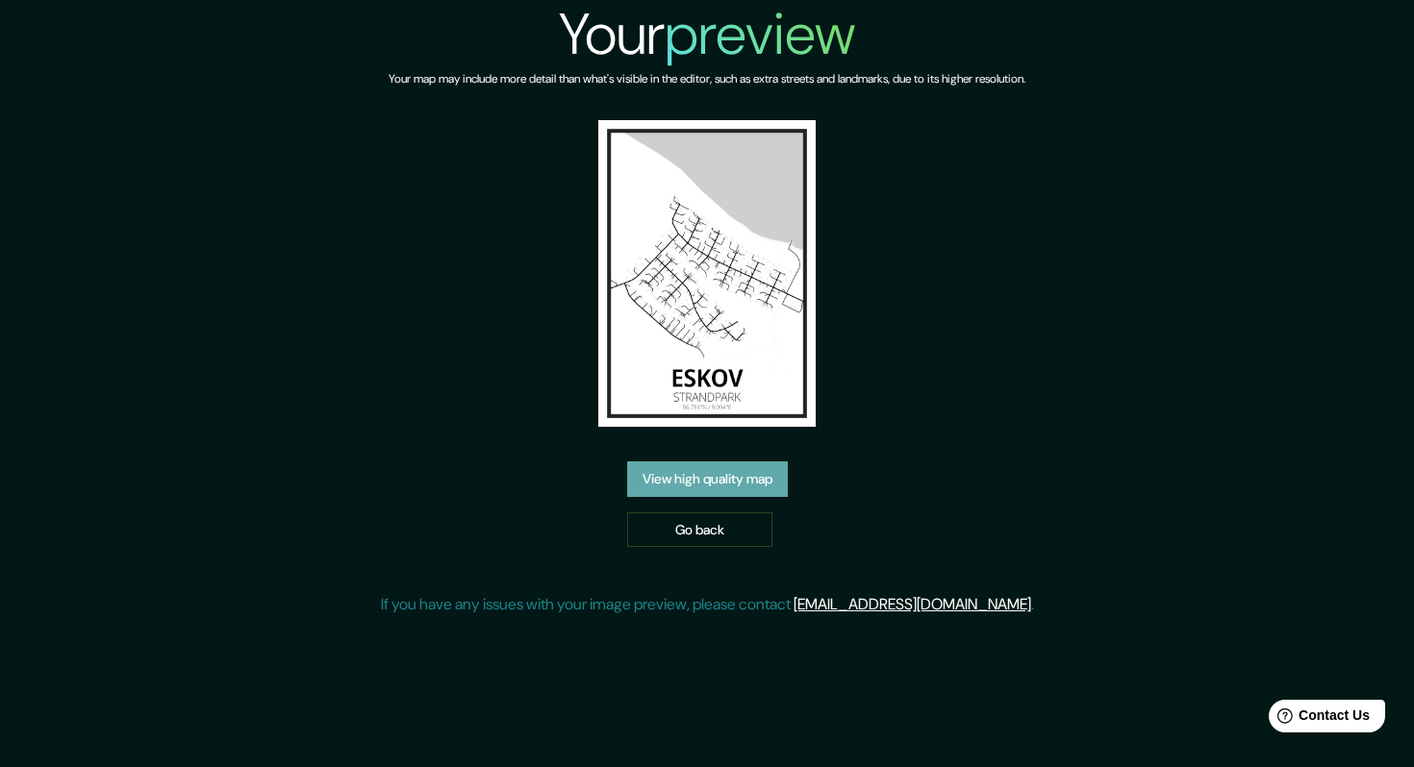
click at [705, 475] on link "View high quality map" at bounding box center [707, 480] width 161 height 36
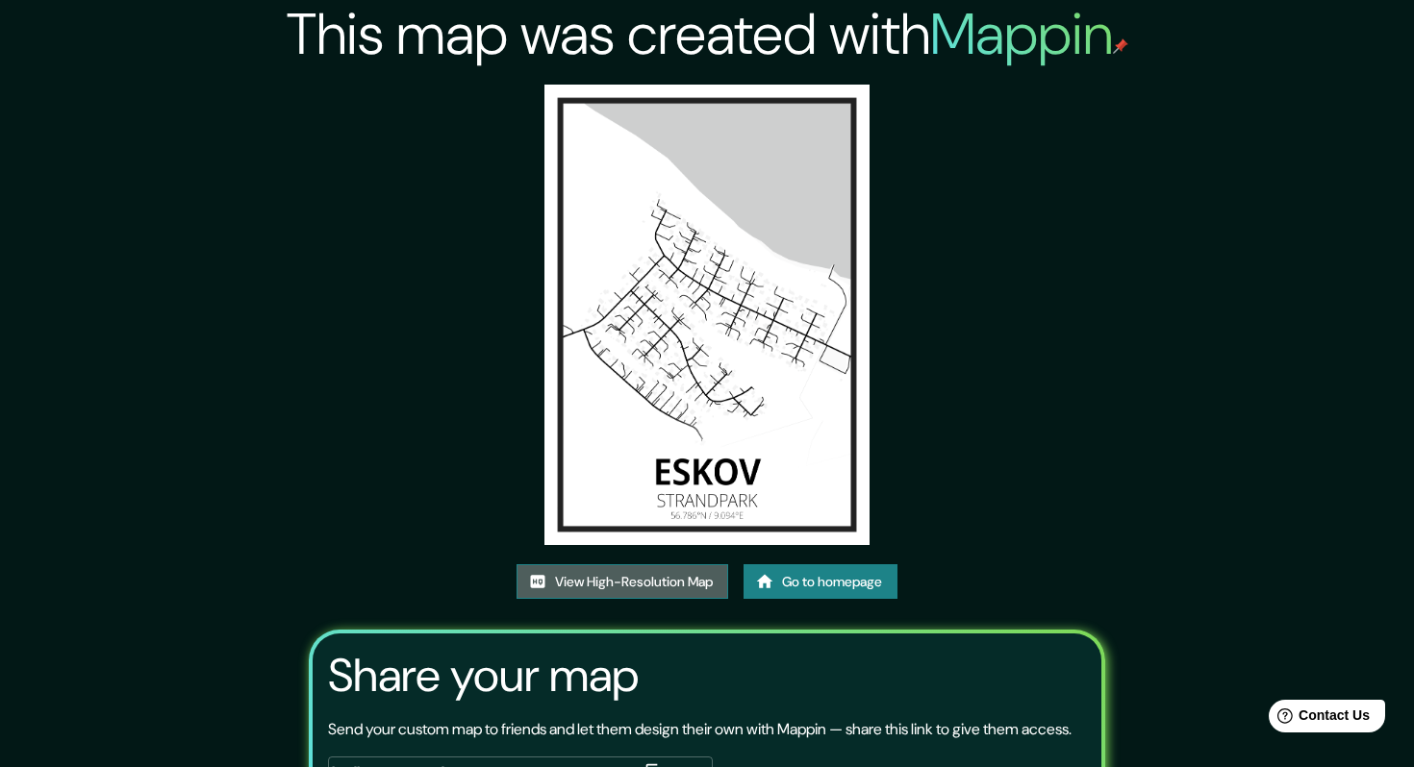
click at [615, 582] on link "View High-Resolution Map" at bounding box center [622, 583] width 212 height 36
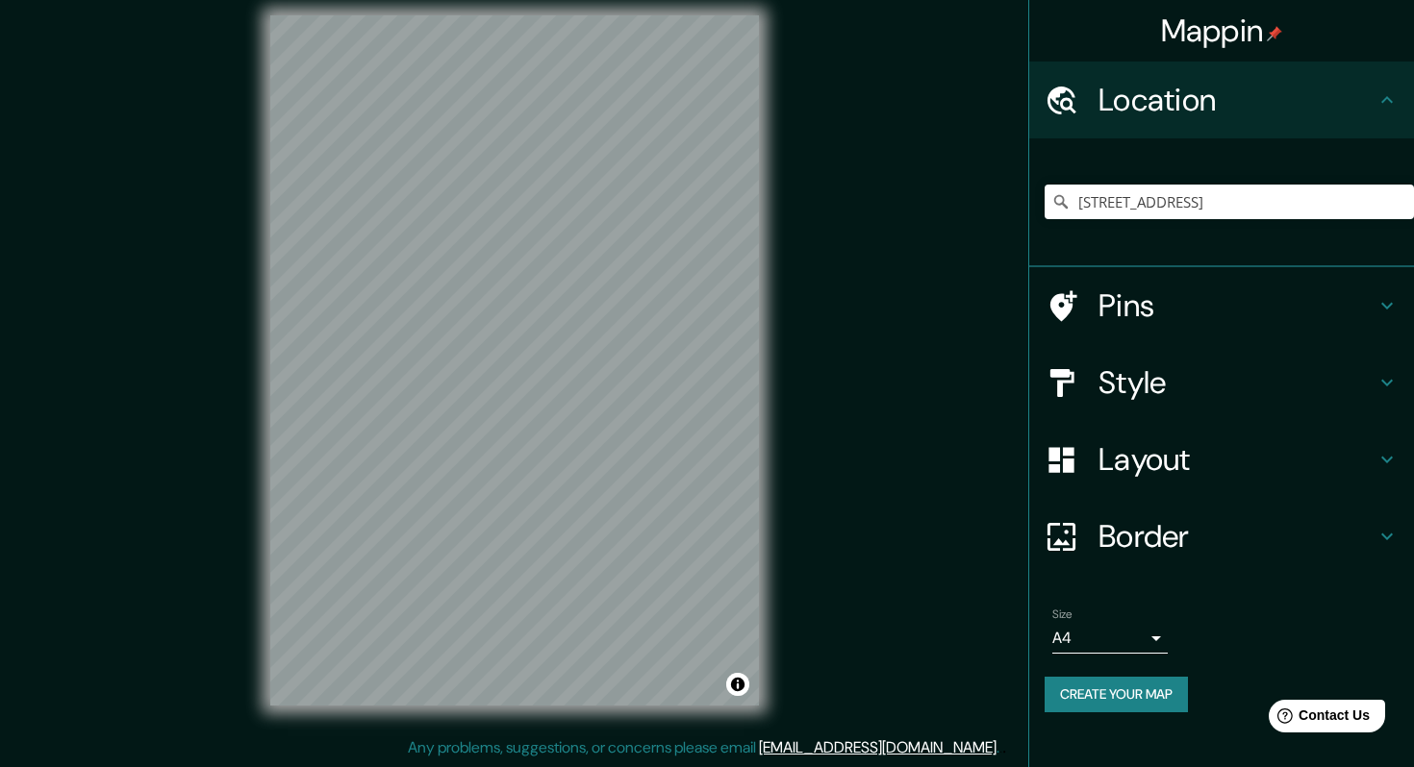
click at [1154, 311] on h4 "Pins" at bounding box center [1236, 306] width 277 height 38
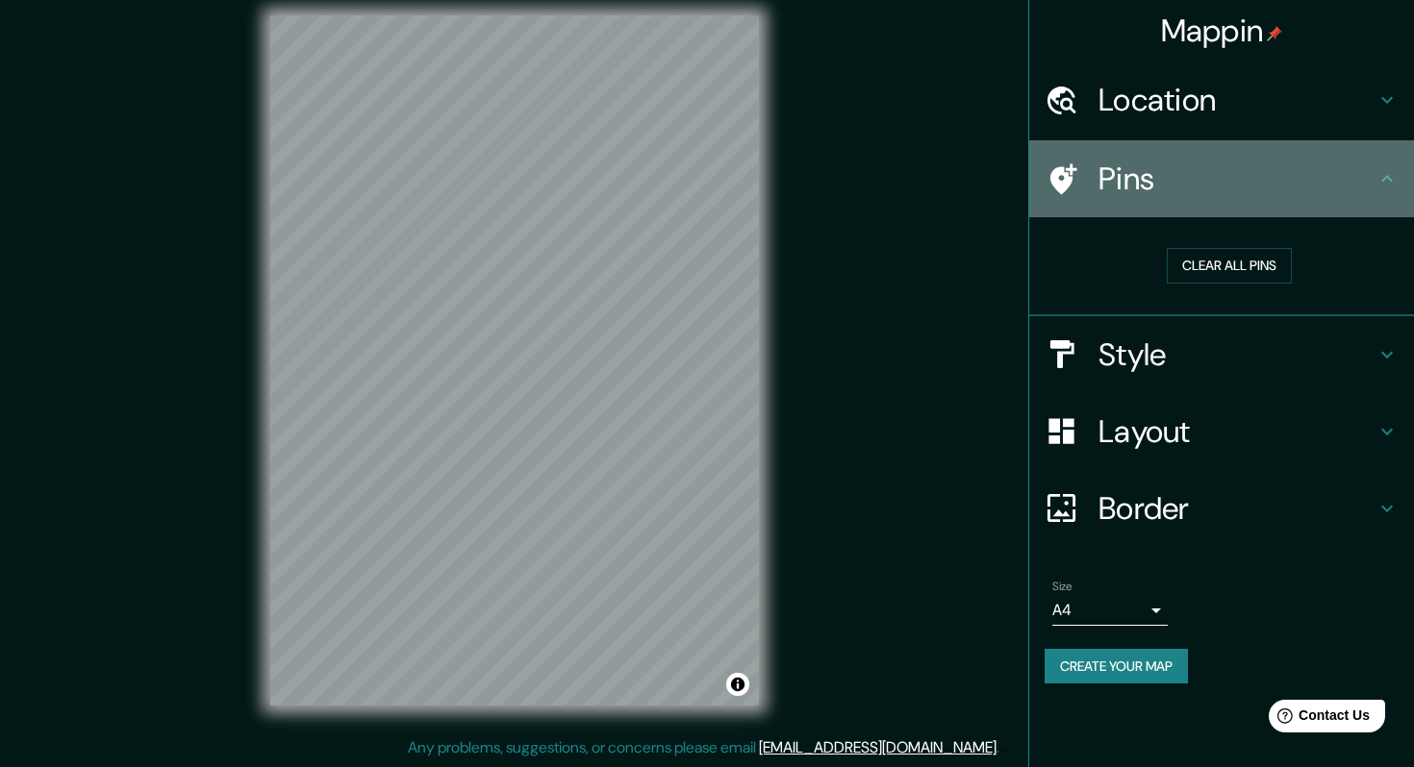
click at [1231, 190] on h4 "Pins" at bounding box center [1236, 179] width 277 height 38
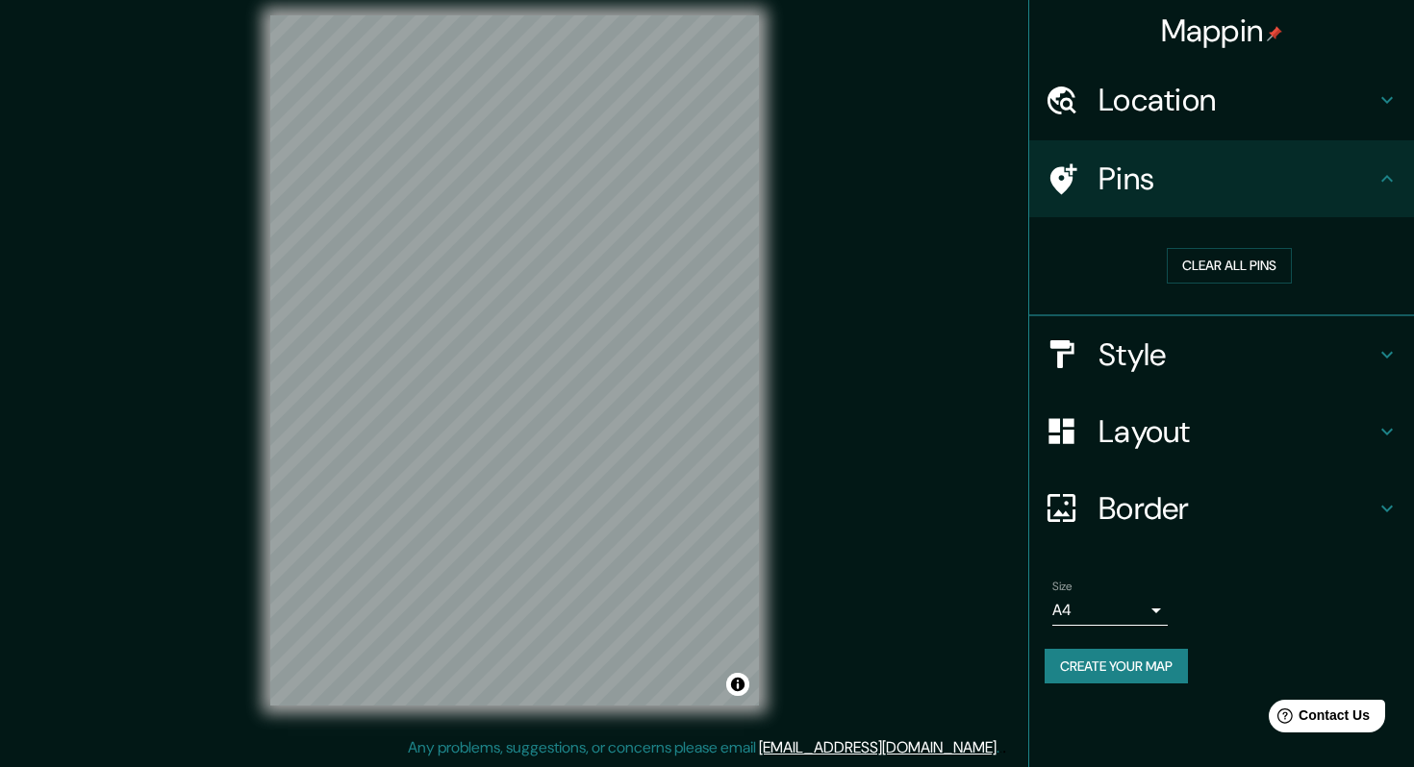
click at [1369, 189] on h4 "Pins" at bounding box center [1236, 179] width 277 height 38
click at [1220, 267] on button "Clear all pins" at bounding box center [1229, 266] width 125 height 36
click at [1181, 187] on h4 "Pins" at bounding box center [1236, 179] width 277 height 38
click at [1205, 352] on h4 "Style" at bounding box center [1236, 355] width 277 height 38
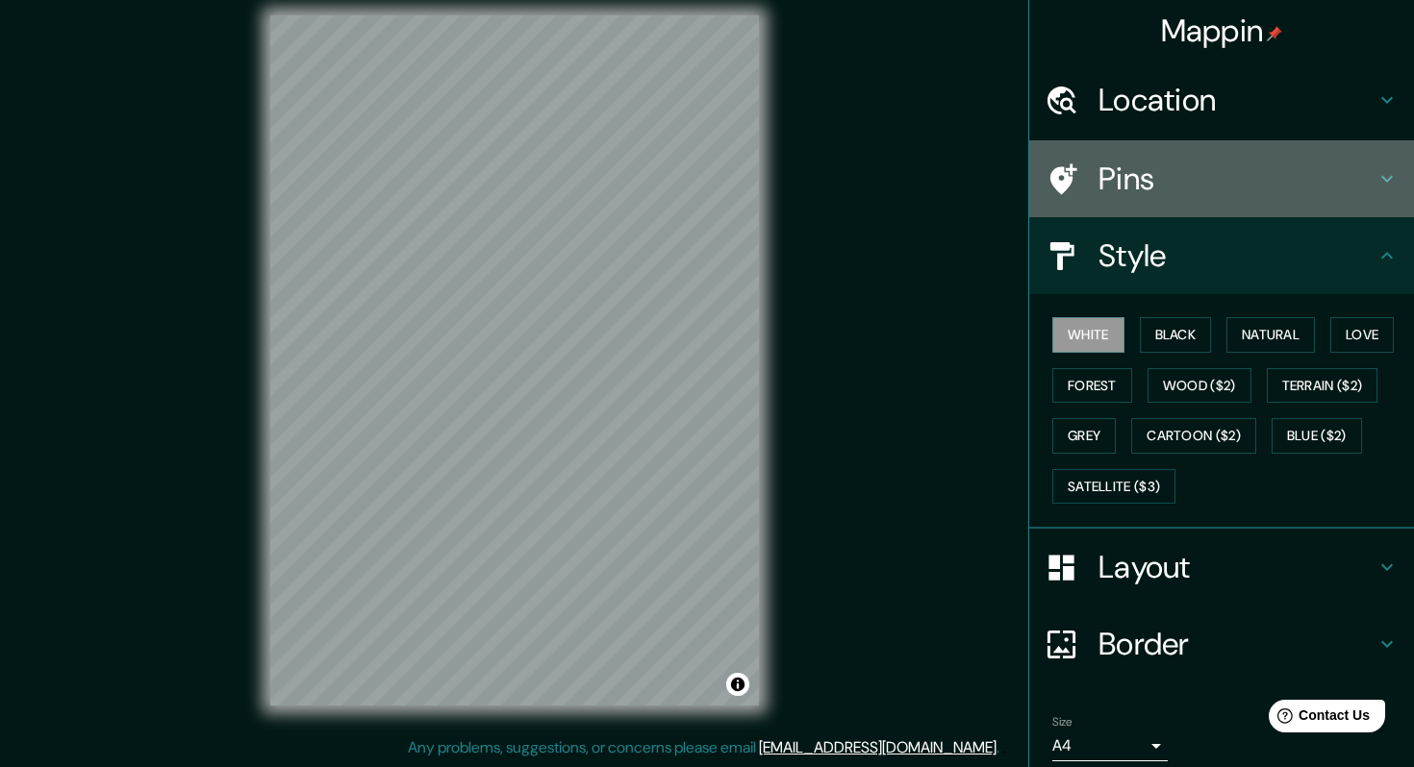
click at [1271, 205] on div "Pins" at bounding box center [1221, 178] width 385 height 77
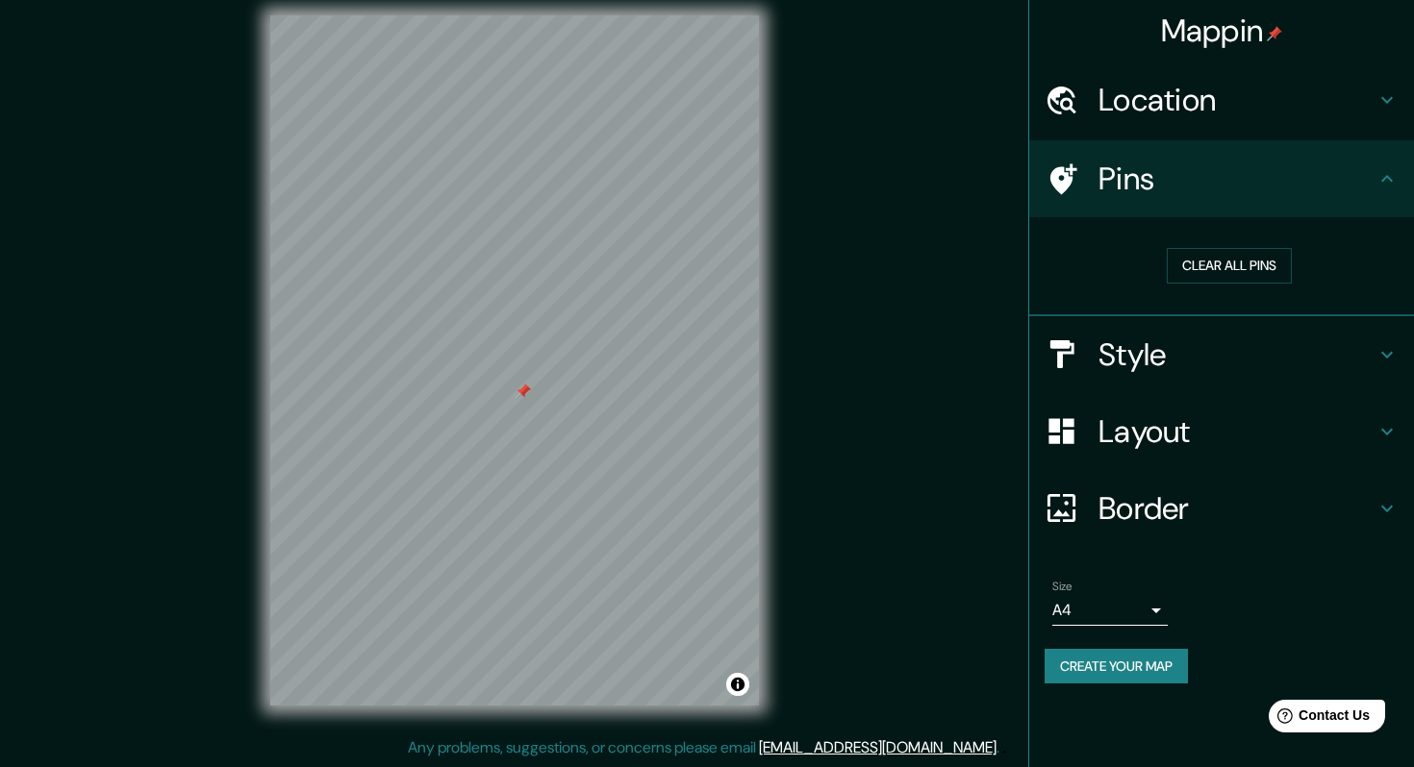
click at [519, 396] on div at bounding box center [522, 391] width 15 height 15
click at [559, 400] on div at bounding box center [560, 395] width 15 height 15
click at [1171, 121] on div "Location" at bounding box center [1221, 100] width 385 height 77
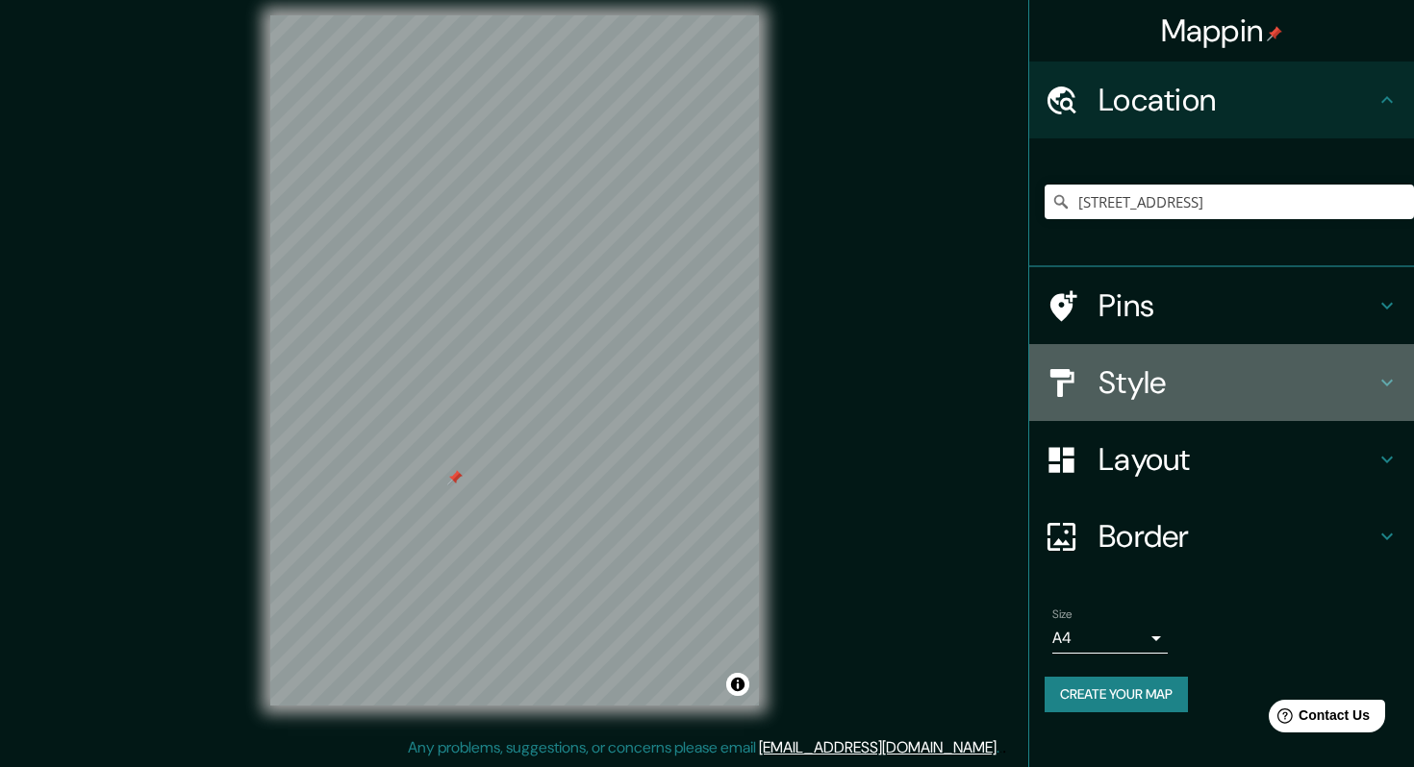
click at [1160, 384] on h4 "Style" at bounding box center [1236, 383] width 277 height 38
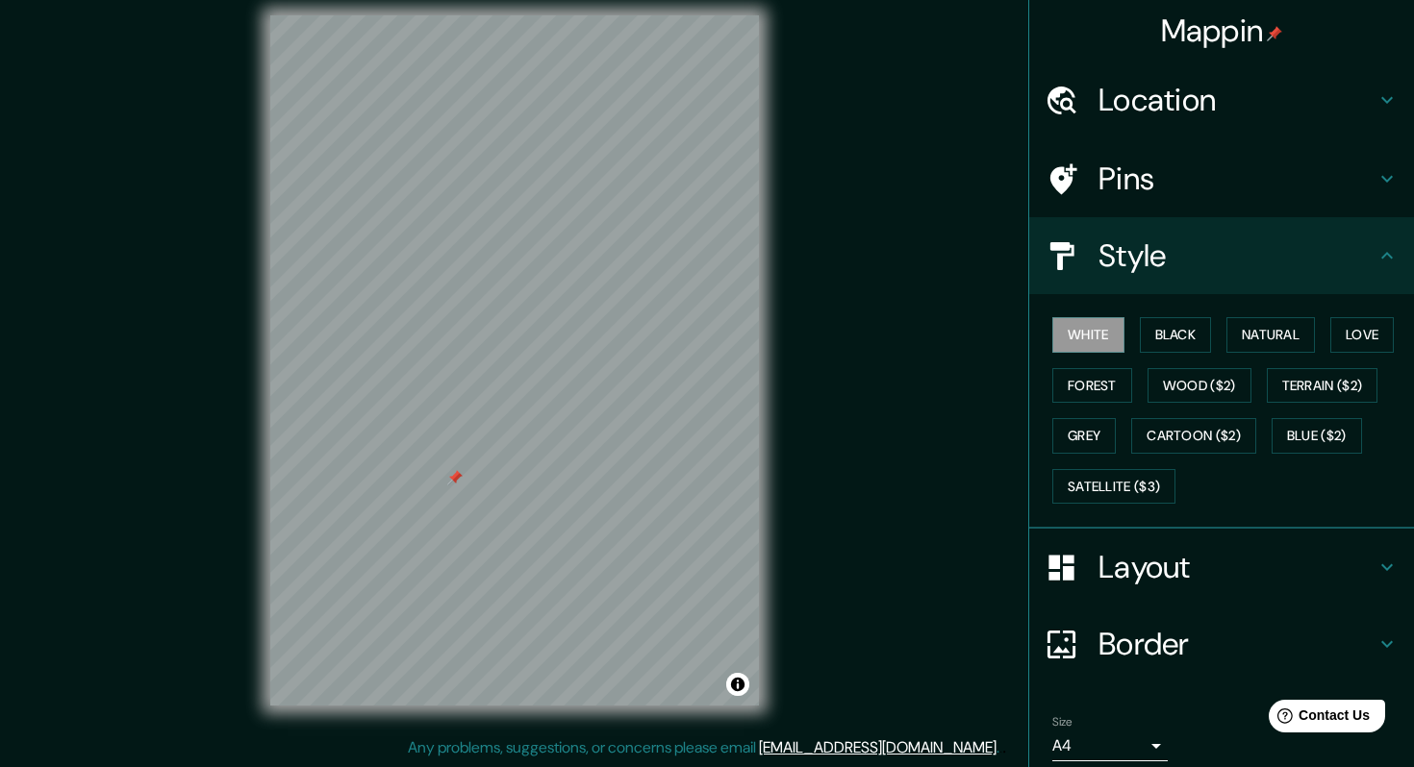
click at [1126, 554] on h4 "Layout" at bounding box center [1236, 567] width 277 height 38
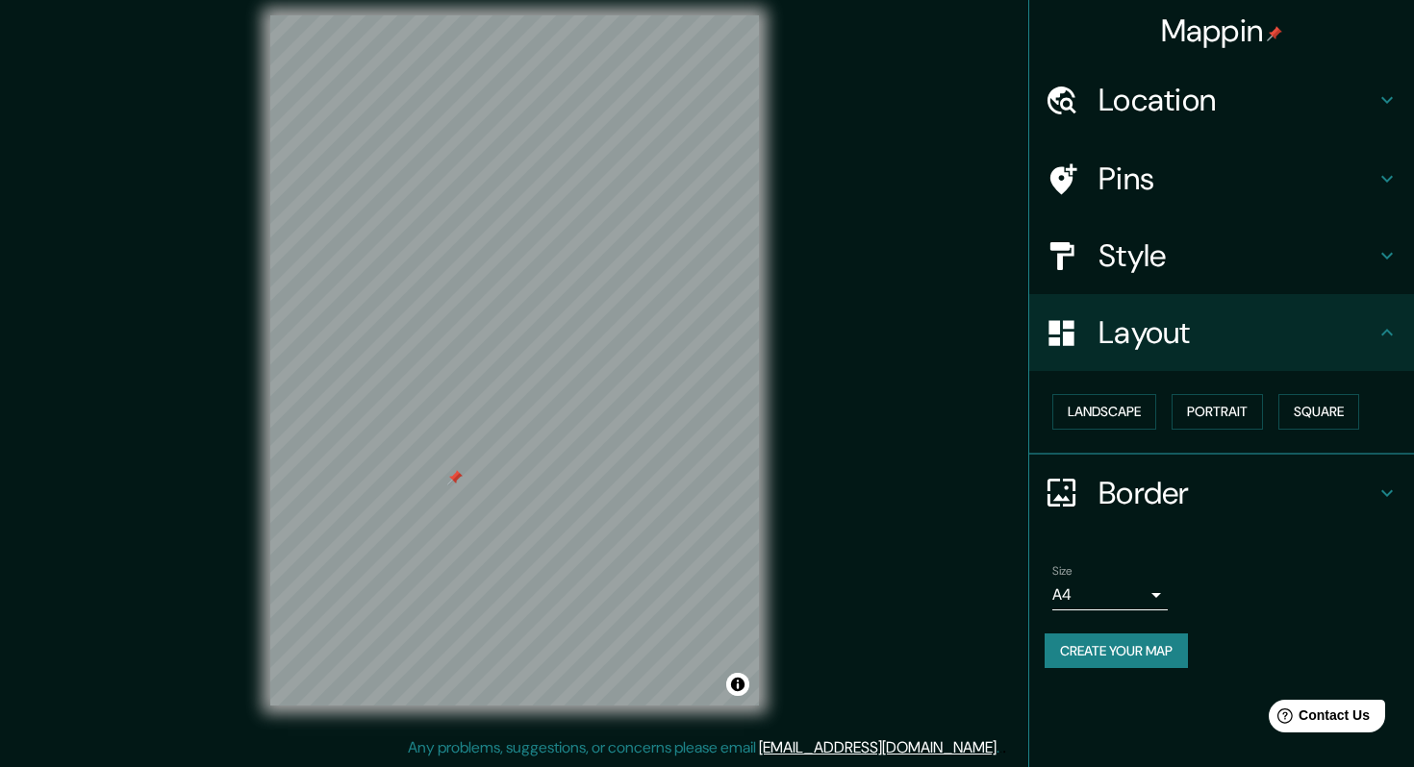
click at [1158, 487] on h4 "Border" at bounding box center [1236, 493] width 277 height 38
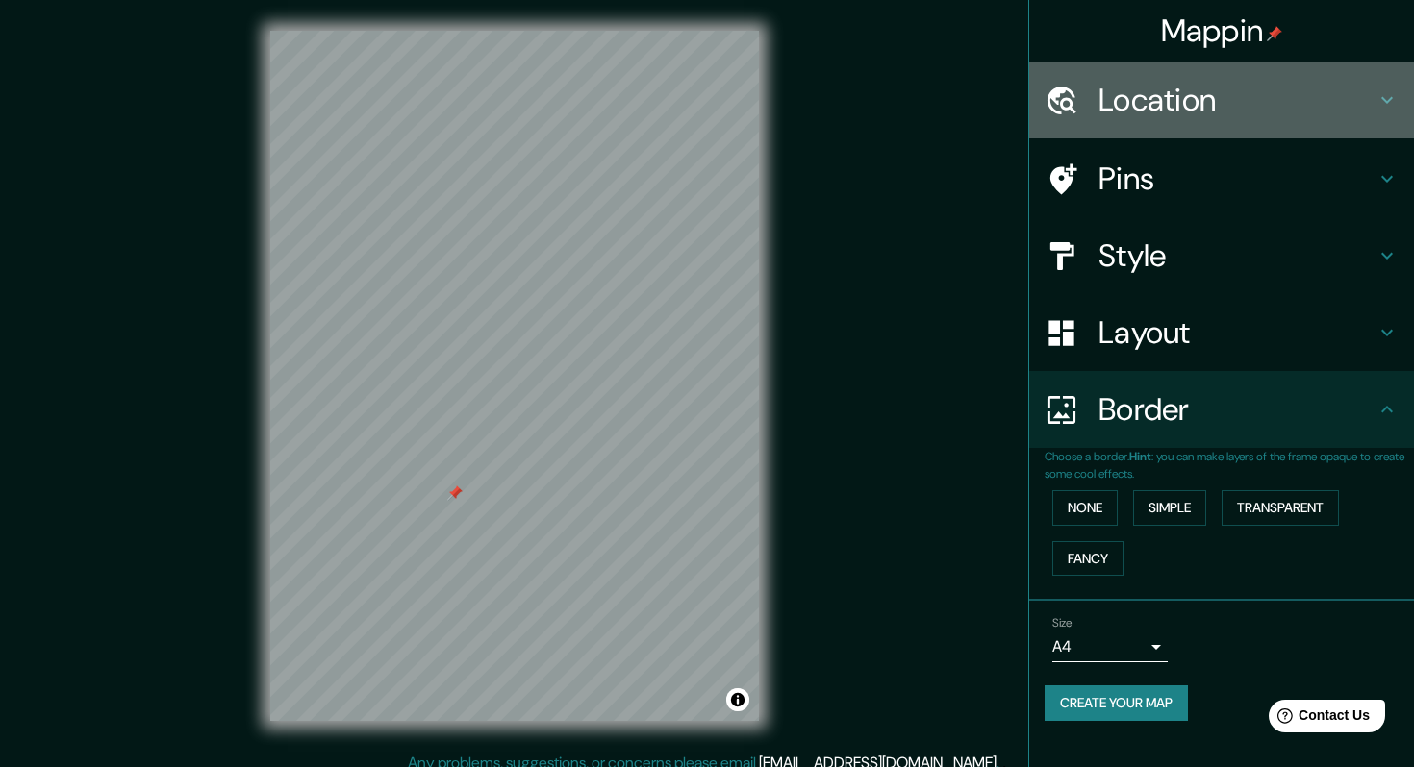
click at [1161, 98] on h4 "Location" at bounding box center [1236, 100] width 277 height 38
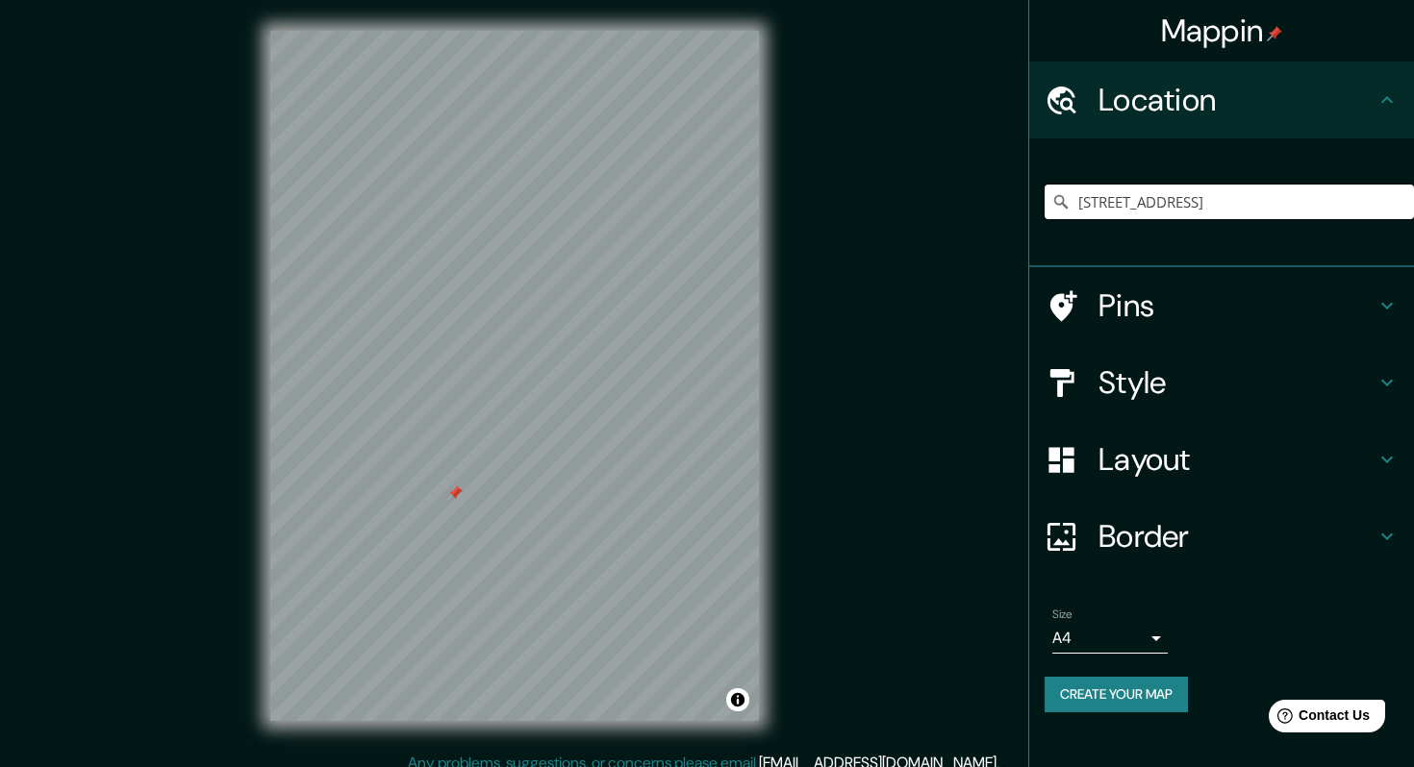
click at [1291, 201] on input "[STREET_ADDRESS]" at bounding box center [1228, 202] width 369 height 35
drag, startPoint x: 1304, startPoint y: 204, endPoint x: 1140, endPoint y: 203, distance: 164.5
click at [1140, 203] on input "[STREET_ADDRESS]" at bounding box center [1228, 202] width 369 height 35
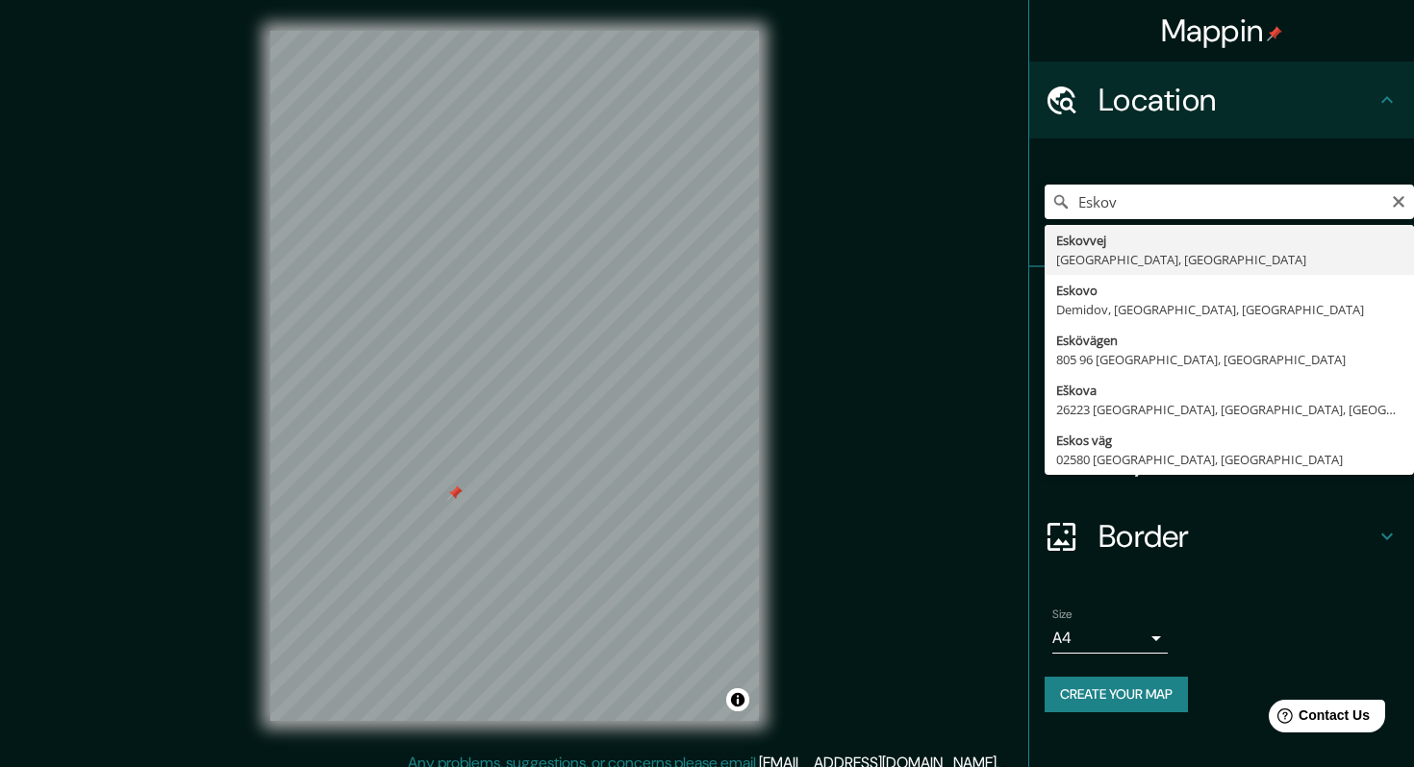
type input "[STREET_ADDRESS]"
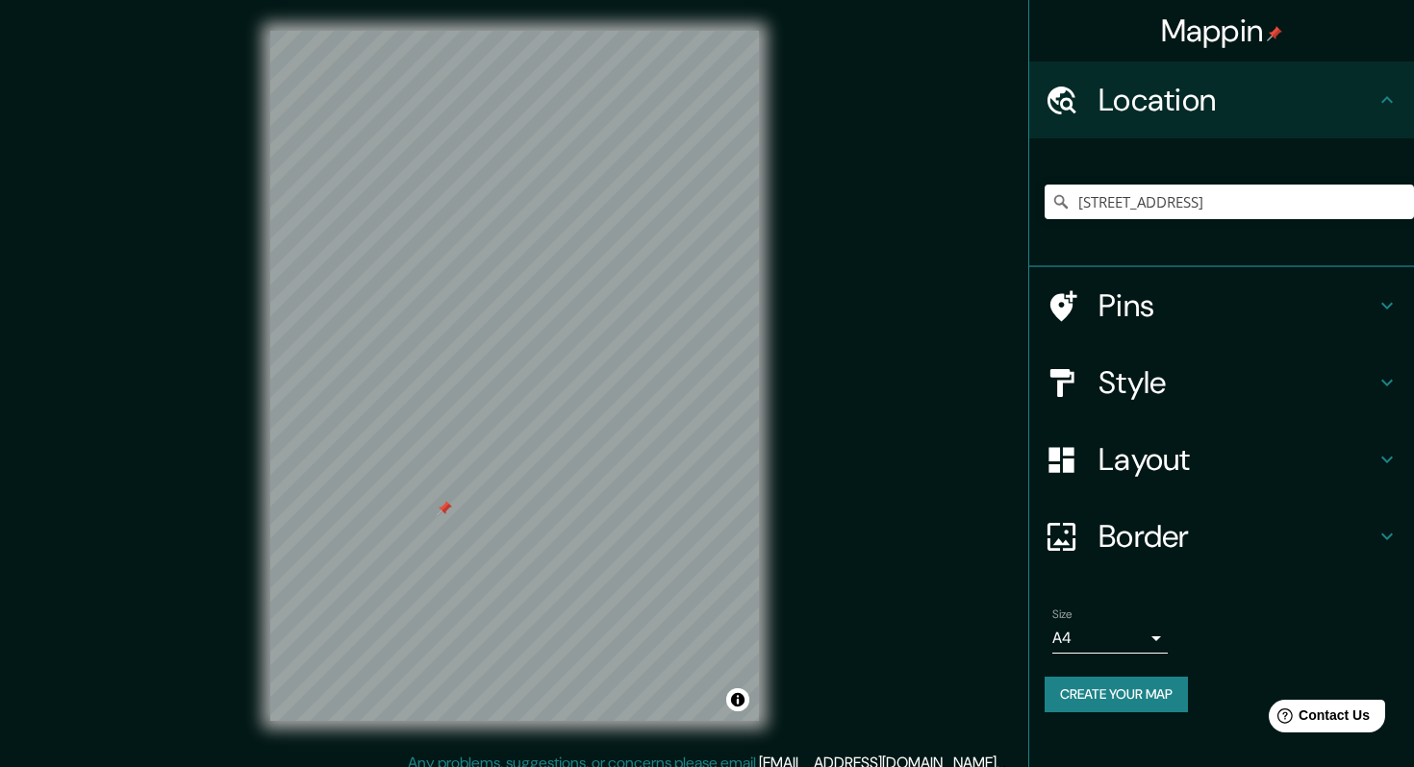
click at [1170, 99] on h4 "Location" at bounding box center [1236, 100] width 277 height 38
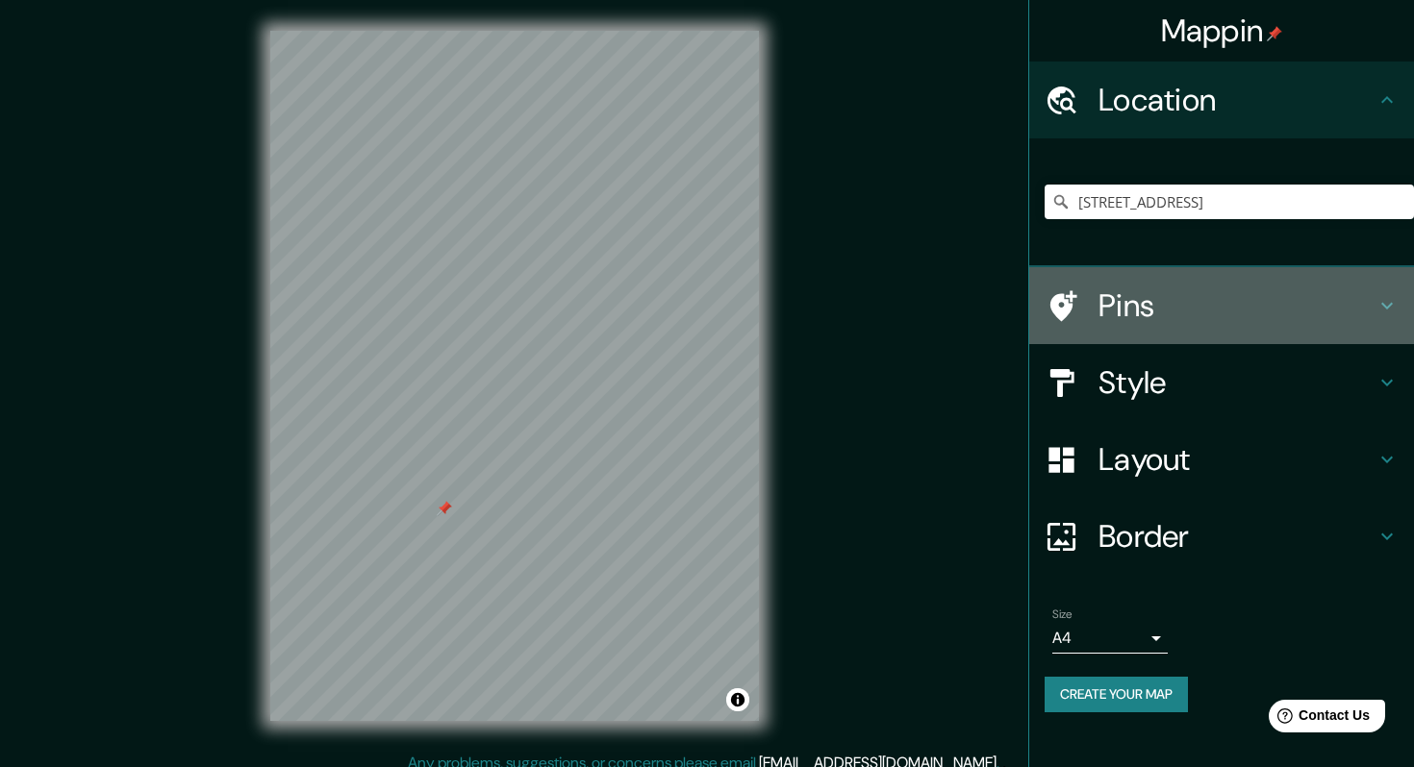
click at [1151, 314] on h4 "Pins" at bounding box center [1236, 306] width 277 height 38
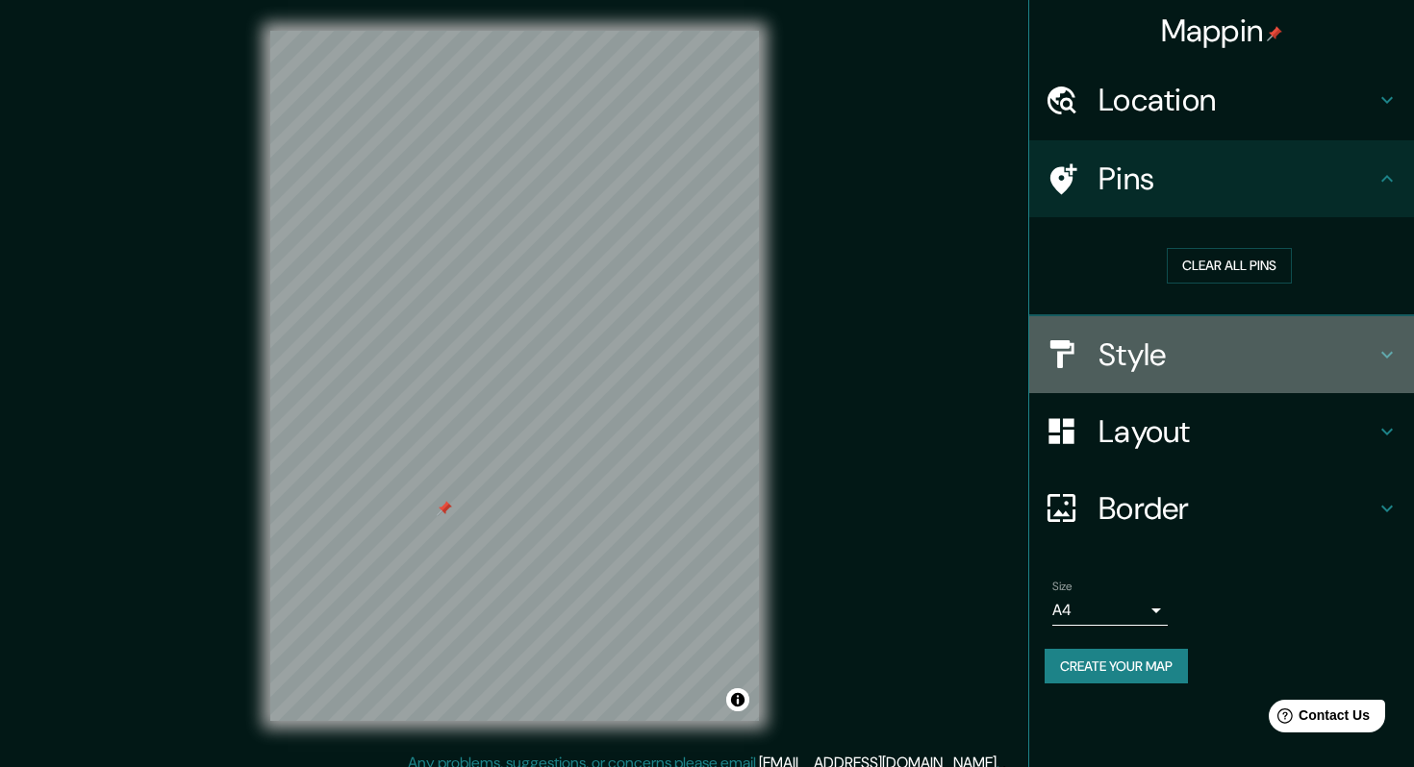
click at [1174, 359] on h4 "Style" at bounding box center [1236, 355] width 277 height 38
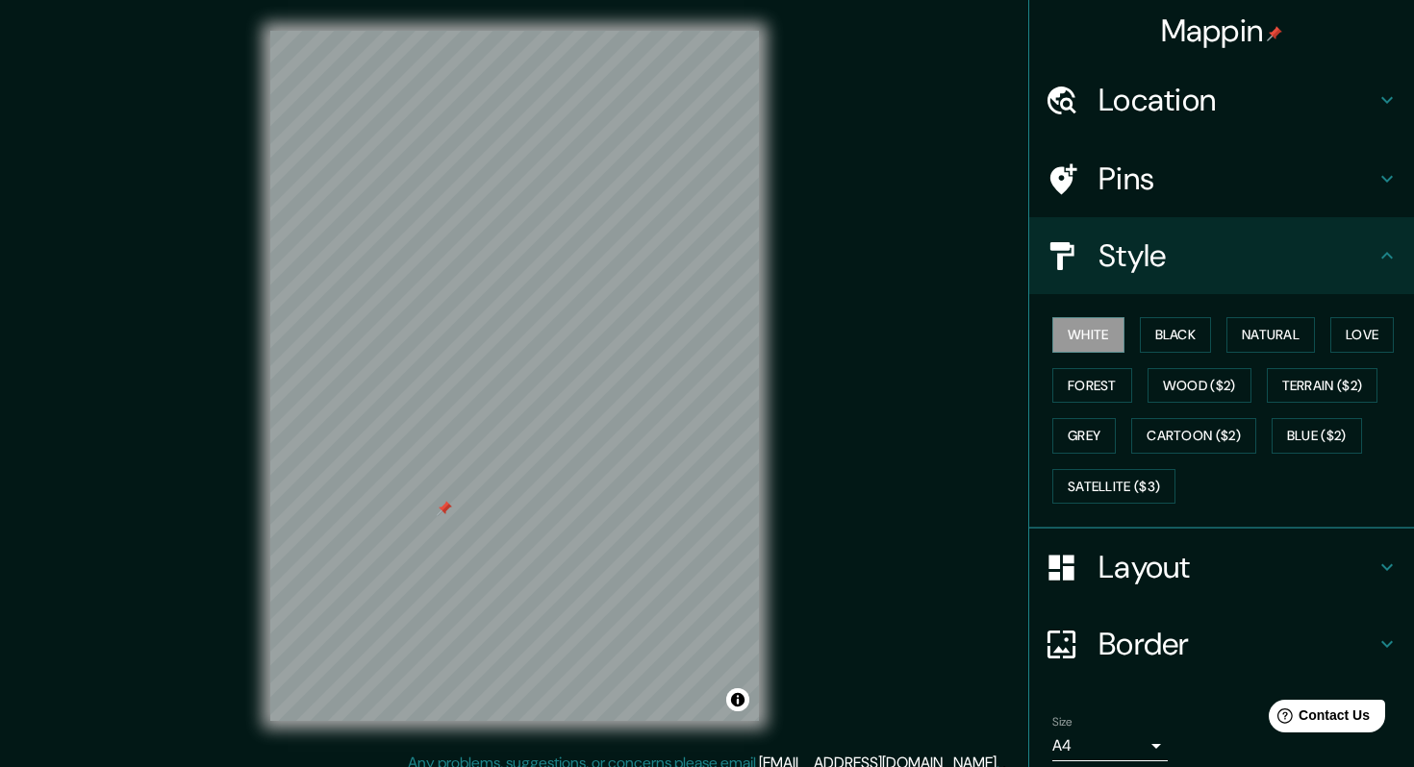
click at [1165, 583] on h4 "Layout" at bounding box center [1236, 567] width 277 height 38
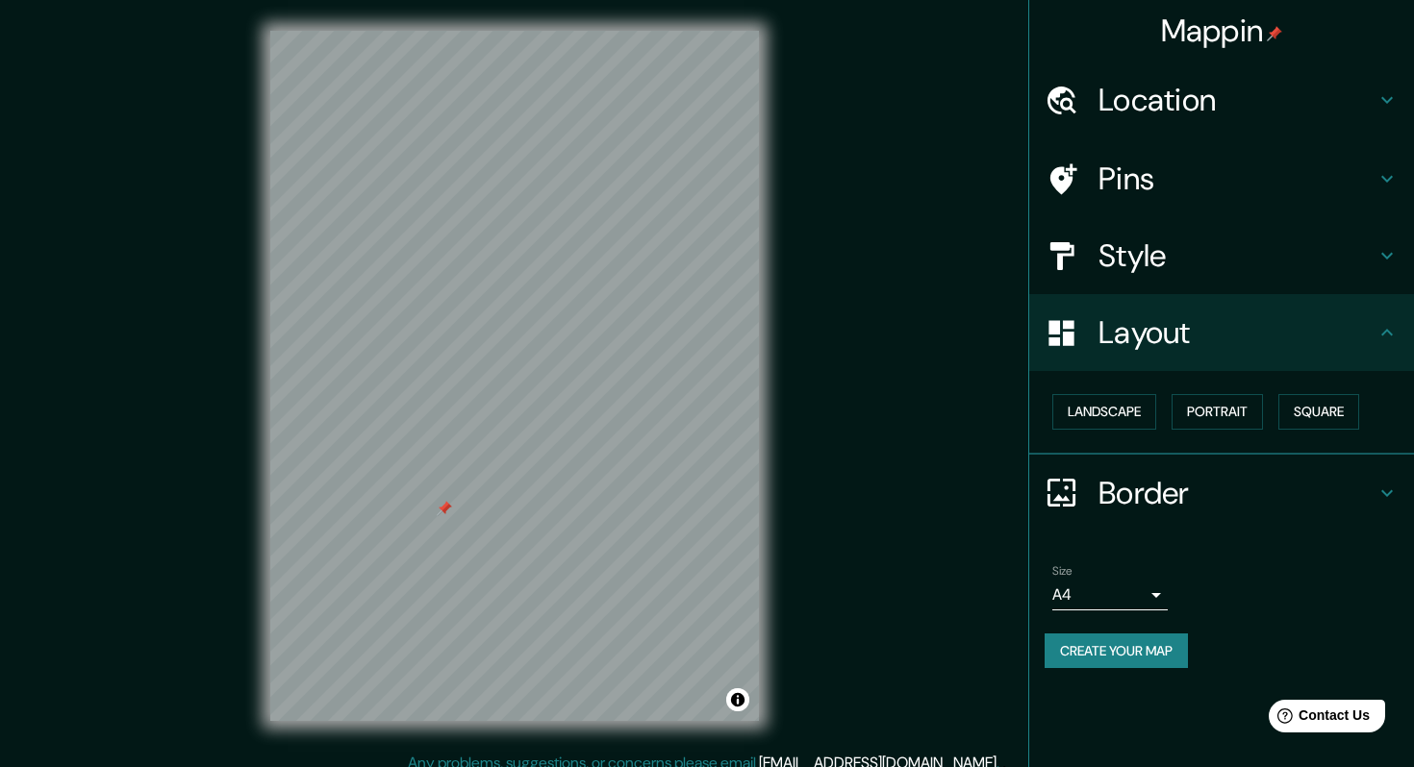
click at [1178, 474] on h4 "Border" at bounding box center [1236, 493] width 277 height 38
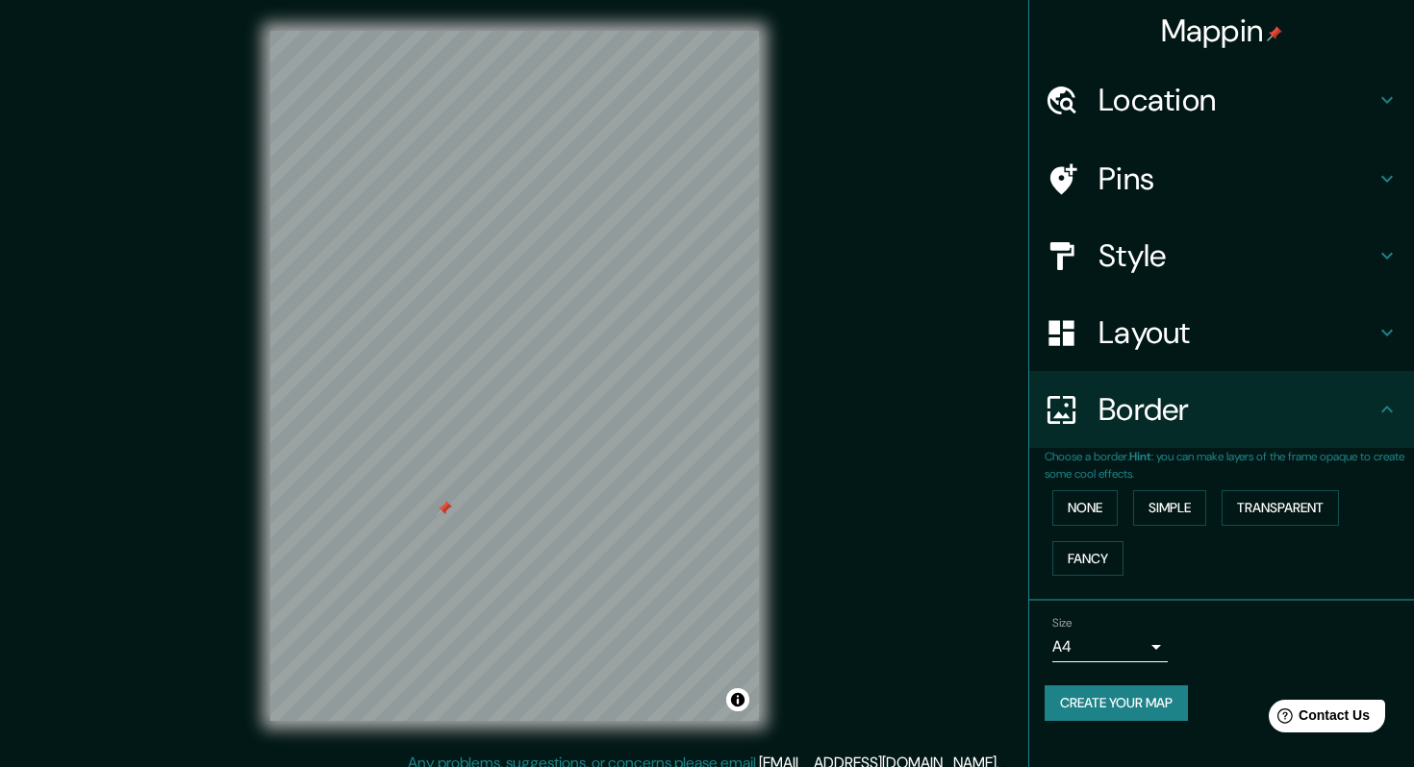
click at [1189, 427] on h4 "Border" at bounding box center [1236, 409] width 277 height 38
click at [1141, 163] on h4 "Pins" at bounding box center [1236, 179] width 277 height 38
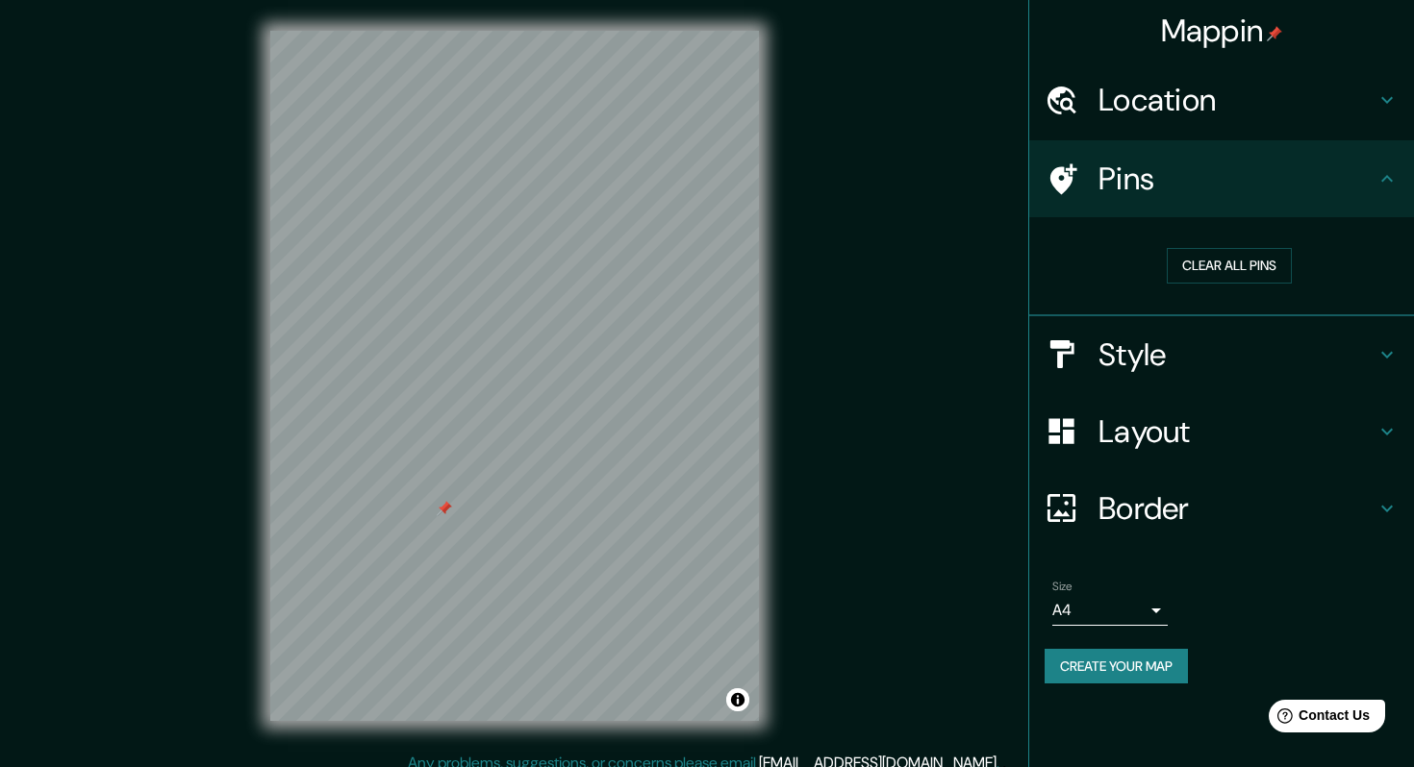
click at [1143, 187] on h4 "Pins" at bounding box center [1236, 179] width 277 height 38
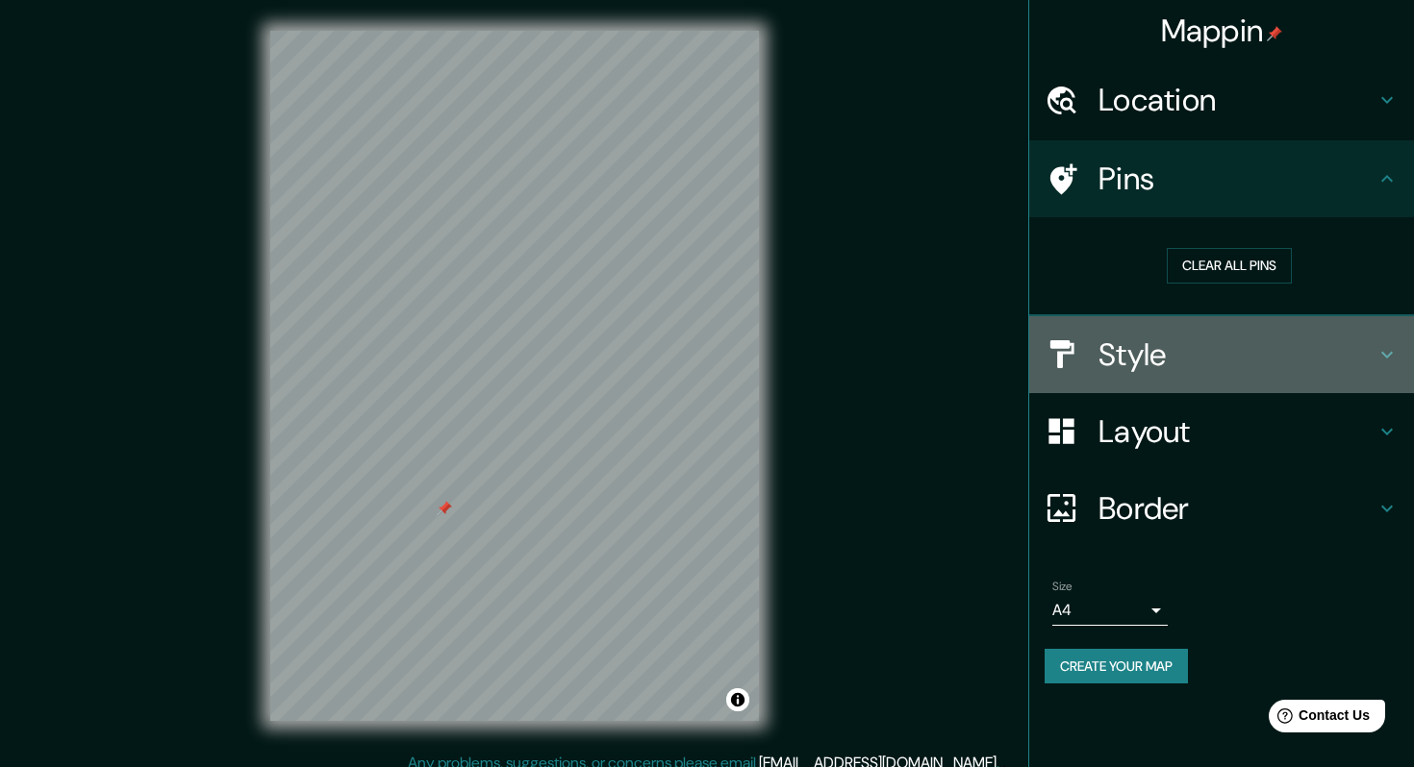
click at [1147, 378] on div "Style" at bounding box center [1221, 354] width 385 height 77
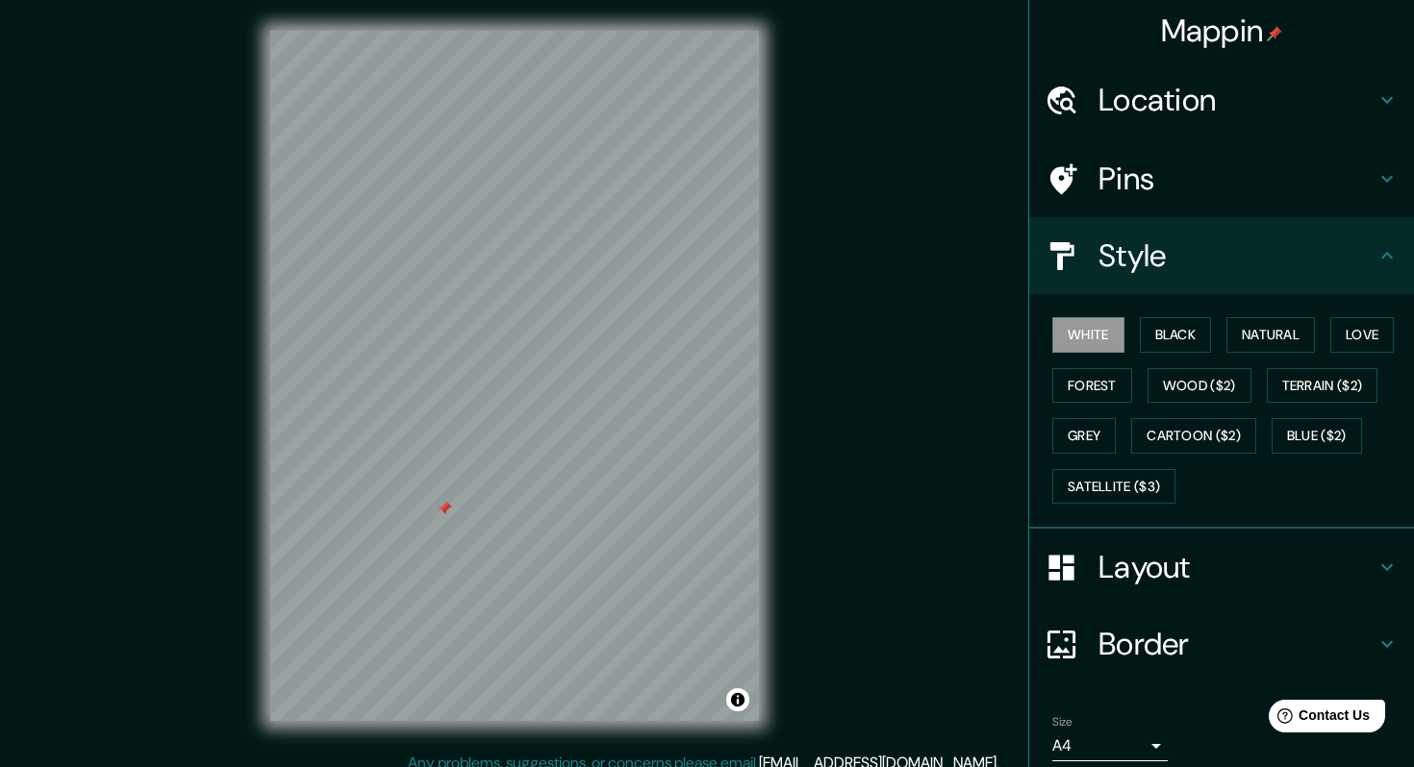
click at [1170, 286] on div "Style" at bounding box center [1221, 255] width 385 height 77
click at [1229, 110] on h4 "Location" at bounding box center [1236, 100] width 277 height 38
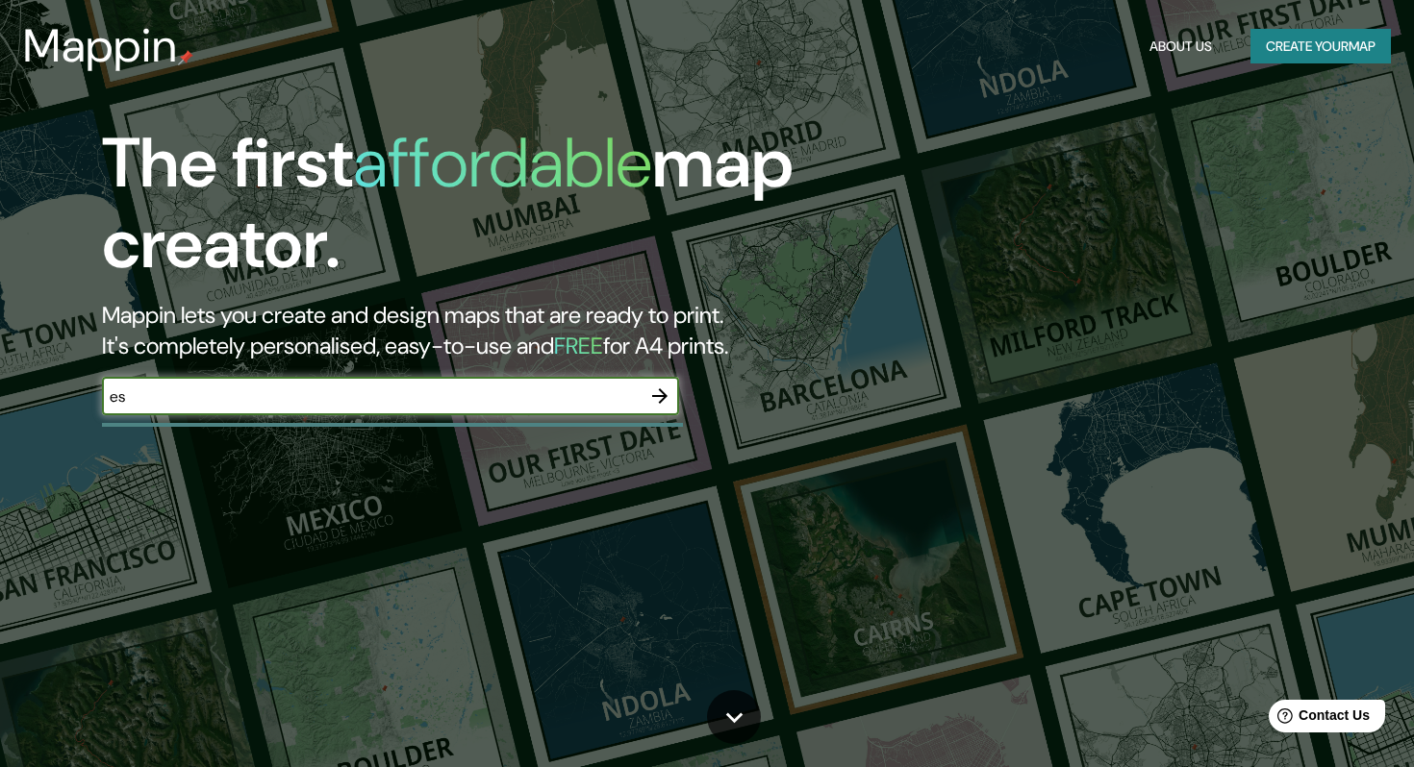
type input "eskov strandpark"
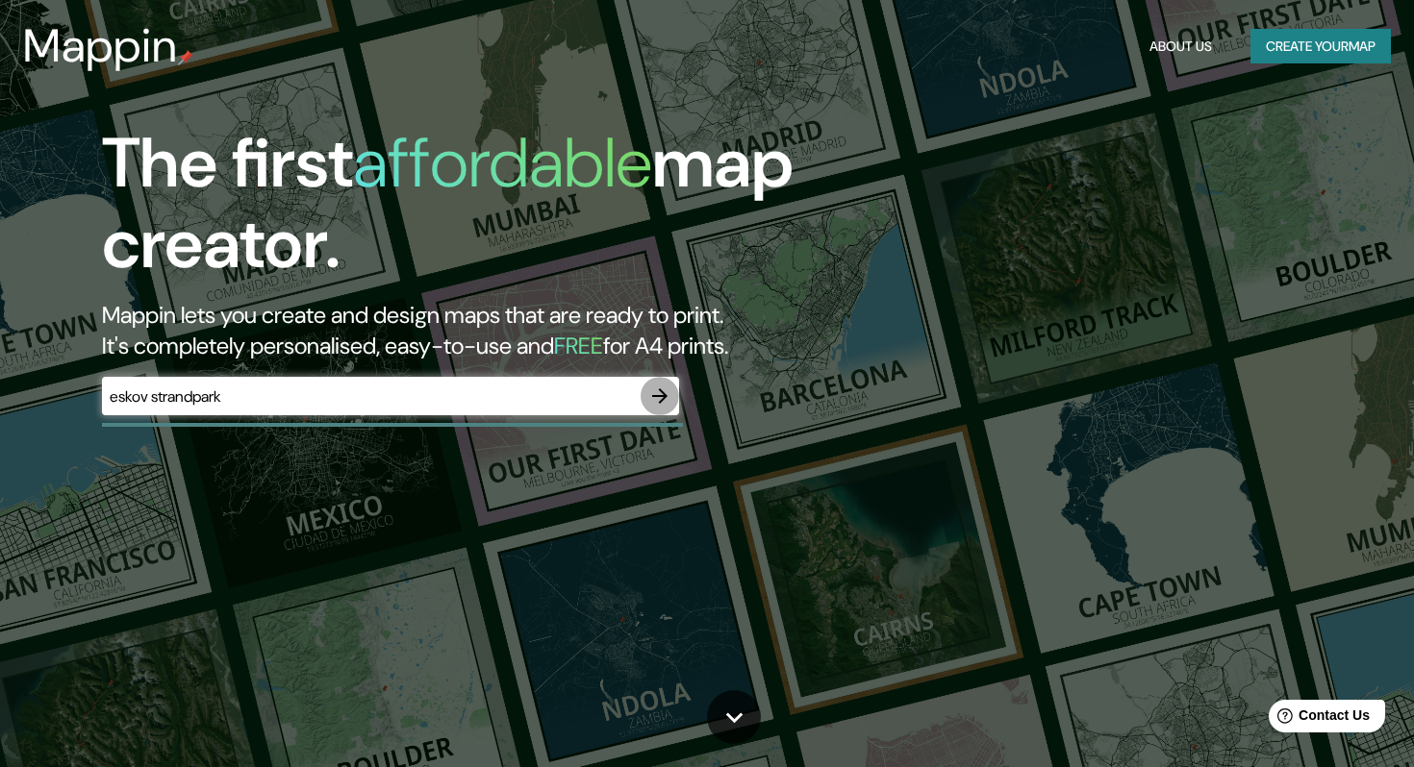
click at [659, 397] on icon "button" at bounding box center [659, 396] width 23 height 23
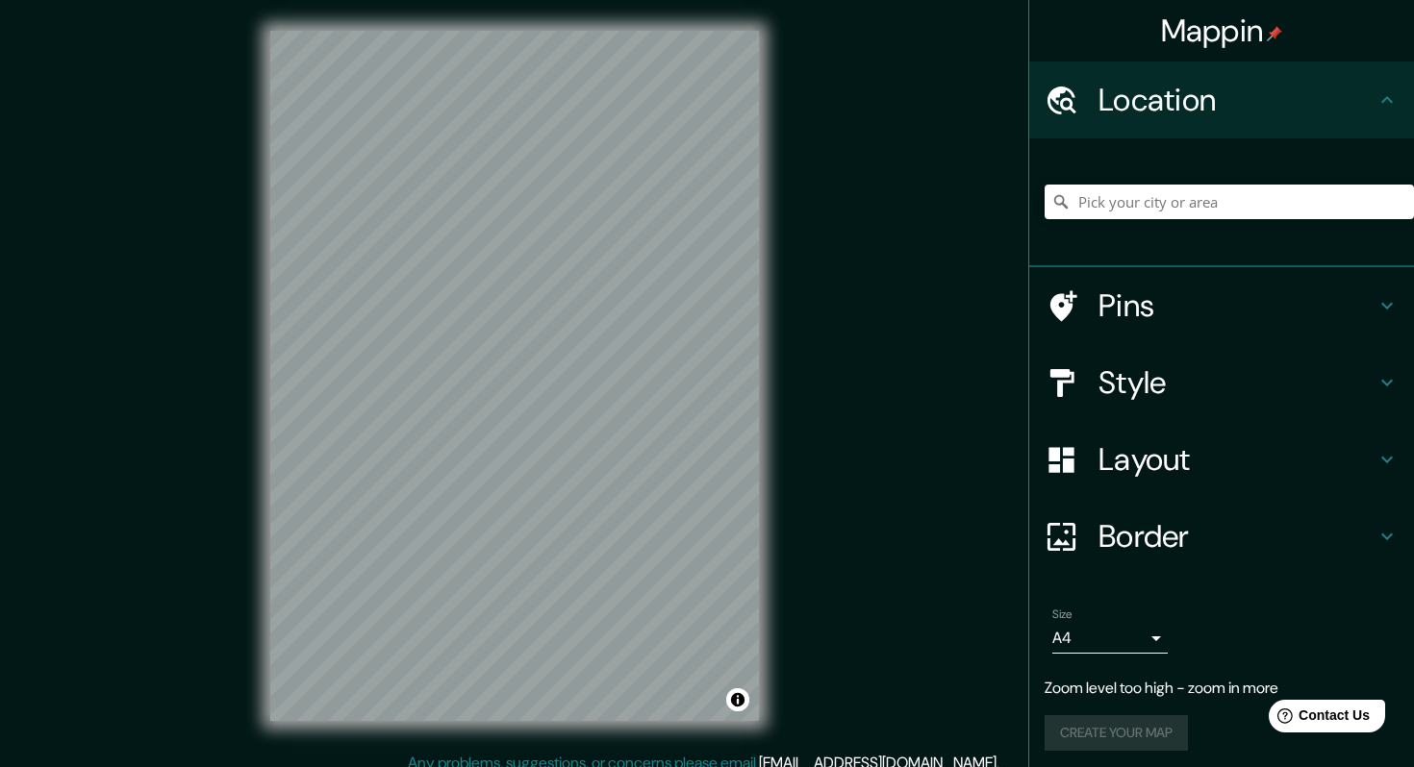
click at [1266, 104] on h4 "Location" at bounding box center [1236, 100] width 277 height 38
click at [1149, 181] on div at bounding box center [1228, 202] width 369 height 96
click at [1148, 188] on input "Pick your city or area" at bounding box center [1228, 202] width 369 height 35
type input "r"
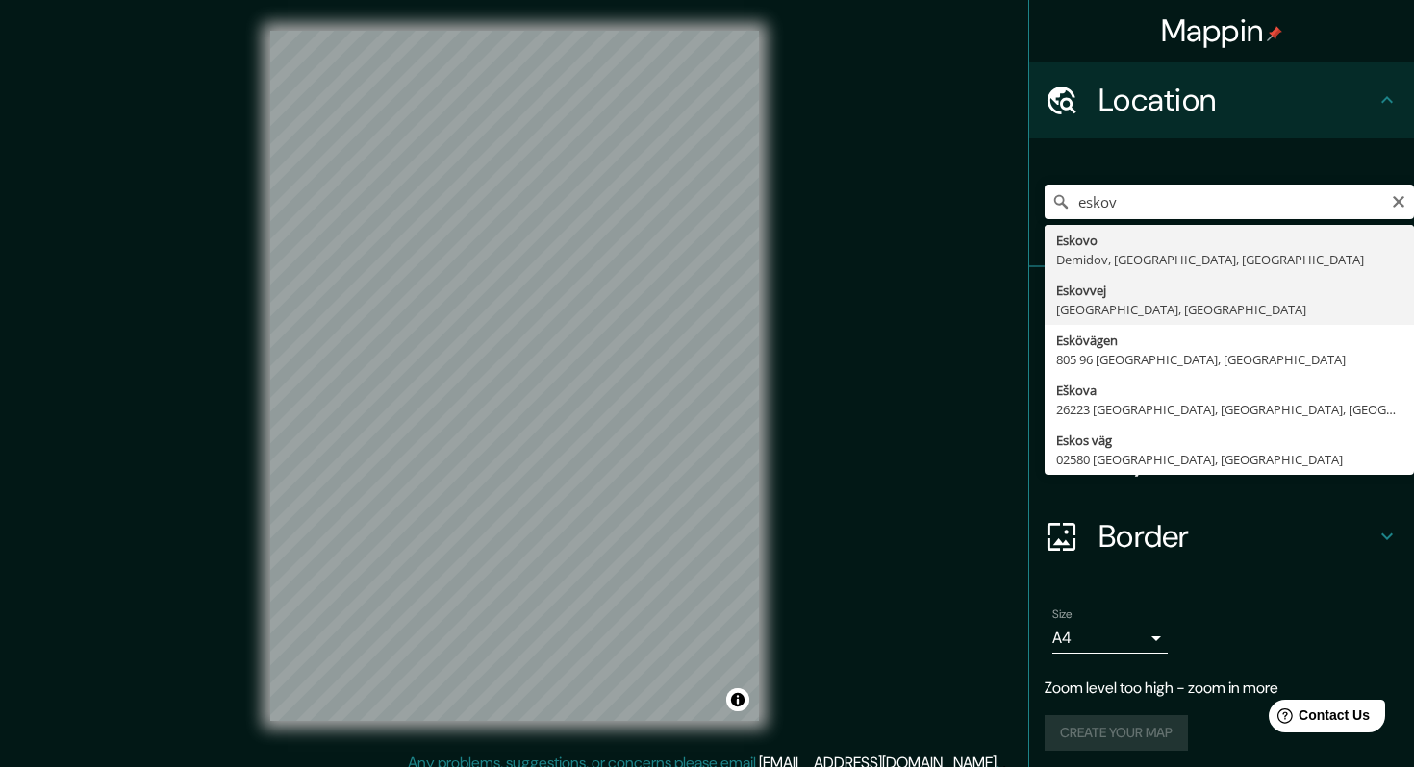
type input "[STREET_ADDRESS]"
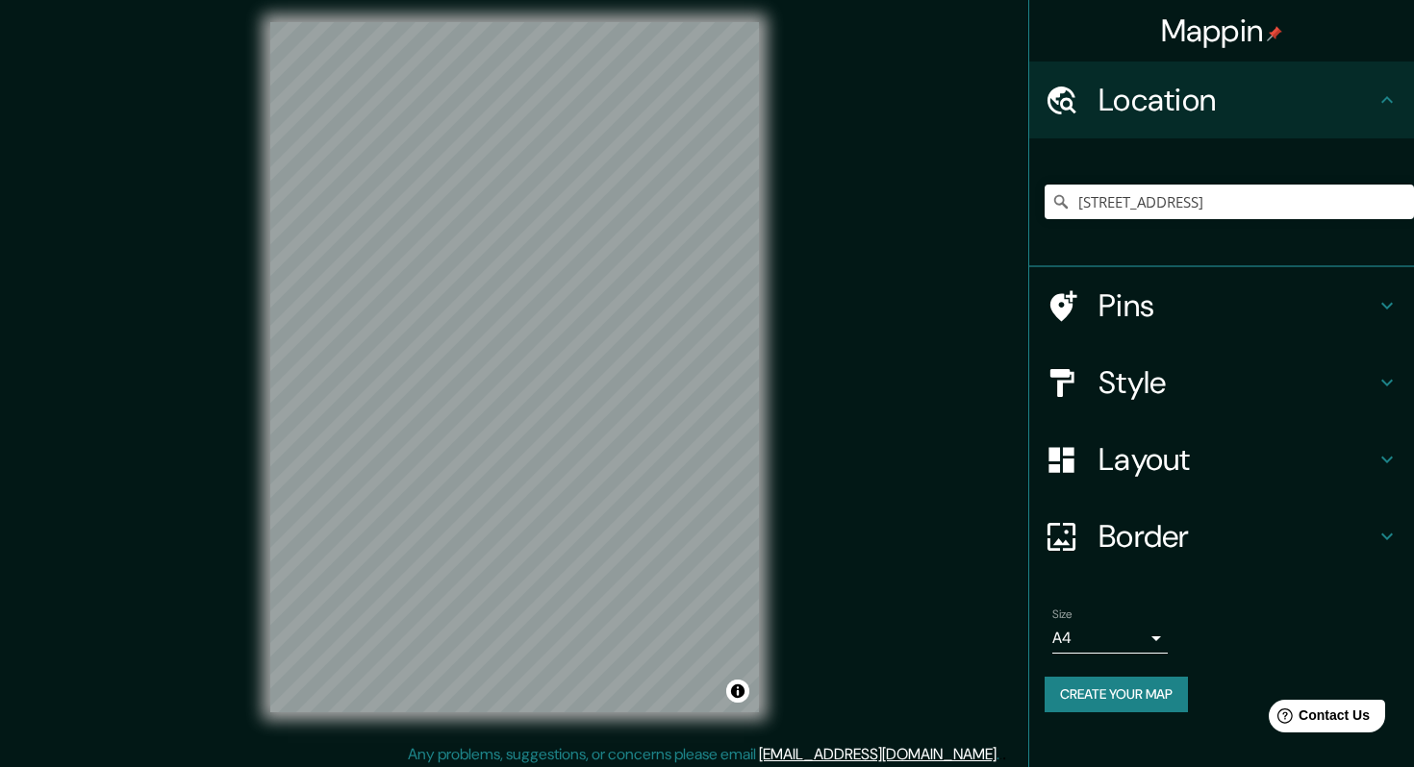
scroll to position [8, 0]
click at [1121, 701] on button "Create your map" at bounding box center [1115, 695] width 143 height 36
